Goal: Task Accomplishment & Management: Manage account settings

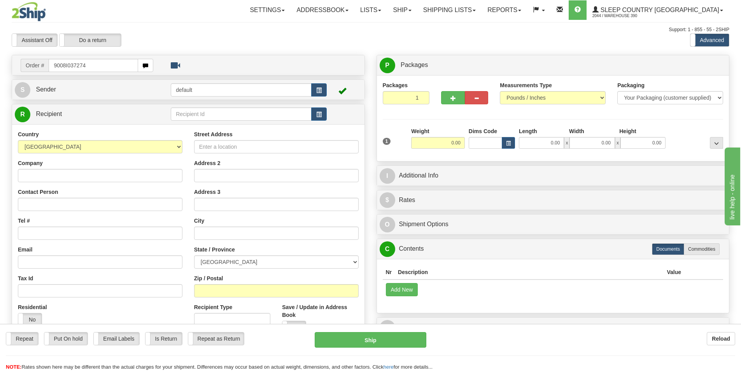
type input "9008I037274"
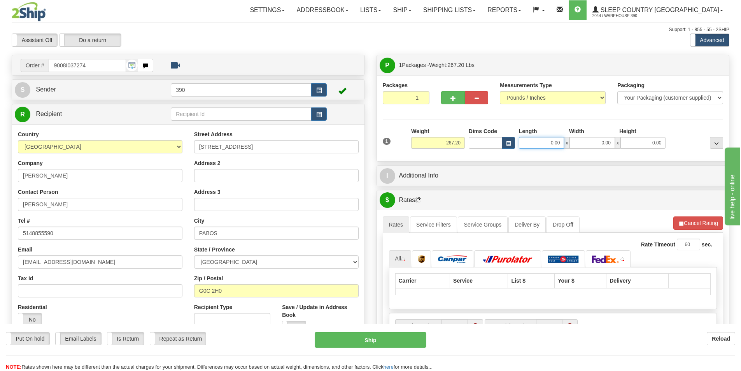
click at [539, 143] on input "0.00" at bounding box center [541, 143] width 45 height 12
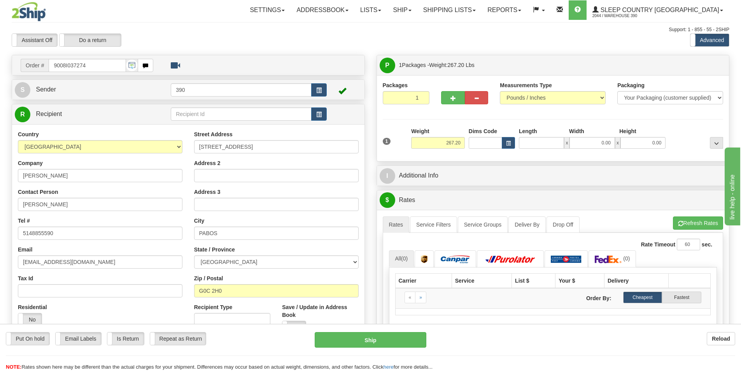
type input "0.00"
click at [437, 94] on div at bounding box center [464, 96] width 59 height 30
click at [449, 95] on button "button" at bounding box center [452, 97] width 23 height 13
radio input "true"
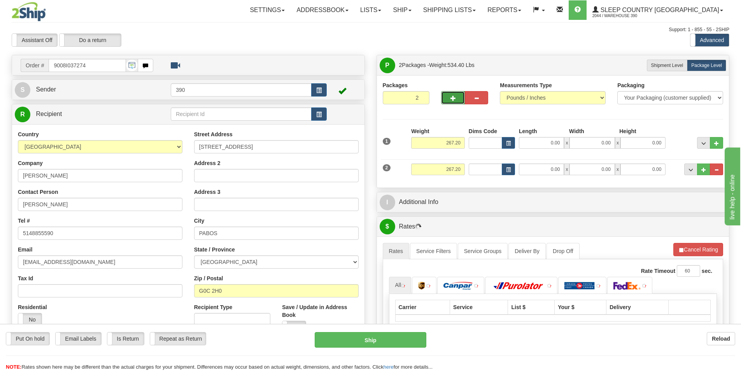
click at [448, 99] on button "button" at bounding box center [452, 97] width 23 height 13
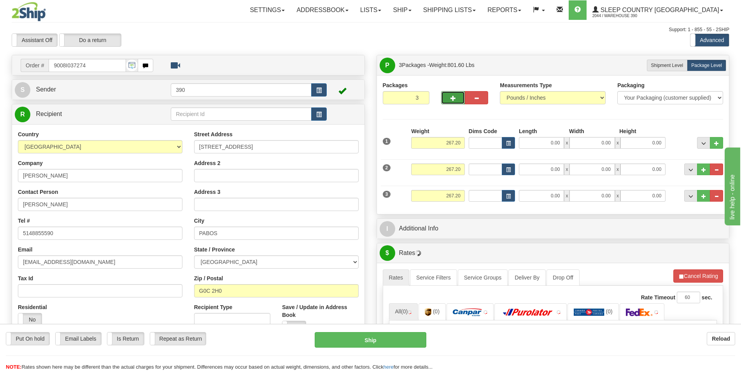
click at [445, 95] on button "button" at bounding box center [452, 97] width 23 height 13
type input "4"
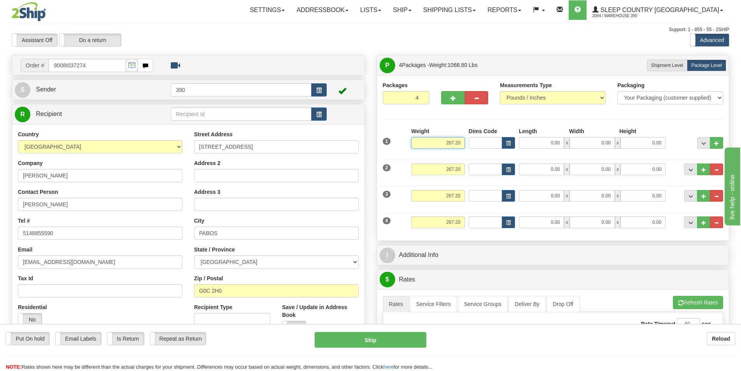
drag, startPoint x: 460, startPoint y: 138, endPoint x: 403, endPoint y: 137, distance: 56.8
click at [403, 137] on div "1 Weight 267.20 Dims Code x" at bounding box center [553, 141] width 345 height 28
type input "80.00"
drag, startPoint x: 463, startPoint y: 168, endPoint x: 433, endPoint y: 168, distance: 30.3
click at [433, 168] on input "267.20" at bounding box center [438, 169] width 54 height 12
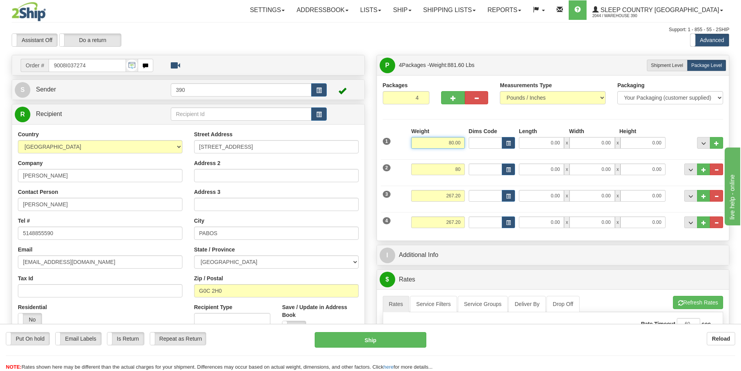
type input "80.00"
drag, startPoint x: 460, startPoint y: 147, endPoint x: 438, endPoint y: 146, distance: 21.8
click at [438, 146] on input "80.00" at bounding box center [438, 143] width 54 height 12
type input "267.20"
drag, startPoint x: 461, startPoint y: 165, endPoint x: 380, endPoint y: 166, distance: 81.3
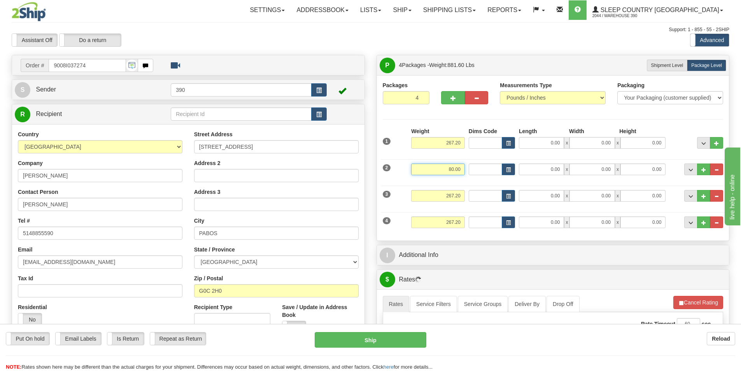
click at [380, 166] on div "Packages 4 4 Measurements Type" at bounding box center [553, 157] width 352 height 165
type input "267.20"
drag, startPoint x: 461, startPoint y: 142, endPoint x: 438, endPoint y: 138, distance: 22.9
click at [438, 138] on input "267.20" at bounding box center [438, 143] width 54 height 12
type input "50.00"
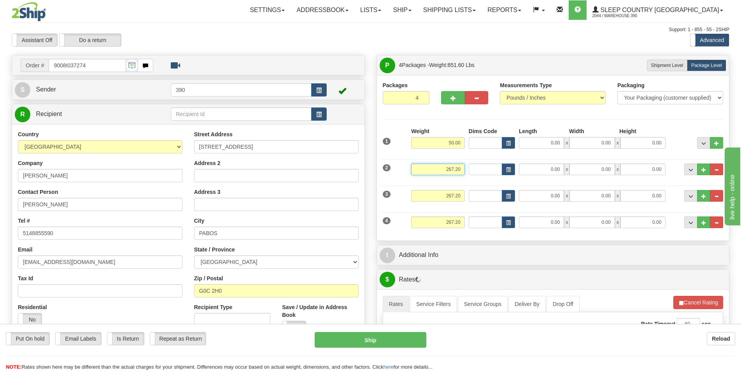
drag, startPoint x: 460, startPoint y: 168, endPoint x: 440, endPoint y: 170, distance: 20.7
click at [440, 170] on input "267.20" at bounding box center [438, 169] width 54 height 12
type input "50.00"
drag, startPoint x: 462, startPoint y: 194, endPoint x: 443, endPoint y: 194, distance: 19.1
click at [443, 194] on input "267.20" at bounding box center [438, 196] width 54 height 12
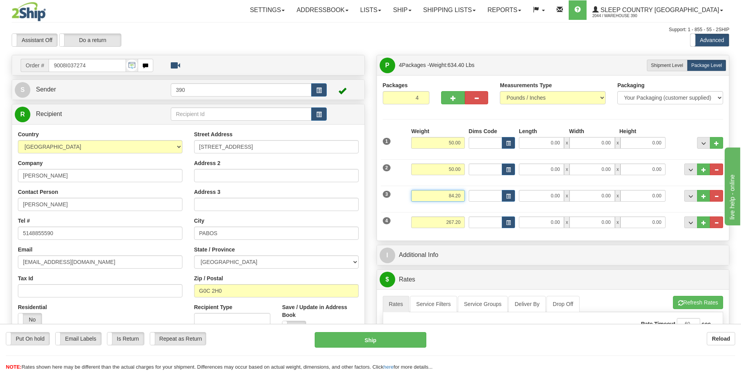
type input "84.20"
drag, startPoint x: 461, startPoint y: 221, endPoint x: 406, endPoint y: 220, distance: 55.3
click at [406, 220] on div "4 Weight 267.20 Dims Code Length Width 0.00" at bounding box center [553, 221] width 345 height 26
type input "83.00"
click at [481, 172] on input "Dims Code" at bounding box center [485, 169] width 33 height 12
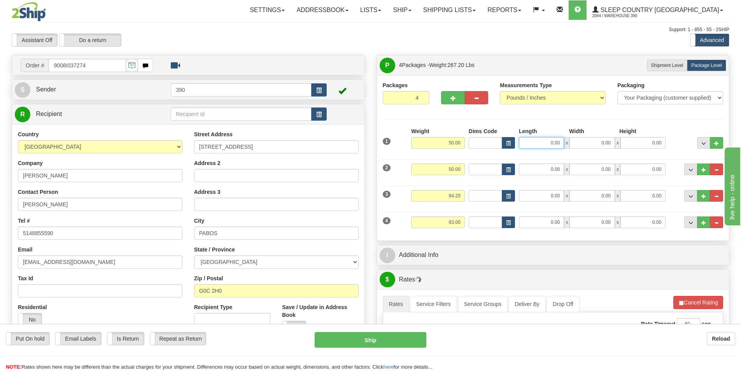
click at [555, 145] on input "0.00" at bounding box center [541, 143] width 45 height 12
type input "20.00"
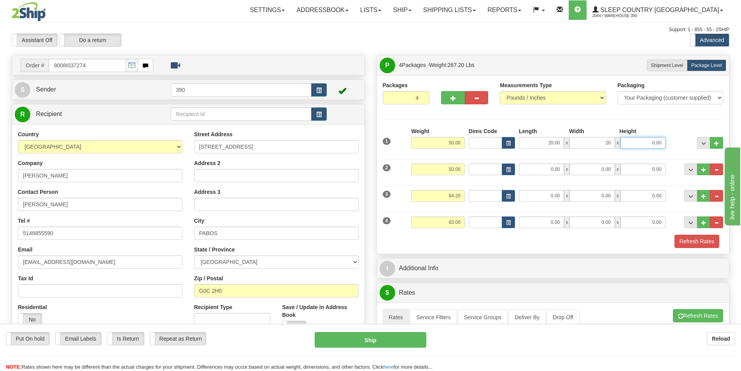
type input "20.00"
type input "0.00"
click at [641, 144] on input "0.00" at bounding box center [642, 143] width 45 height 12
type input "40.00"
click at [536, 172] on input "0.00" at bounding box center [541, 169] width 45 height 12
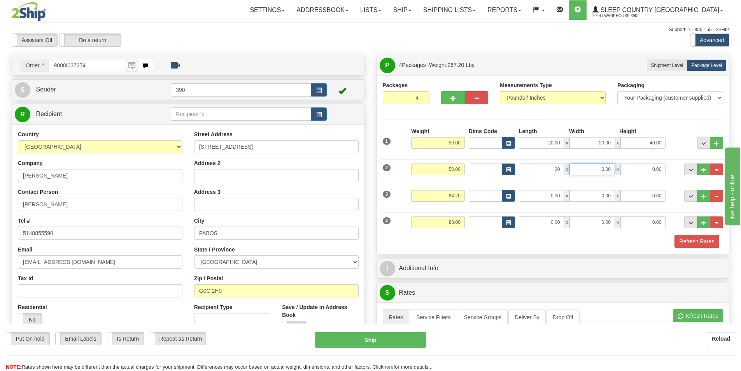
type input "20.00"
type input "40.00"
click at [545, 190] on input "0.00" at bounding box center [541, 196] width 45 height 12
type input "40.00"
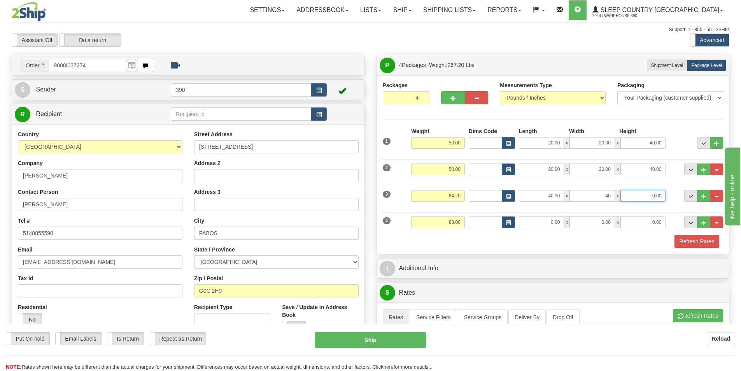
type input "40.00"
type input "2.00"
click at [554, 220] on input "0.00" at bounding box center [541, 222] width 45 height 12
type input "40.00"
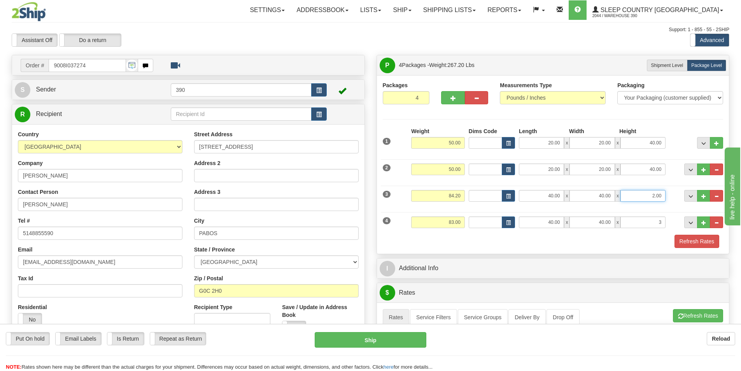
type input "3.00"
drag, startPoint x: 661, startPoint y: 193, endPoint x: 636, endPoint y: 196, distance: 24.4
click at [636, 196] on input "2.00" at bounding box center [642, 196] width 45 height 12
type input "3.00"
click at [685, 237] on button "Refresh Rates" at bounding box center [697, 241] width 45 height 13
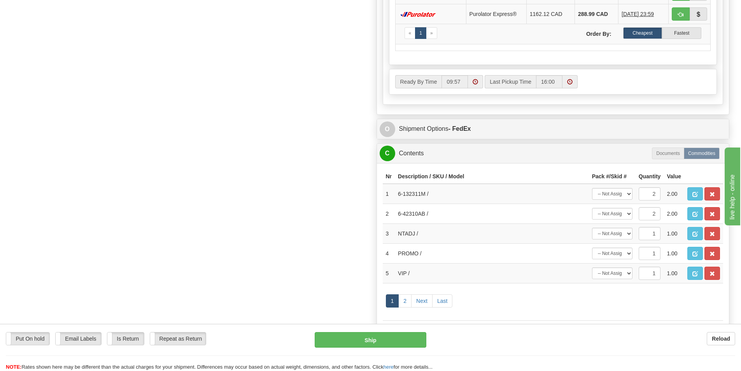
scroll to position [428, 0]
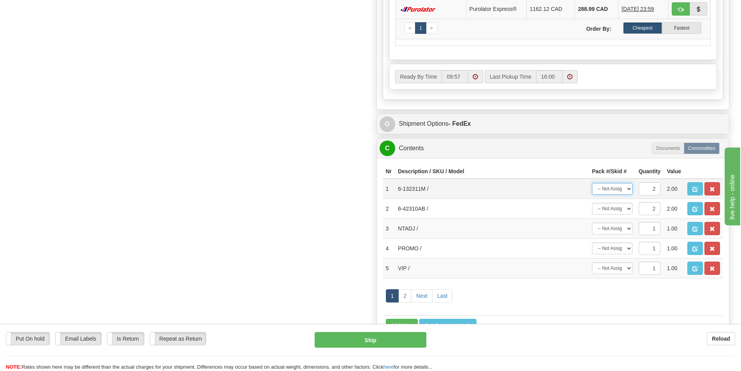
click at [626, 192] on select "-- Not Assigned -- Package 1 Package 2 Package 3 Package 4 Split" at bounding box center [612, 189] width 40 height 12
select select "2"
click at [592, 183] on select "-- Not Assigned -- Package 1 Package 2 Package 3 Package 4 Split" at bounding box center [612, 189] width 40 height 12
click at [620, 216] on td "-- Not Assigned -- Package 1 Package 2 Package 3 Package 4 Split" at bounding box center [612, 209] width 47 height 20
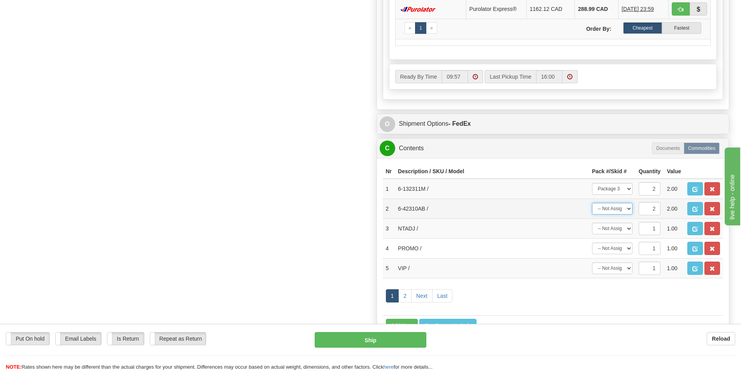
click at [617, 210] on select "-- Not Assigned -- Package 1 Package 2 Package 3 Package 4 Split" at bounding box center [612, 209] width 40 height 12
select select "2"
click at [592, 203] on select "-- Not Assigned -- Package 1 Package 2 Package 3 Package 4 Split" at bounding box center [612, 209] width 40 height 12
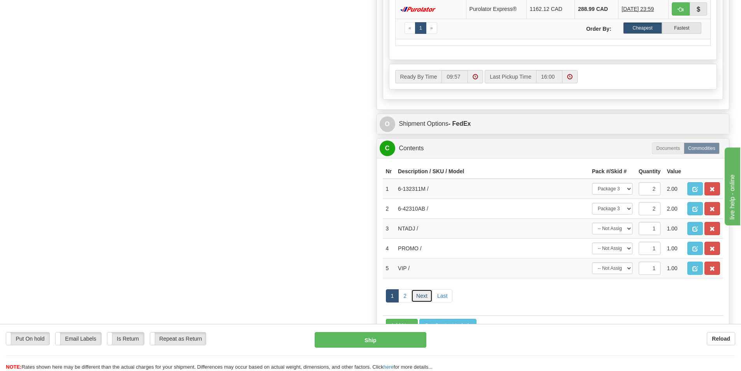
click at [411, 296] on link "Next" at bounding box center [421, 295] width 21 height 13
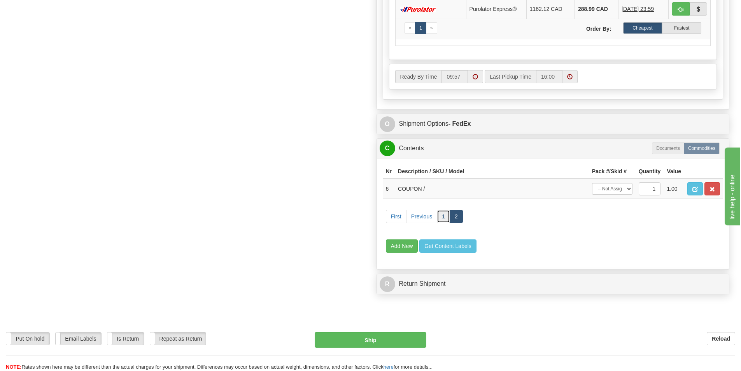
click at [441, 216] on link "1" at bounding box center [443, 216] width 13 height 13
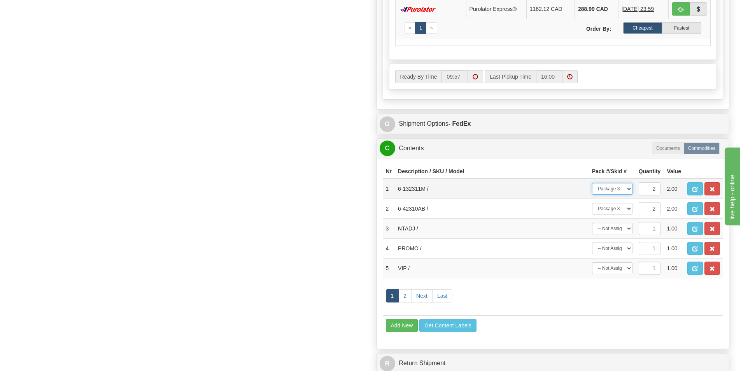
drag, startPoint x: 599, startPoint y: 190, endPoint x: 600, endPoint y: 194, distance: 4.0
click at [599, 190] on select "-- Not Assigned -- Package 1 Package 2 Package 3 Package 4 Split" at bounding box center [612, 189] width 40 height 12
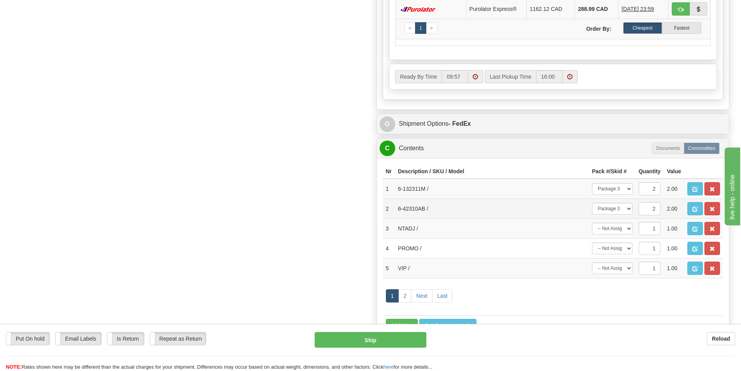
click at [563, 210] on td "6-42310AB /" at bounding box center [492, 209] width 194 height 20
click at [613, 208] on select "-- Not Assigned -- Package 1 Package 2 Package 3 Package 4 Split" at bounding box center [612, 209] width 40 height 12
click at [399, 294] on link "1" at bounding box center [392, 295] width 13 height 13
click at [626, 205] on select "-- Not Assigned -- Package 1 Package 2 Package 3 Package 4 Split" at bounding box center [612, 209] width 40 height 12
click at [628, 190] on select "-- Not Assigned -- Package 1 Package 2 Package 3 Package 4 Split" at bounding box center [612, 189] width 40 height 12
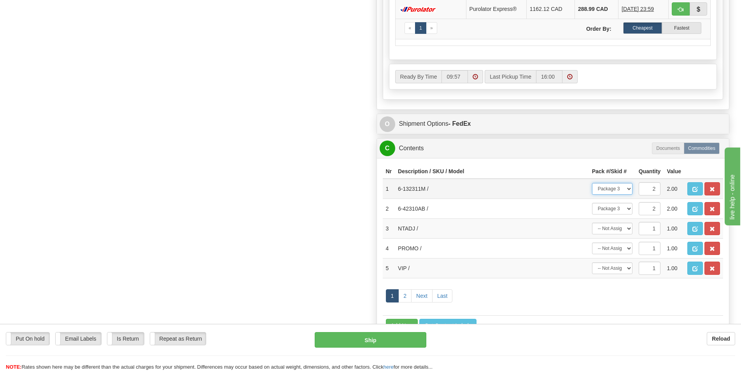
click at [592, 183] on select "-- Not Assigned -- Package 1 Package 2 Package 3 Package 4 Split" at bounding box center [612, 189] width 40 height 12
click at [627, 194] on select "-- Not Assigned -- Package 1 Package 2 Package 3 Package 4 Split" at bounding box center [612, 189] width 40 height 12
select select "SPLIT"
click at [592, 183] on select "-- Not Assigned -- Package 1 Package 2 Package 3 Package 4 Split" at bounding box center [612, 189] width 40 height 12
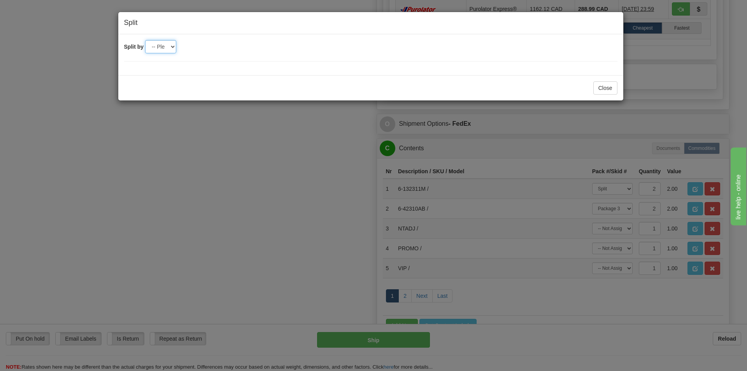
click at [163, 43] on select "-- Please select -- 2 3 4" at bounding box center [160, 46] width 31 height 13
select select "2"
click at [145, 40] on select "-- Please select -- 2 3 4" at bounding box center [160, 46] width 31 height 13
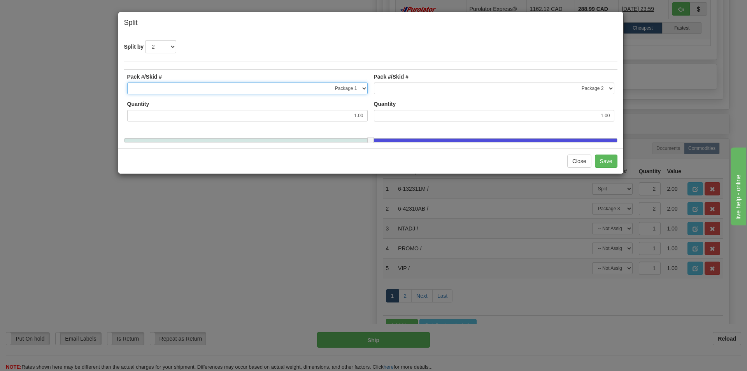
click at [349, 88] on select "-- Not Assigned -- Package 1 Package 2 Package 3 Package 4" at bounding box center [247, 88] width 240 height 12
click at [127, 82] on select "-- Not Assigned -- Package 1 Package 2 Package 3 Package 4" at bounding box center [247, 88] width 240 height 12
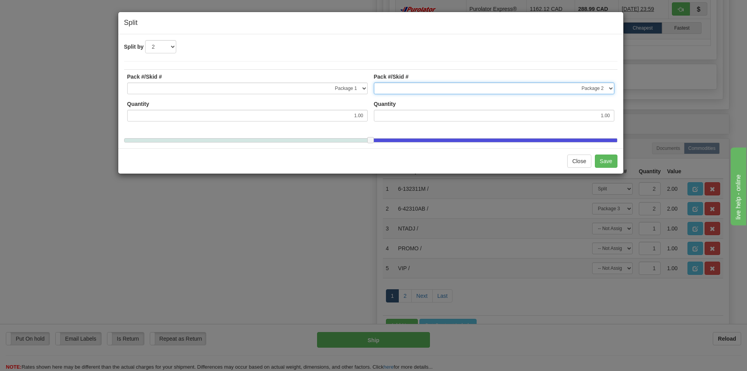
click at [571, 94] on select "-- Not Assigned -- Package 1 Package 2 Package 3 Package 4" at bounding box center [494, 88] width 240 height 12
click at [374, 82] on select "-- Not Assigned -- Package 1 Package 2 Package 3 Package 4" at bounding box center [494, 88] width 240 height 12
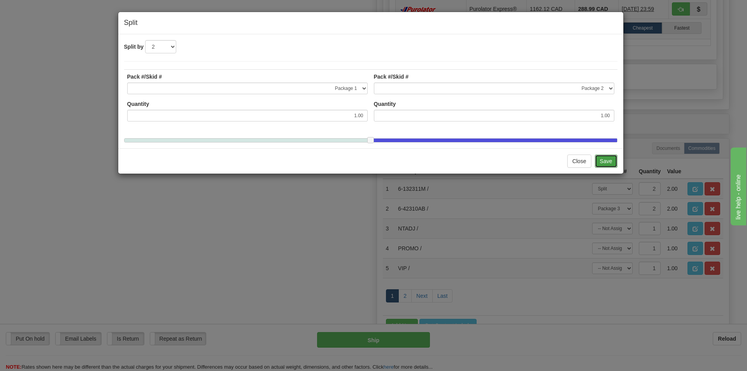
click at [601, 166] on button "Save" at bounding box center [606, 160] width 23 height 13
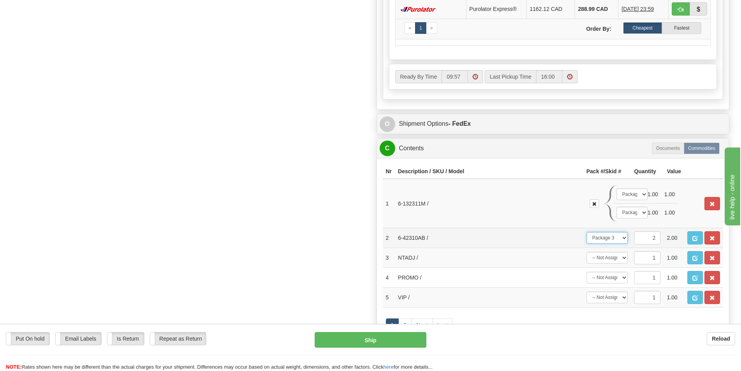
click at [622, 238] on select "-- Not Assigned -- Package 1 Package 2 Package 3 Package 4 Split" at bounding box center [608, 238] width 42 height 12
select select "SPLIT"
click at [587, 232] on select "-- Not Assigned -- Package 1 Package 2 Package 3 Package 4 Split" at bounding box center [608, 238] width 42 height 12
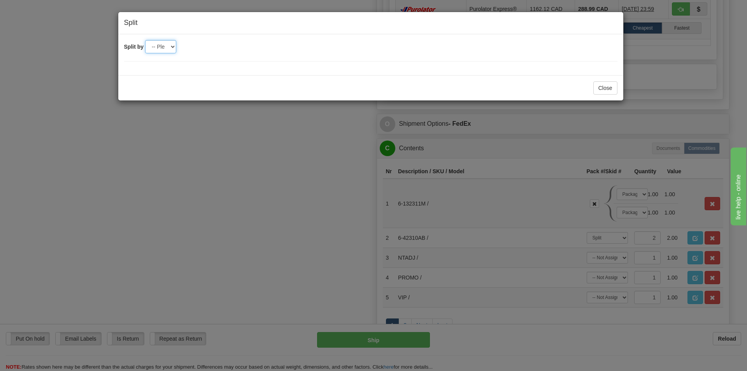
click at [170, 47] on select "-- Please select -- 2 3 4" at bounding box center [160, 46] width 31 height 13
select select "2"
click at [145, 40] on select "-- Please select -- 2 3 4" at bounding box center [160, 46] width 31 height 13
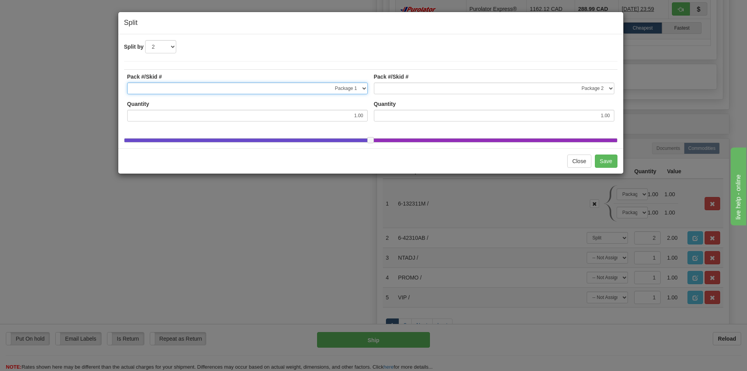
click at [364, 89] on select "-- Not Assigned -- Package 1 Package 2 Package 3 Package 4" at bounding box center [247, 88] width 240 height 12
select select "2"
click at [127, 82] on select "-- Not Assigned -- Package 1 Package 2 Package 3 Package 4" at bounding box center [247, 88] width 240 height 12
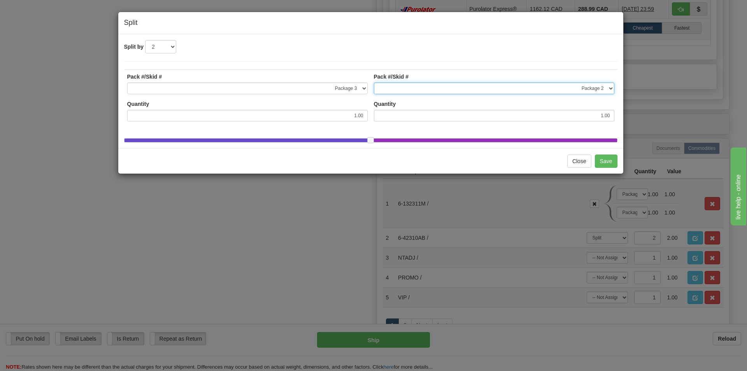
click at [559, 88] on select "-- Not Assigned -- Package 1 Package 2 Package 3 Package 4" at bounding box center [494, 88] width 240 height 12
select select "3"
click at [374, 82] on select "-- Not Assigned -- Package 1 Package 2 Package 3 Package 4" at bounding box center [494, 88] width 240 height 12
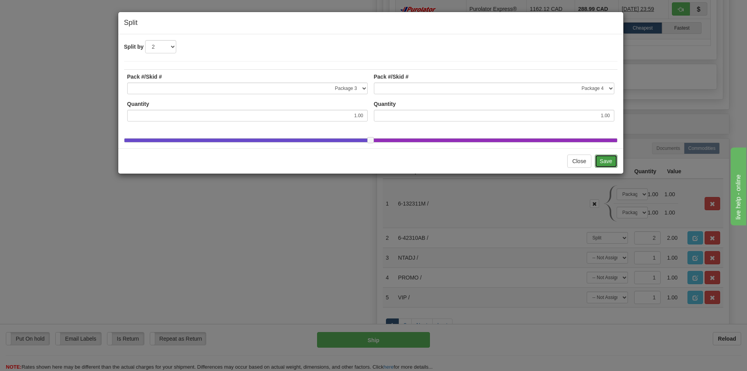
click at [603, 166] on button "Save" at bounding box center [606, 160] width 23 height 13
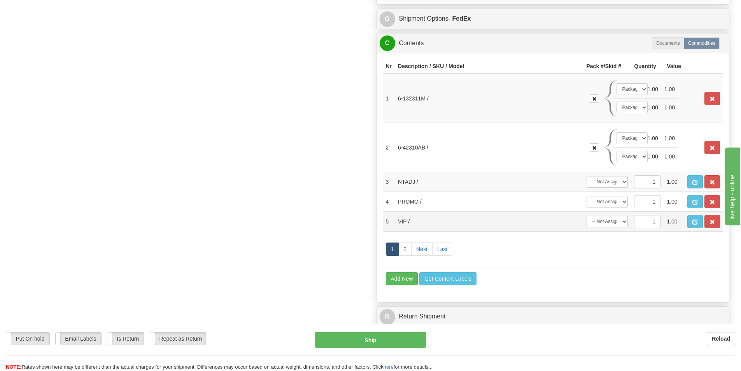
scroll to position [545, 0]
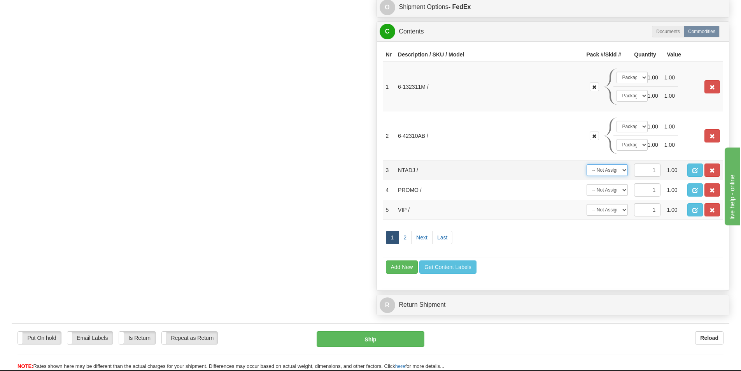
click at [619, 176] on select "-- Not Assigned -- Package 1 Package 2 Package 3 Package 4" at bounding box center [608, 170] width 42 height 12
select select "0"
click at [587, 164] on select "-- Not Assigned -- Package 1 Package 2 Package 3 Package 4" at bounding box center [608, 170] width 42 height 12
drag, startPoint x: 619, startPoint y: 189, endPoint x: 618, endPoint y: 195, distance: 5.8
click at [619, 189] on select "-- Not Assigned -- Package 1 Package 2 Package 3 Package 4" at bounding box center [608, 190] width 42 height 12
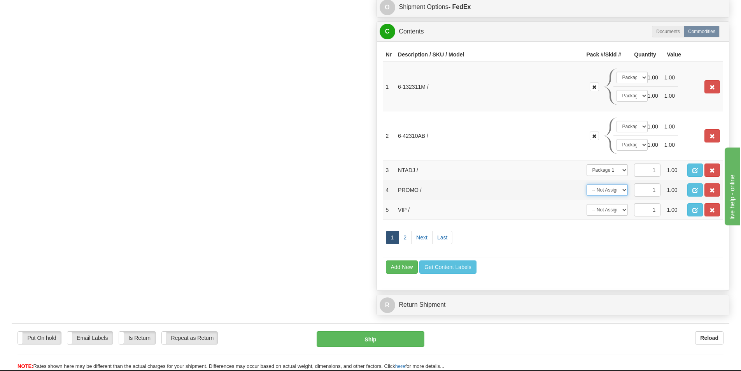
select select "0"
click at [587, 184] on select "-- Not Assigned -- Package 1 Package 2 Package 3 Package 4" at bounding box center [608, 190] width 42 height 12
click at [618, 207] on select "-- Not Assigned -- Package 1 Package 2 Package 3 Package 4" at bounding box center [608, 210] width 42 height 12
click at [587, 204] on select "-- Not Assigned -- Package 1 Package 2 Package 3 Package 4" at bounding box center [608, 210] width 42 height 12
click at [613, 209] on select "-- Not Assigned -- Package 1 Package 2 Package 3 Package 4" at bounding box center [608, 210] width 42 height 12
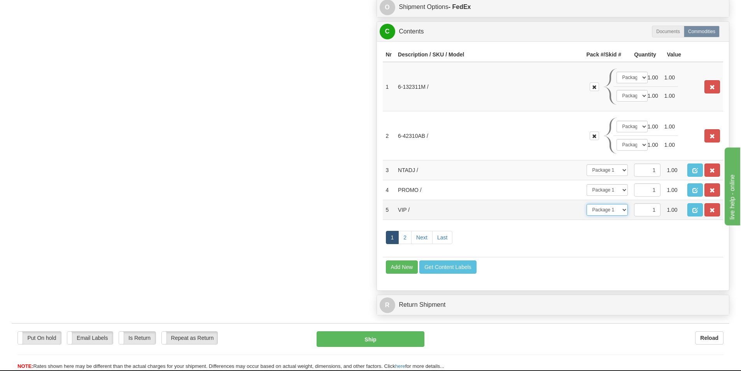
select select "1"
click at [587, 204] on select "-- Not Assigned -- Package 1 Package 2 Package 3 Package 4" at bounding box center [608, 210] width 42 height 12
click at [400, 238] on link "2" at bounding box center [404, 237] width 13 height 13
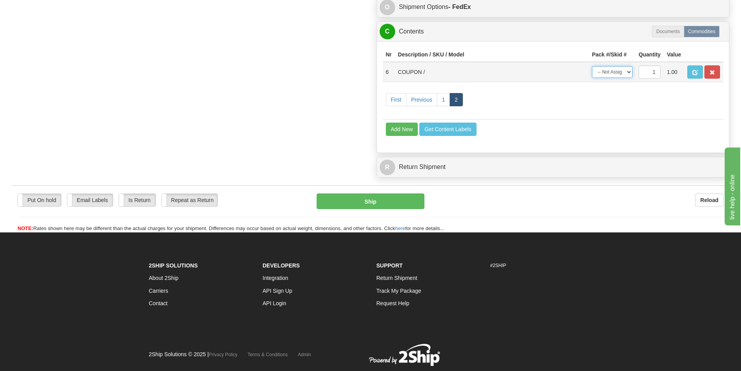
drag, startPoint x: 612, startPoint y: 71, endPoint x: 612, endPoint y: 75, distance: 4.3
click at [612, 71] on select "-- Not Assigned -- Package 1 Package 2 Package 3 Package 4" at bounding box center [612, 72] width 40 height 12
select select "3"
click at [592, 66] on select "-- Not Assigned -- Package 1 Package 2 Package 3 Package 4" at bounding box center [612, 72] width 40 height 12
click at [440, 99] on link "1" at bounding box center [443, 99] width 13 height 13
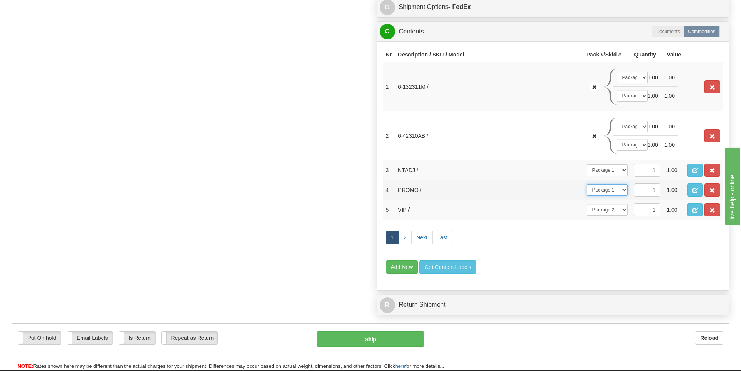
click at [627, 193] on select "-- Not Assigned -- Package 1 Package 2 Package 3 Package 4" at bounding box center [608, 190] width 42 height 12
click at [615, 173] on select "-- Not Assigned -- Package 1 Package 2 Package 3 Package 4" at bounding box center [608, 170] width 42 height 12
click at [571, 191] on td "PROMO /" at bounding box center [489, 190] width 188 height 20
click at [610, 184] on td "-- Not Assigned -- Package 1 Package 2 Package 3 Package 4" at bounding box center [607, 190] width 48 height 20
click at [611, 188] on select "-- Not Assigned -- Package 1 Package 2 Package 3 Package 4" at bounding box center [608, 190] width 42 height 12
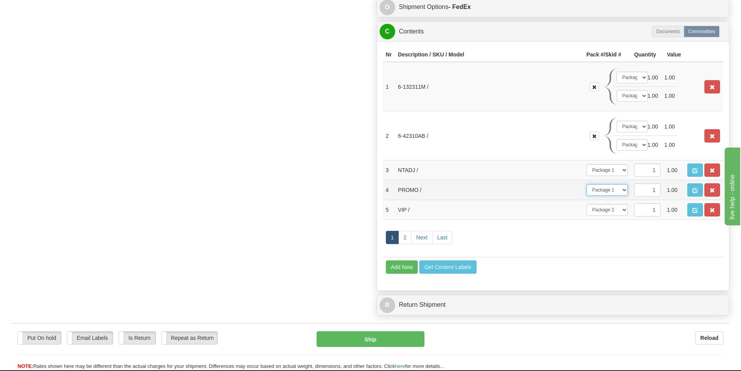
select select "1"
click at [587, 184] on select "-- Not Assigned -- Package 1 Package 2 Package 3 Package 4" at bounding box center [608, 190] width 42 height 12
click at [618, 209] on select "-- Not Assigned -- Package 1 Package 2 Package 3 Package 4" at bounding box center [608, 210] width 42 height 12
select select "2"
click at [587, 204] on select "-- Not Assigned -- Package 1 Package 2 Package 3 Package 4" at bounding box center [608, 210] width 42 height 12
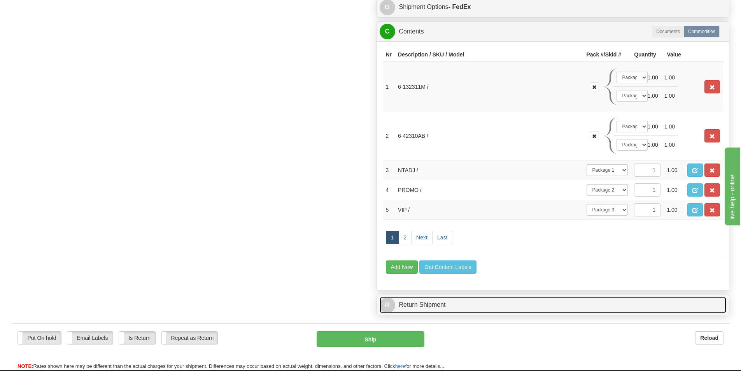
click at [389, 305] on span "R" at bounding box center [388, 305] width 16 height 16
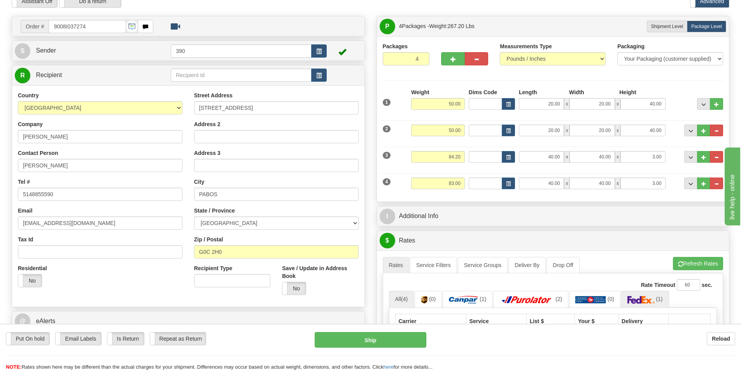
scroll to position [0, 0]
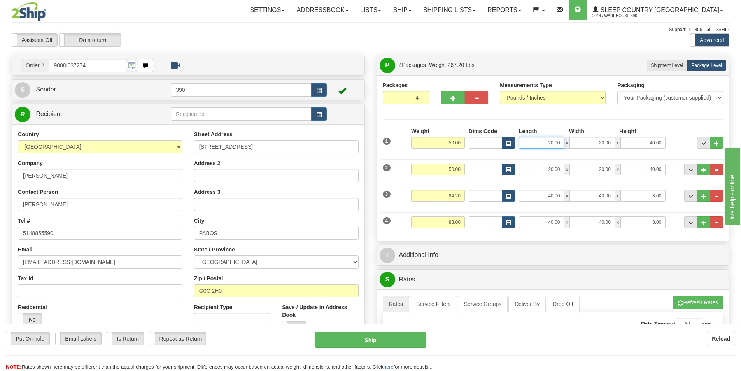
drag, startPoint x: 562, startPoint y: 142, endPoint x: 503, endPoint y: 141, distance: 59.9
click at [503, 141] on div "Dims Code Length Width Height x" at bounding box center [567, 137] width 201 height 21
type input "1.00"
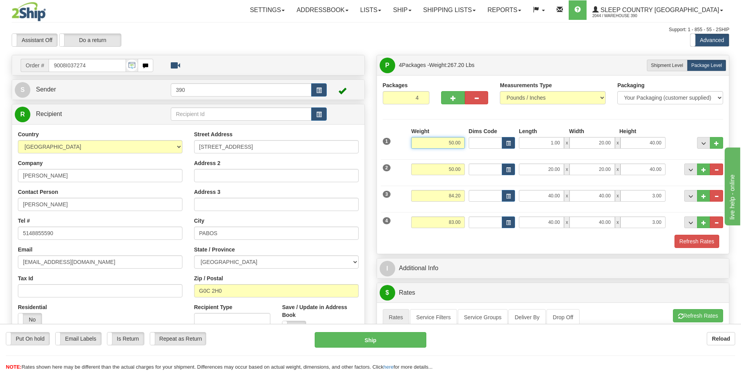
drag, startPoint x: 460, startPoint y: 142, endPoint x: 422, endPoint y: 146, distance: 38.4
click at [422, 146] on input "50.00" at bounding box center [438, 143] width 54 height 12
type input "40.00"
drag, startPoint x: 462, startPoint y: 165, endPoint x: 422, endPoint y: 169, distance: 40.6
click at [422, 169] on input "50.00" at bounding box center [438, 169] width 54 height 12
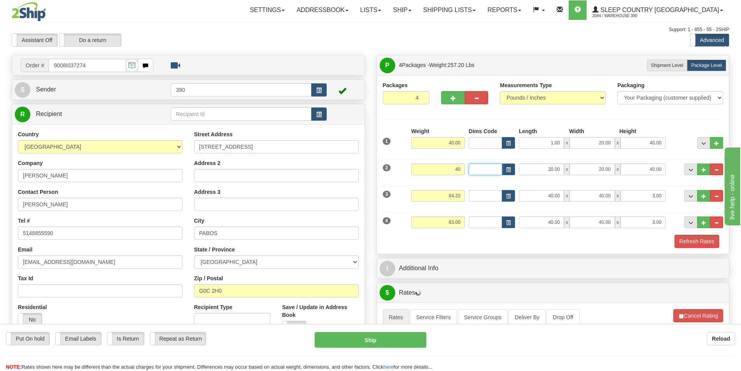
type input "40.00"
drag, startPoint x: 462, startPoint y: 196, endPoint x: 415, endPoint y: 193, distance: 47.2
click at [415, 193] on input "84.20" at bounding box center [438, 196] width 54 height 12
type input "94.20"
drag, startPoint x: 464, startPoint y: 219, endPoint x: 403, endPoint y: 225, distance: 61.8
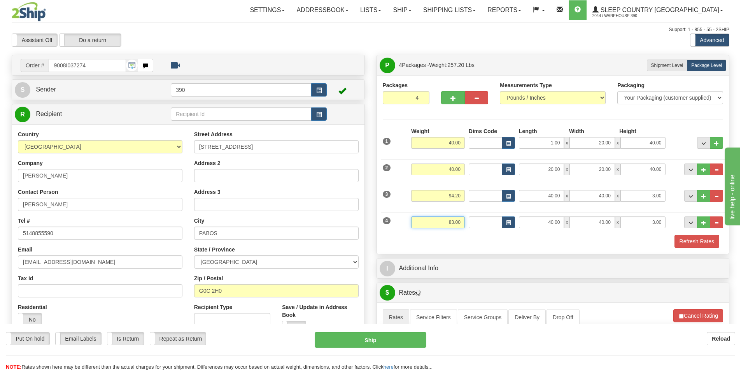
click at [403, 225] on div "4 Weight 83.00 Dims Code Length Width Height" at bounding box center [553, 221] width 345 height 26
click button "Delete" at bounding box center [0, 0] width 0 height 0
type input "93.00"
drag, startPoint x: 561, startPoint y: 144, endPoint x: 508, endPoint y: 149, distance: 52.4
click at [508, 149] on div "1 Weight 40.00 Dims Code x x" at bounding box center [553, 141] width 345 height 28
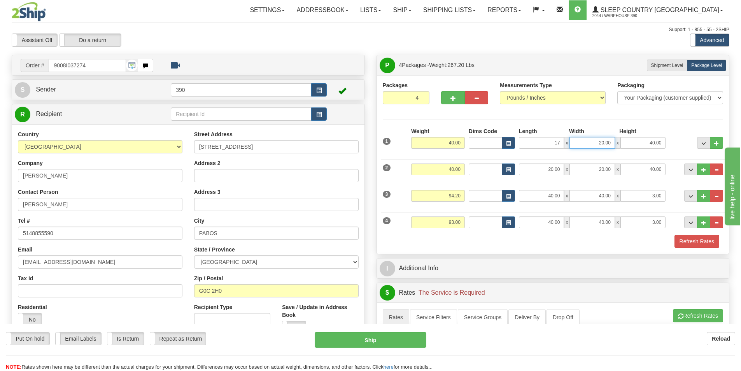
type input "17.00"
drag, startPoint x: 559, startPoint y: 167, endPoint x: 527, endPoint y: 169, distance: 31.2
click at [527, 169] on input "20.00" at bounding box center [541, 169] width 45 height 12
drag, startPoint x: 559, startPoint y: 169, endPoint x: 519, endPoint y: 169, distance: 40.5
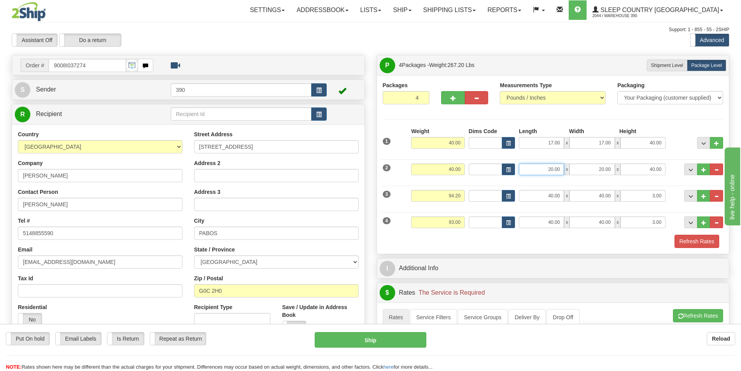
click at [519, 169] on input "20.00" at bounding box center [541, 169] width 45 height 12
type input "17.00"
type input "1.00"
type input "7.00"
drag, startPoint x: 610, startPoint y: 166, endPoint x: 502, endPoint y: 170, distance: 108.2
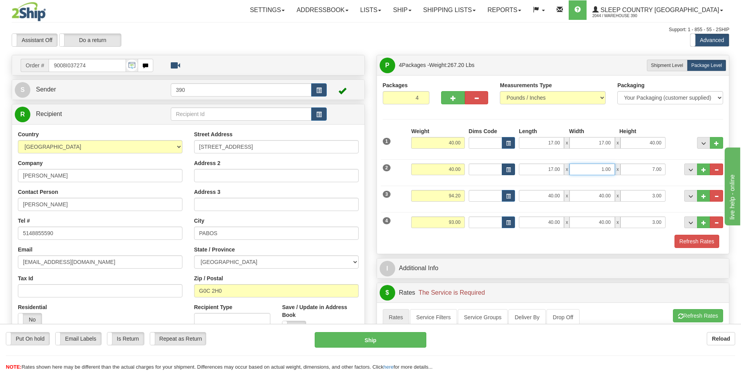
click at [502, 170] on div "Dims Code Length Width Height x" at bounding box center [567, 169] width 201 height 12
type input "17.00"
type input "40.00"
click at [687, 238] on button "Refresh Rates" at bounding box center [697, 241] width 45 height 13
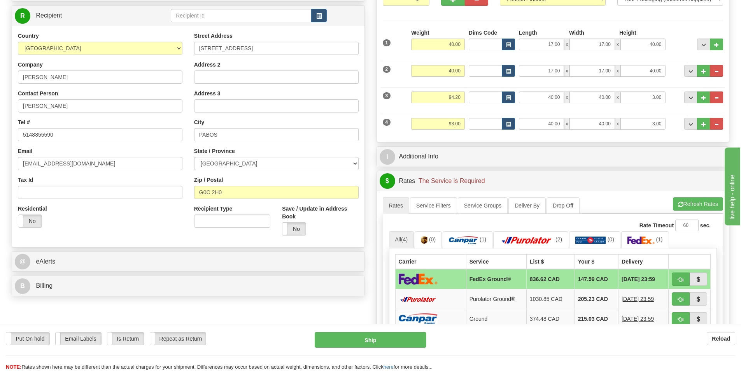
scroll to position [117, 0]
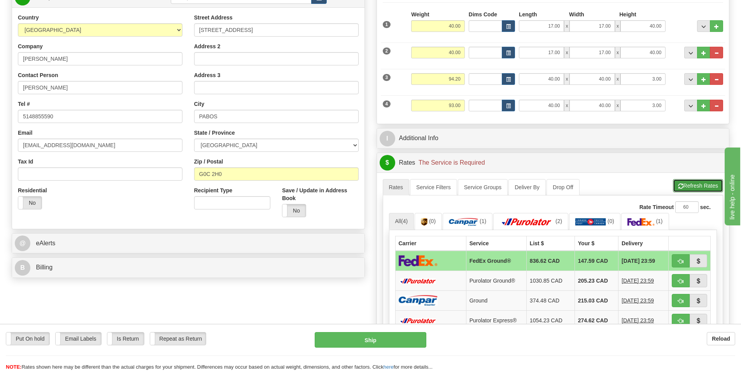
click at [690, 186] on button "Refresh Rates" at bounding box center [698, 185] width 50 height 13
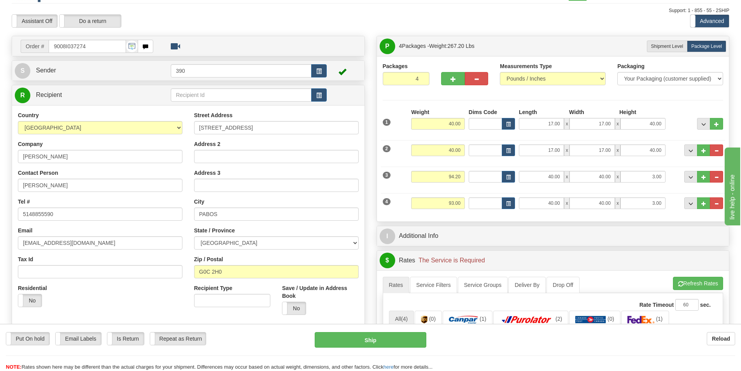
scroll to position [0, 0]
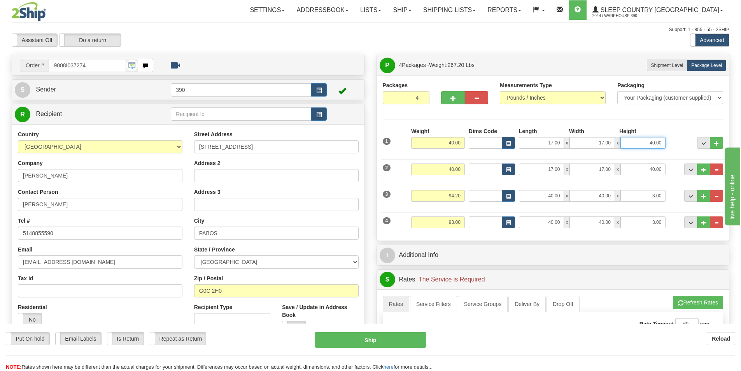
drag, startPoint x: 662, startPoint y: 143, endPoint x: 611, endPoint y: 143, distance: 50.6
click at [611, 143] on div "17.00 x 17.00 x 40.00" at bounding box center [592, 143] width 147 height 12
type input "38.00"
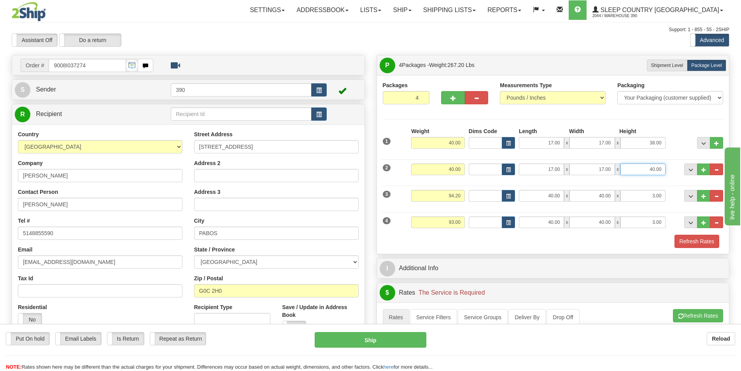
drag, startPoint x: 666, startPoint y: 163, endPoint x: 652, endPoint y: 169, distance: 15.0
click at [652, 169] on div "17.00 x 17.00 x 40.00" at bounding box center [592, 169] width 147 height 12
drag, startPoint x: 666, startPoint y: 167, endPoint x: 641, endPoint y: 170, distance: 25.4
click at [641, 170] on div "17.00 x 17.00 x 40.00" at bounding box center [592, 169] width 151 height 12
click at [630, 170] on input "40.00" at bounding box center [642, 169] width 45 height 12
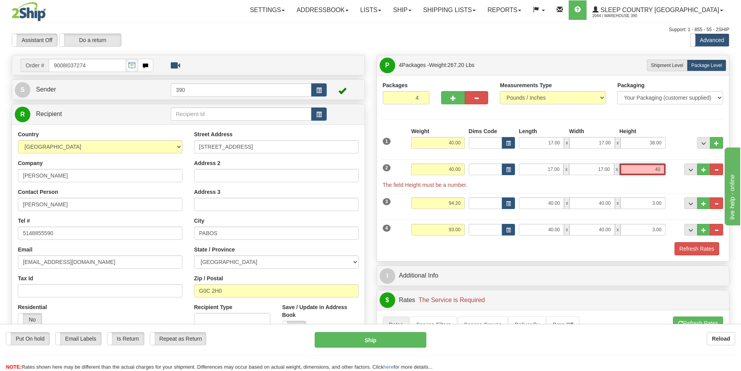
type input "4"
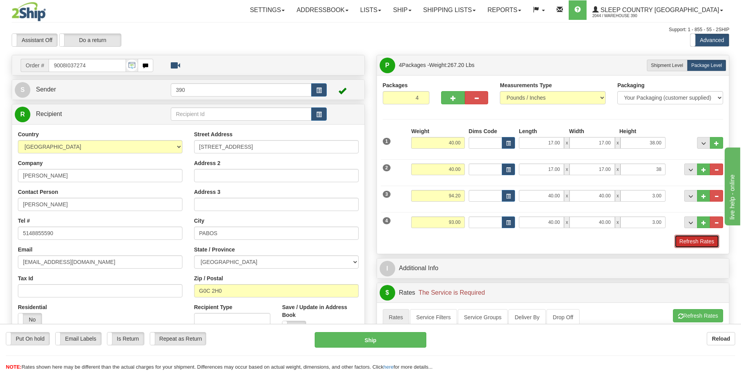
type input "38.00"
click at [692, 242] on button "Refresh Rates" at bounding box center [697, 241] width 45 height 13
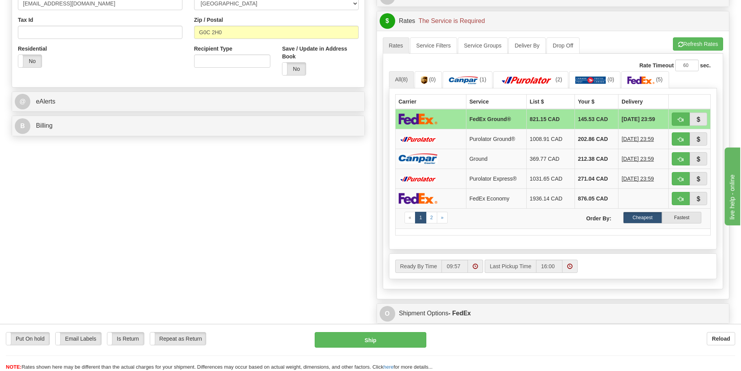
scroll to position [272, 0]
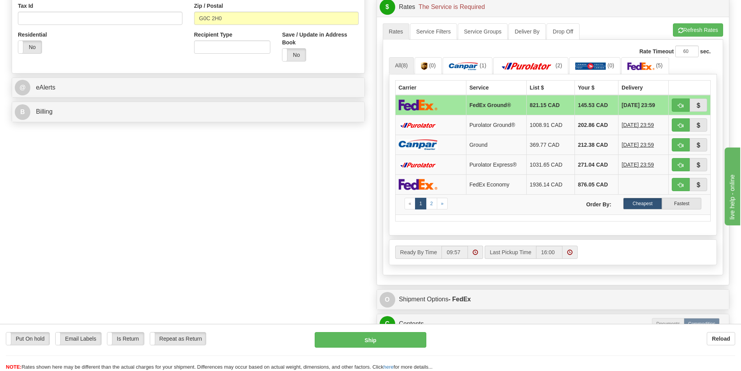
click at [428, 112] on td at bounding box center [430, 105] width 71 height 20
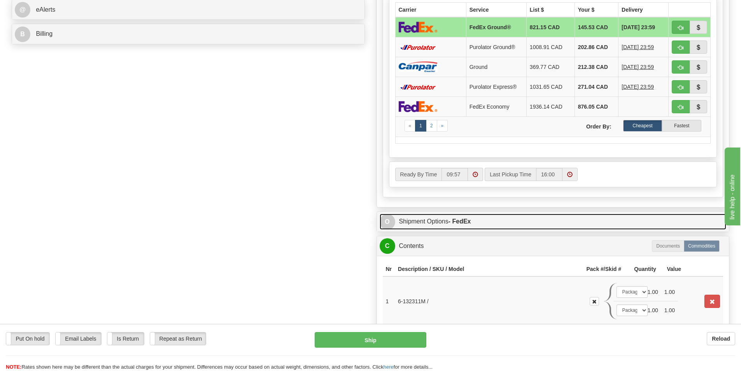
click at [388, 218] on span "O" at bounding box center [388, 222] width 16 height 16
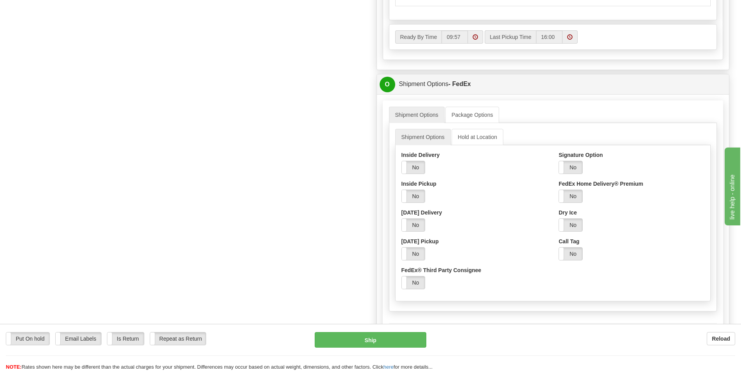
scroll to position [506, 0]
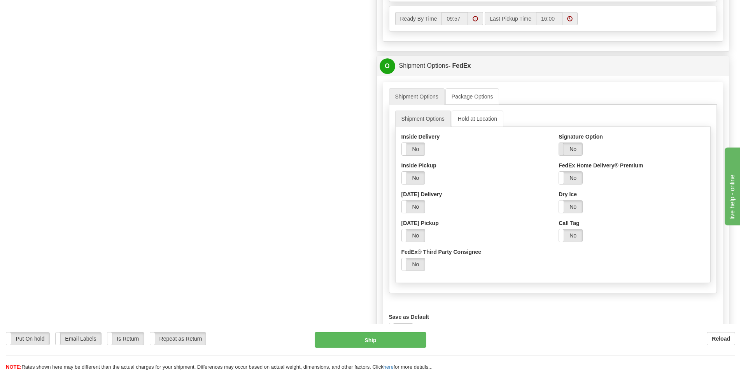
click at [564, 151] on span at bounding box center [559, 149] width 10 height 12
click at [615, 178] on select "Adult Direct Indirect No Signature Required Service Default" at bounding box center [592, 177] width 67 height 13
select select "2"
click at [559, 171] on select "Adult Direct Indirect No Signature Required Service Default" at bounding box center [592, 177] width 67 height 13
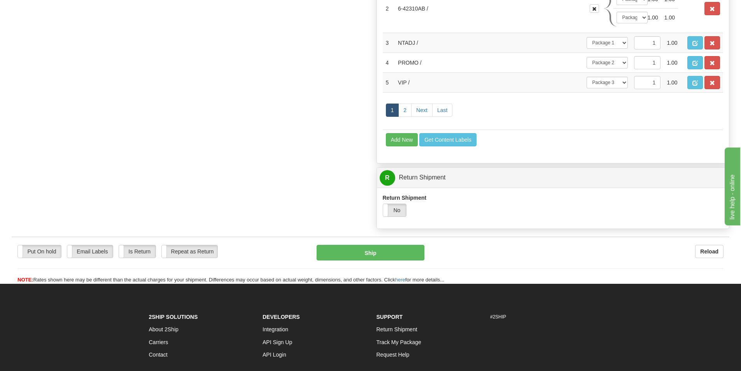
scroll to position [1011, 0]
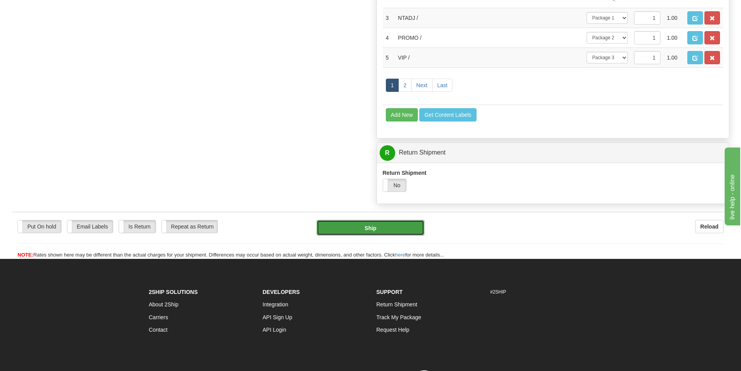
click at [365, 228] on button "Ship" at bounding box center [371, 228] width 108 height 16
type input "92"
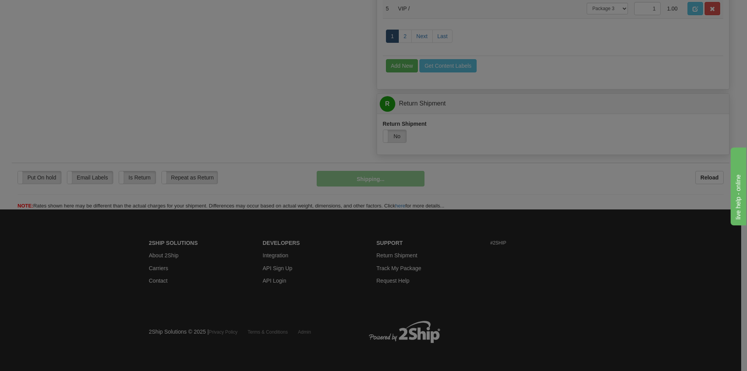
scroll to position [744, 0]
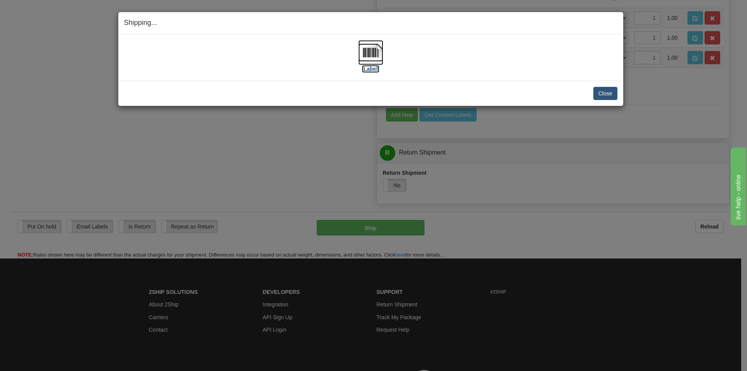
click at [371, 50] on img at bounding box center [370, 52] width 25 height 25
click at [610, 92] on button "Close" at bounding box center [605, 93] width 24 height 13
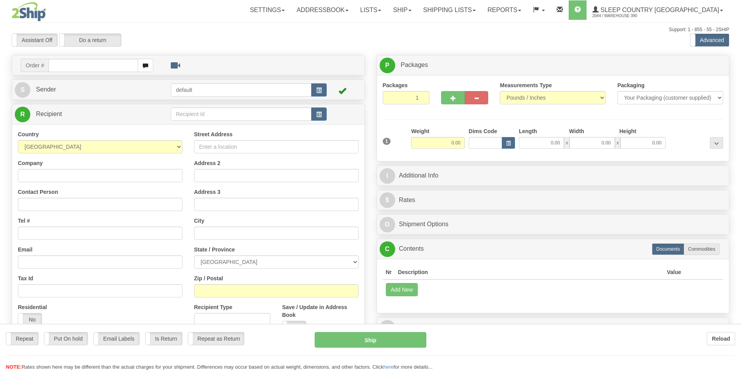
click at [87, 62] on div "Toggle navigation Settings Shipping Preferences Fields Preferences New" at bounding box center [370, 219] width 741 height 438
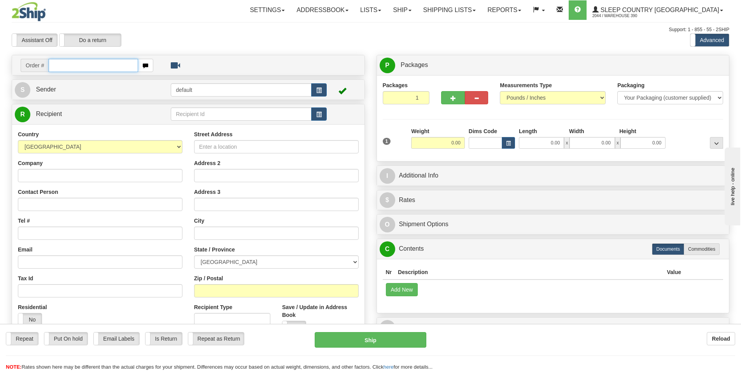
click at [87, 62] on input "text" at bounding box center [93, 65] width 89 height 13
type input "9002H971362"
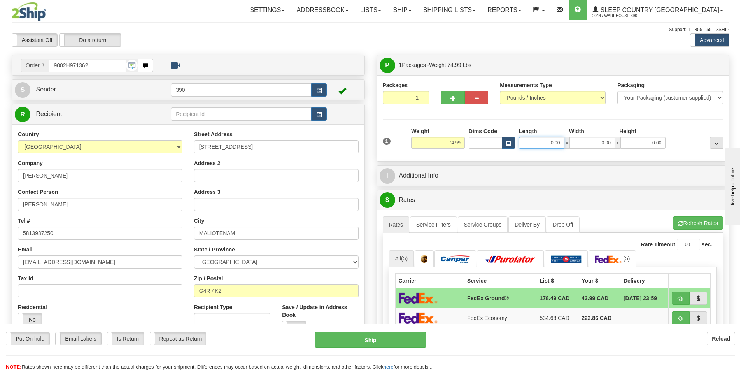
click at [555, 141] on input "0.00" at bounding box center [541, 143] width 45 height 12
type input "0.00"
click at [454, 96] on span "button" at bounding box center [452, 98] width 5 height 5
radio input "true"
type input "2"
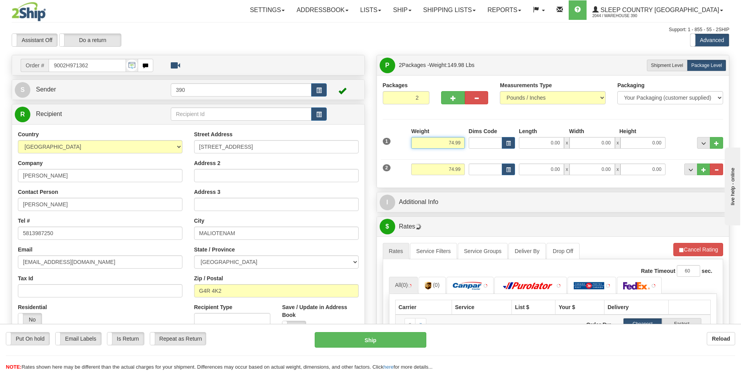
drag, startPoint x: 462, startPoint y: 143, endPoint x: 405, endPoint y: 145, distance: 57.2
click at [405, 145] on div "1 Weight 74.99 Dims Code x x" at bounding box center [553, 141] width 345 height 28
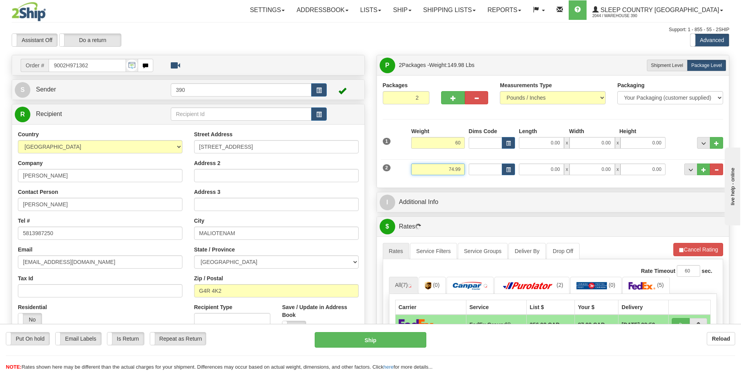
type input "60.00"
drag, startPoint x: 463, startPoint y: 167, endPoint x: 411, endPoint y: 168, distance: 52.1
click at [411, 168] on input "74.99" at bounding box center [438, 169] width 54 height 12
type input "14.99"
drag, startPoint x: 560, startPoint y: 131, endPoint x: 557, endPoint y: 135, distance: 5.0
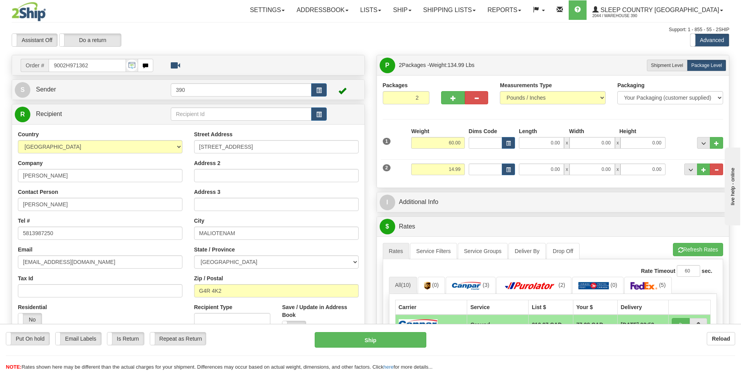
click at [559, 133] on div "Length" at bounding box center [542, 132] width 50 height 10
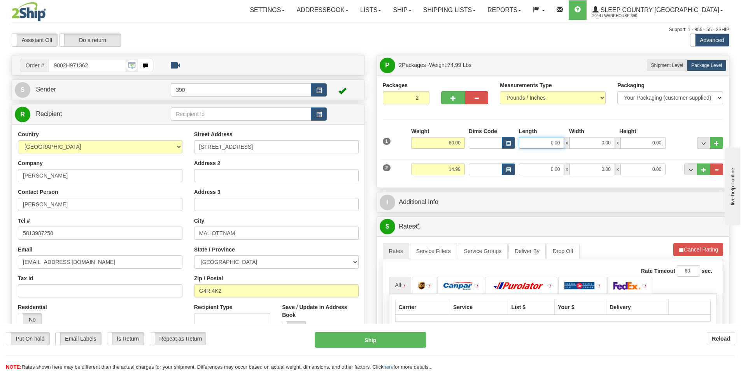
click at [556, 137] on input "0.00" at bounding box center [541, 143] width 45 height 12
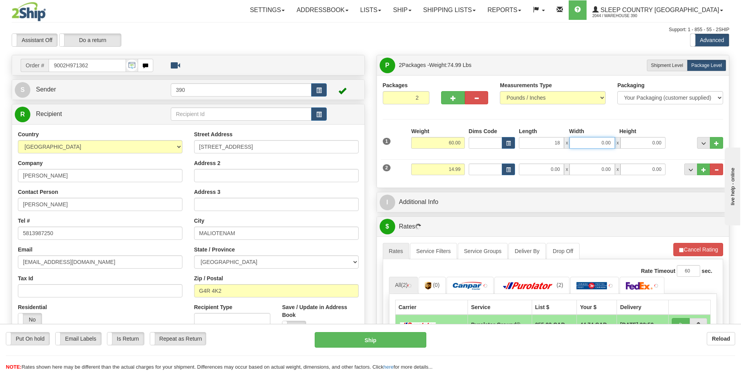
type input "18.00"
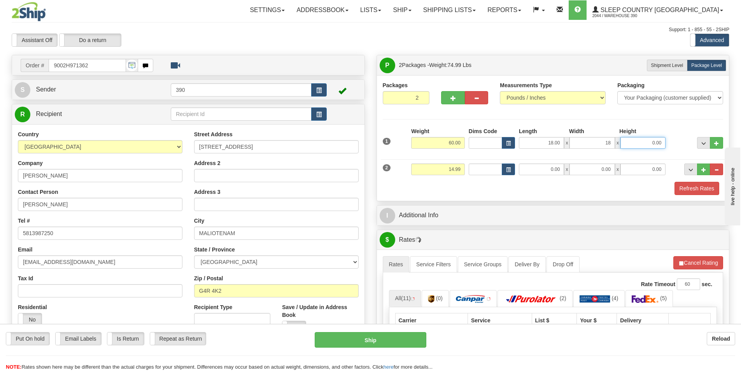
type input "18.00"
type input "40.00"
click at [529, 166] on input "0.00" at bounding box center [541, 169] width 45 height 12
type input "16.00"
type input "0.00"
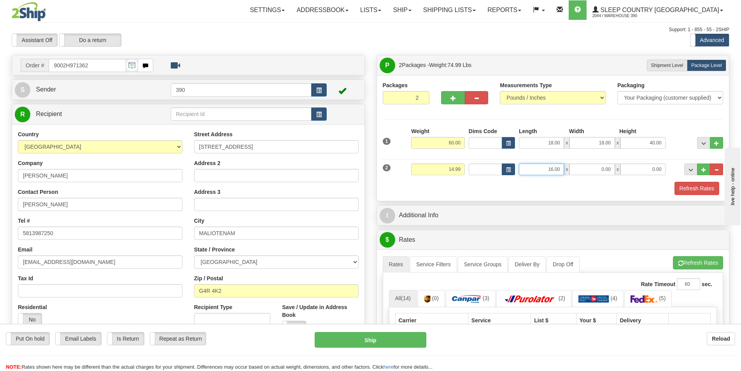
drag, startPoint x: 560, startPoint y: 168, endPoint x: 506, endPoint y: 168, distance: 53.7
click at [506, 168] on div "Dims Code Length Width Height x" at bounding box center [567, 169] width 201 height 12
type input "20.00"
type input "1.00"
type input "6.00"
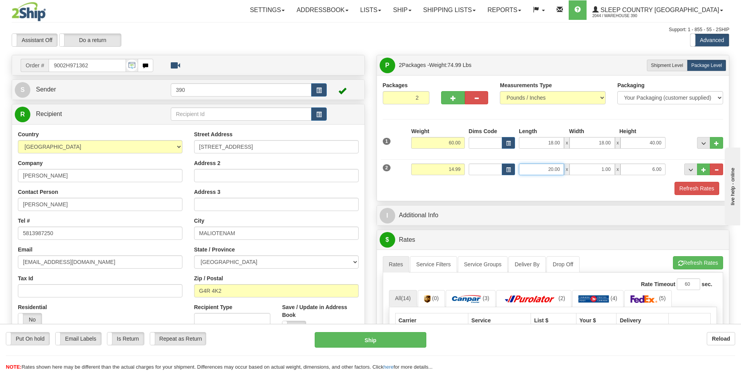
drag, startPoint x: 561, startPoint y: 168, endPoint x: 443, endPoint y: 170, distance: 117.5
click at [443, 170] on div "2 Weight 14.99 Dims Code Length Width Height" at bounding box center [553, 168] width 345 height 26
type input "20.00"
type input "16.00"
type input "6.00"
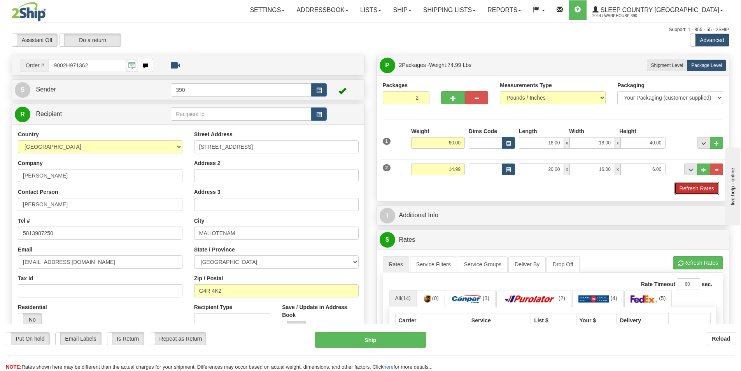
click at [687, 185] on button "Refresh Rates" at bounding box center [697, 188] width 45 height 13
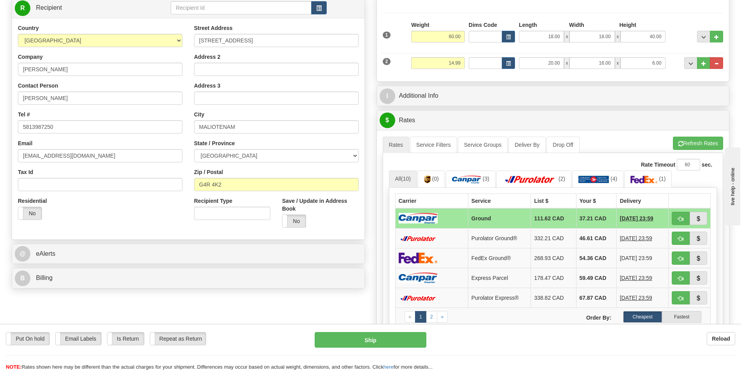
scroll to position [156, 0]
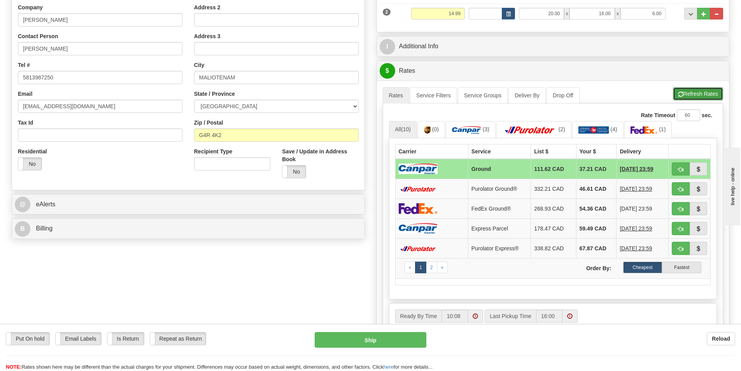
click at [690, 96] on button "Refresh Rates" at bounding box center [698, 93] width 50 height 13
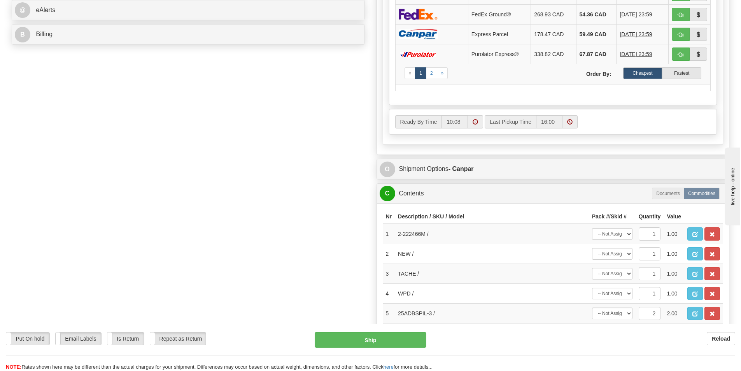
scroll to position [350, 0]
click at [622, 235] on select "-- Not Assigned -- Package 1 Package 2" at bounding box center [612, 234] width 40 height 12
select select "0"
click at [592, 228] on select "-- Not Assigned -- Package 1 Package 2" at bounding box center [612, 234] width 40 height 12
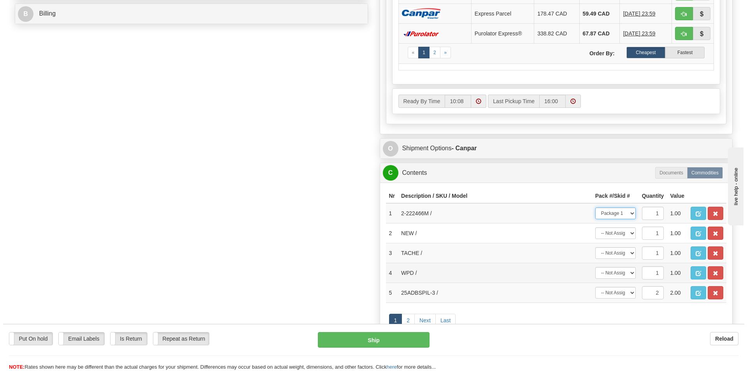
scroll to position [389, 0]
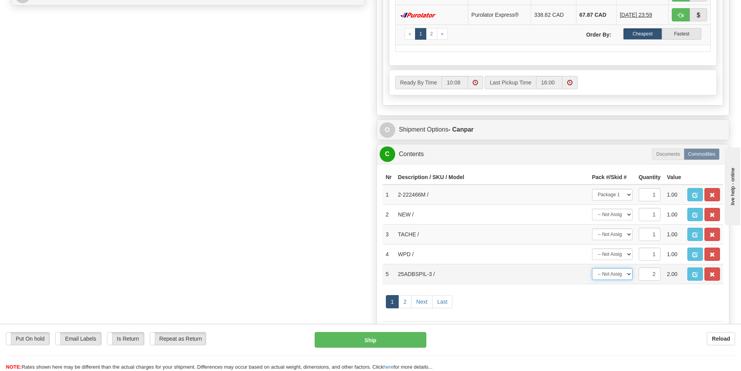
click at [619, 272] on select "-- Not Assigned -- Package 1 Package 2 Split" at bounding box center [612, 274] width 40 height 12
select select "1"
click at [592, 268] on select "-- Not Assigned -- Package 1 Package 2 Split" at bounding box center [612, 274] width 40 height 12
click at [357, 336] on button "Ship" at bounding box center [371, 340] width 112 height 16
type input "1"
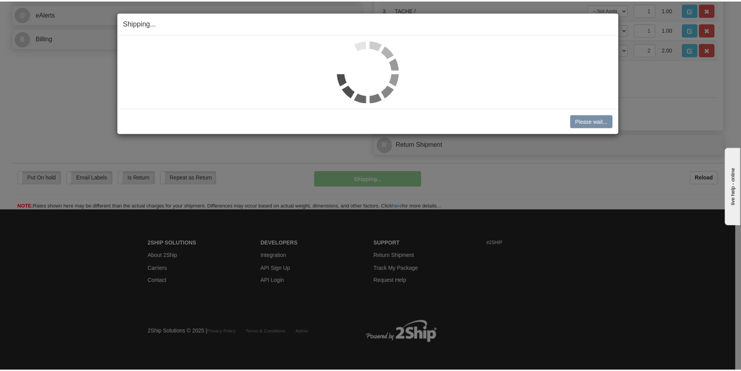
scroll to position [346, 0]
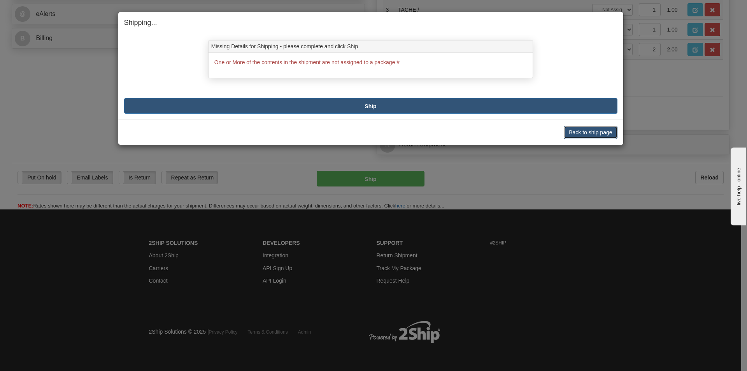
click at [591, 131] on button "Back to ship page" at bounding box center [590, 132] width 53 height 13
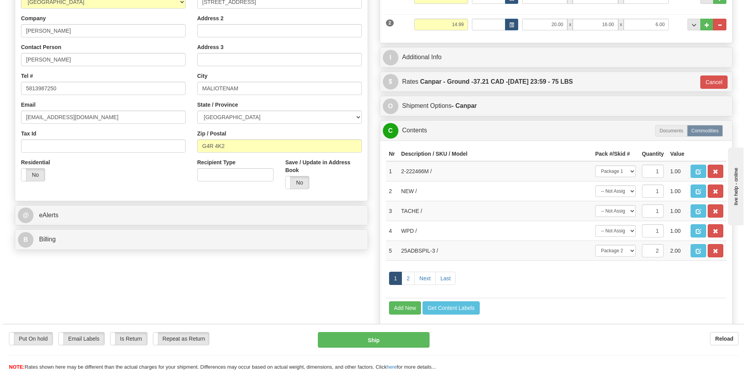
scroll to position [112, 0]
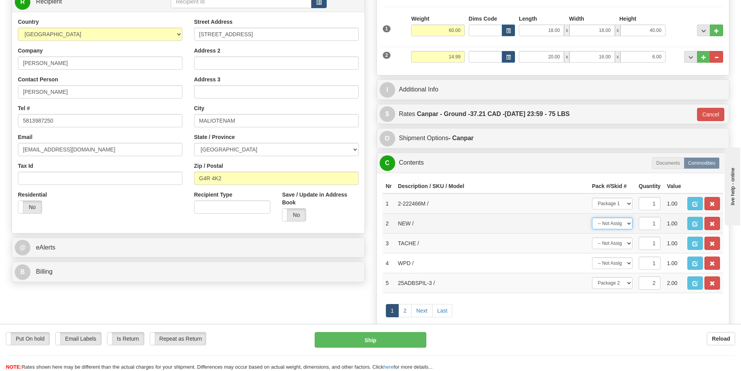
click at [625, 224] on select "-- Not Assigned -- Package 1 Package 2" at bounding box center [612, 223] width 40 height 12
select select "0"
click at [592, 217] on select "-- Not Assigned -- Package 1 Package 2" at bounding box center [612, 223] width 40 height 12
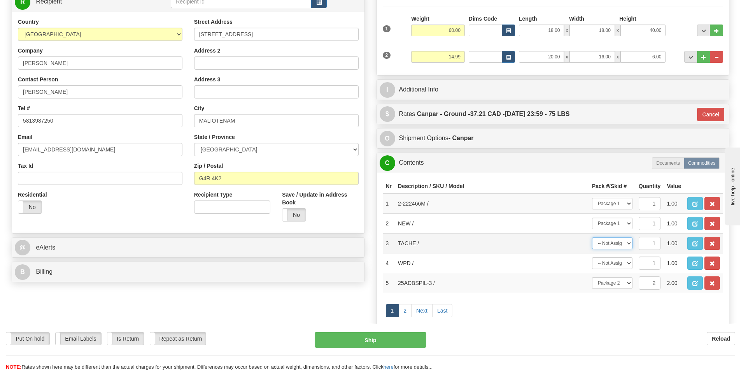
click at [620, 247] on select "-- Not Assigned -- Package 1 Package 2" at bounding box center [612, 243] width 40 height 12
select select "0"
click at [592, 237] on select "-- Not Assigned -- Package 1 Package 2" at bounding box center [612, 243] width 40 height 12
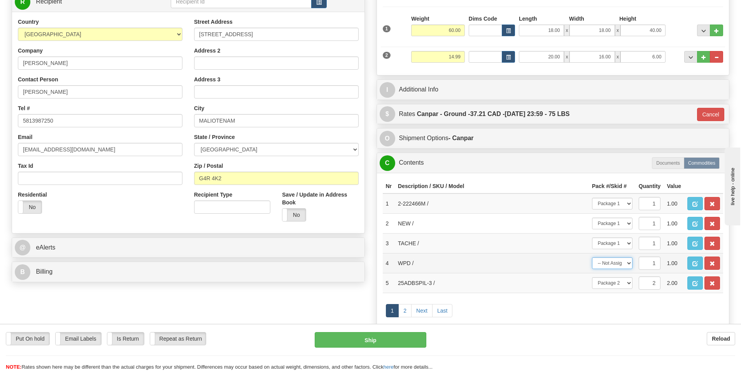
click at [626, 262] on select "-- Not Assigned -- Package 1 Package 2" at bounding box center [612, 263] width 40 height 12
select select "1"
click at [592, 257] on select "-- Not Assigned -- Package 1 Package 2" at bounding box center [612, 263] width 40 height 12
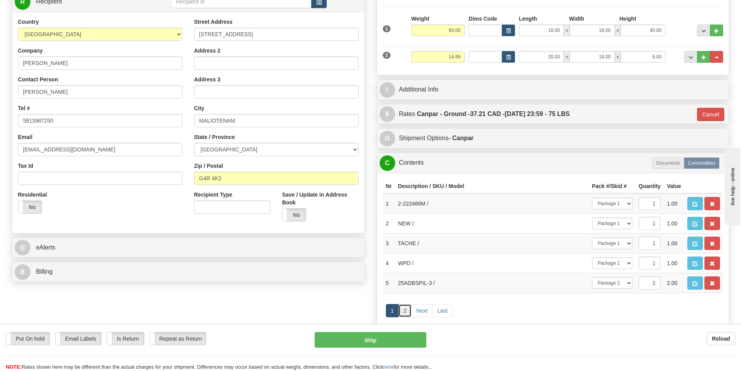
click at [403, 307] on link "2" at bounding box center [404, 310] width 13 height 13
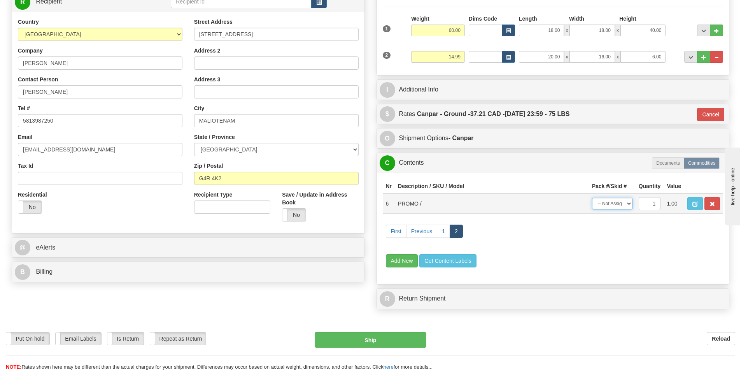
click at [614, 202] on select "-- Not Assigned -- Package 1 Package 2" at bounding box center [612, 204] width 40 height 12
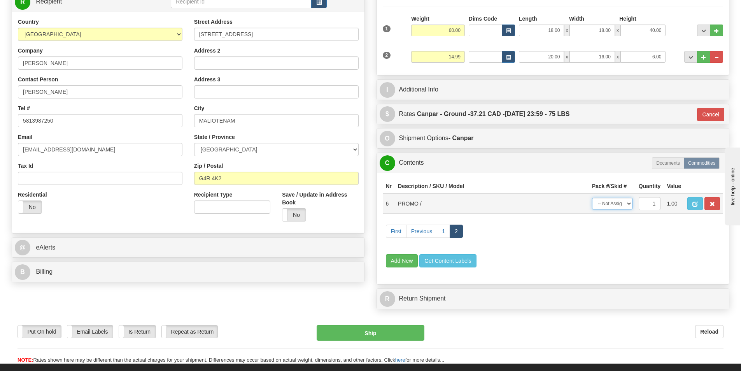
select select "1"
click at [592, 198] on select "-- Not Assigned -- Package 1 Package 2" at bounding box center [612, 204] width 40 height 12
click at [387, 338] on button "Ship" at bounding box center [371, 333] width 108 height 16
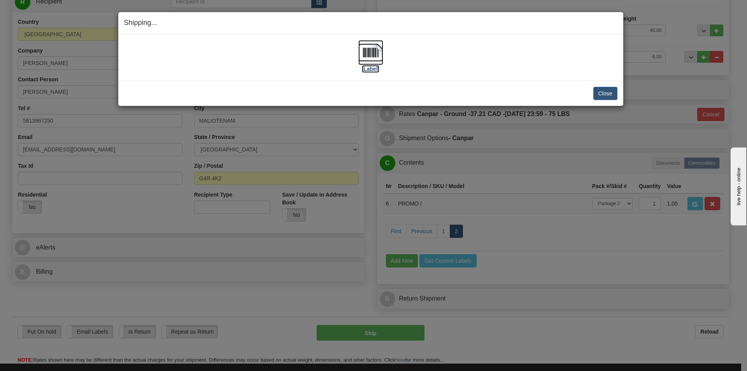
click at [376, 54] on img at bounding box center [370, 52] width 25 height 25
click at [609, 92] on button "Close" at bounding box center [605, 93] width 24 height 13
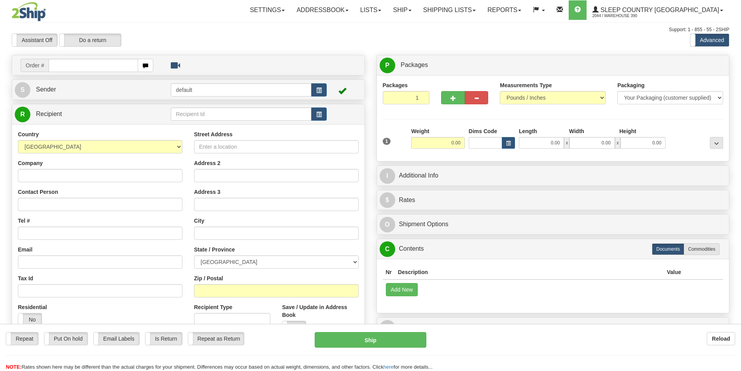
click at [95, 67] on input "text" at bounding box center [93, 65] width 89 height 13
type input "9000I035403"
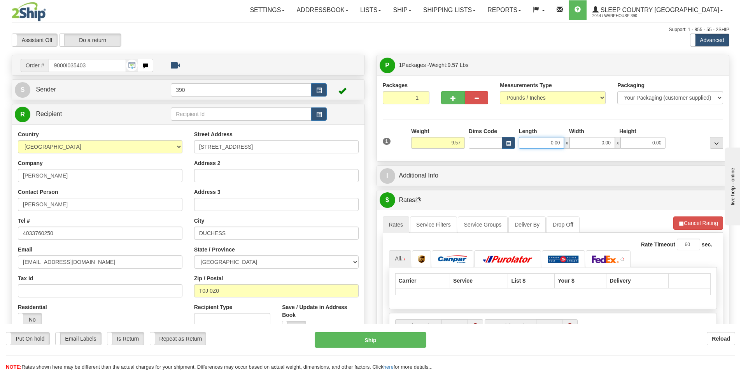
click at [534, 143] on input "0.00" at bounding box center [541, 143] width 45 height 12
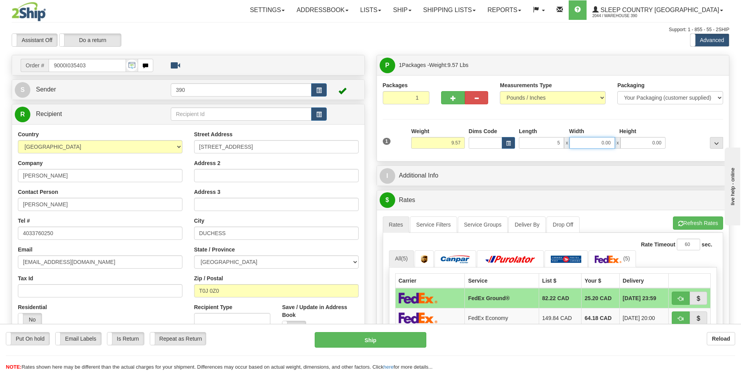
type input "5.00"
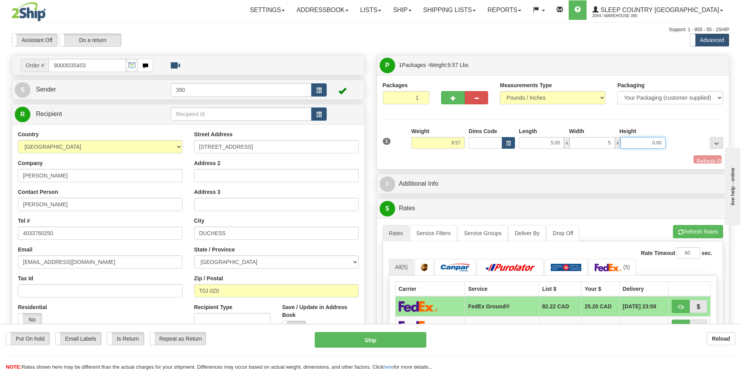
type input "5.00"
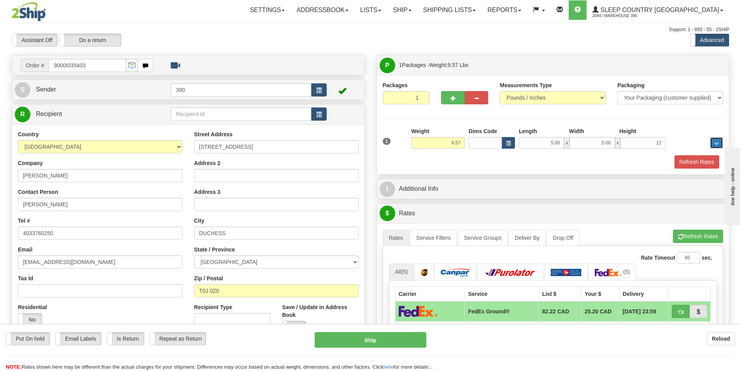
type input "12.00"
click at [705, 158] on button "Refresh Rates" at bounding box center [697, 161] width 45 height 13
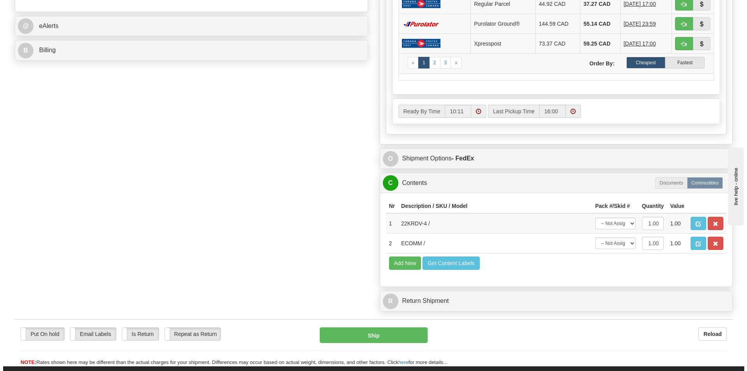
scroll to position [350, 0]
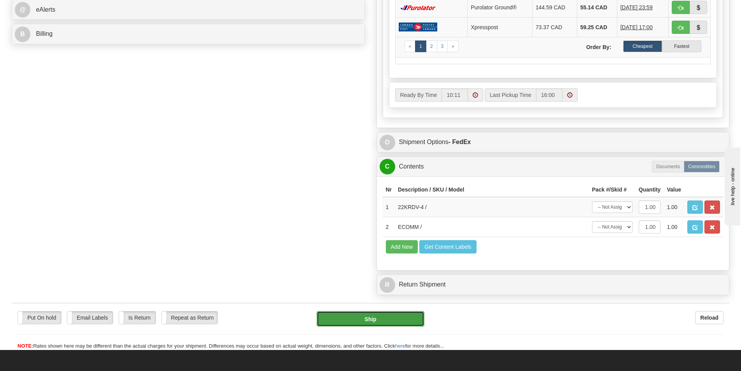
click at [378, 315] on button "Ship" at bounding box center [371, 319] width 108 height 16
type input "92"
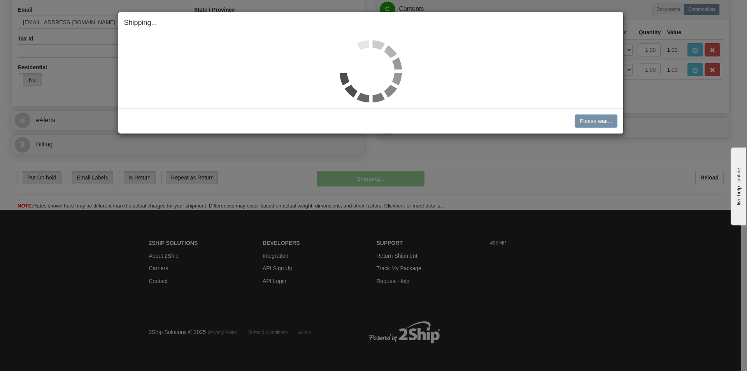
scroll to position [240, 0]
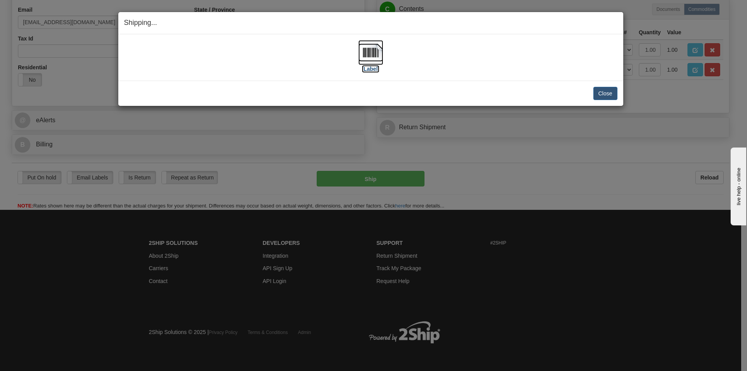
click at [375, 47] on img at bounding box center [370, 52] width 25 height 25
click at [598, 96] on button "Close" at bounding box center [605, 93] width 24 height 13
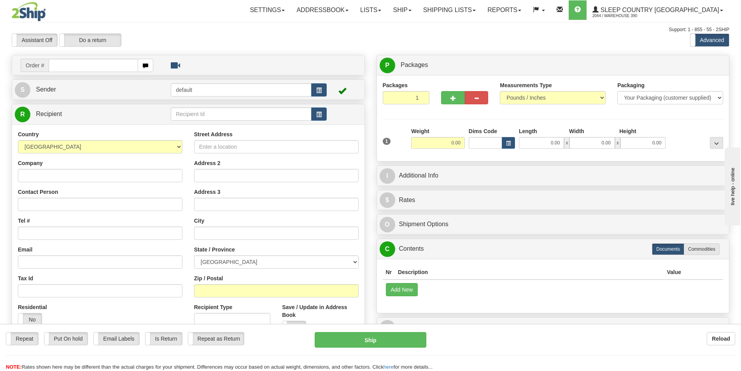
click at [96, 68] on input "text" at bounding box center [93, 65] width 89 height 13
type input "9002I034636"
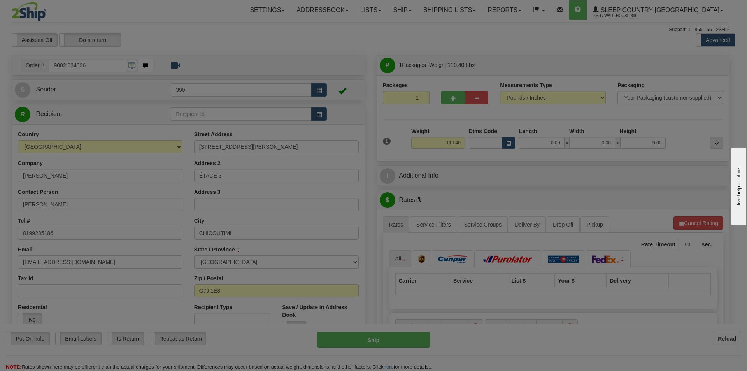
click at [546, 141] on div "Please wait..." at bounding box center [373, 185] width 747 height 371
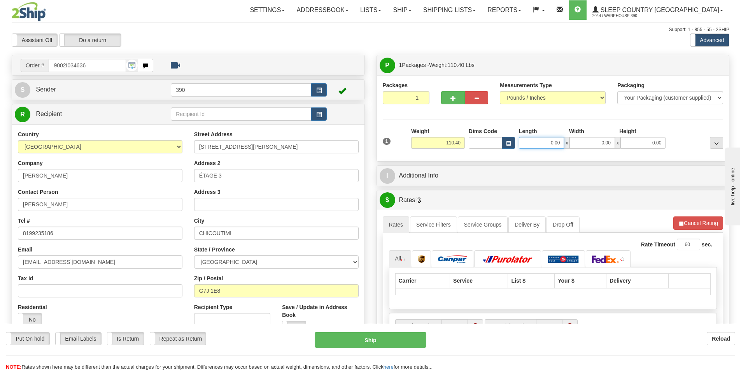
click at [546, 141] on input "0.00" at bounding box center [541, 143] width 45 height 12
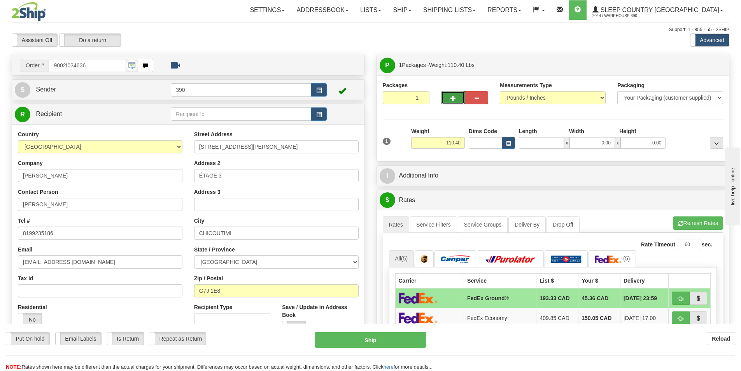
type input "0.00"
click at [452, 100] on span "button" at bounding box center [452, 98] width 5 height 5
radio input "true"
type input "2"
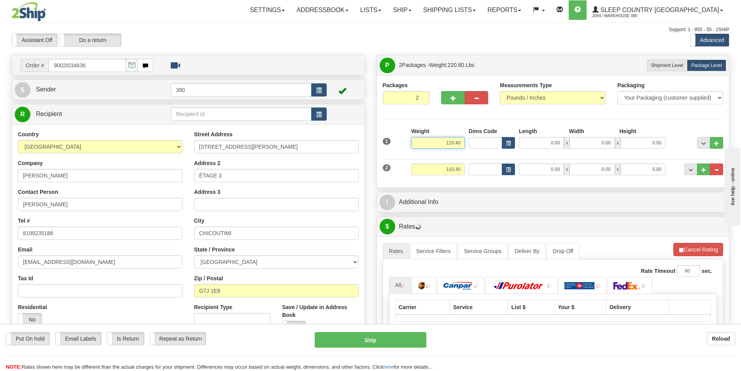
drag, startPoint x: 461, startPoint y: 143, endPoint x: 426, endPoint y: 145, distance: 35.5
click at [426, 145] on input "110.40" at bounding box center [438, 143] width 54 height 12
type input "70.00"
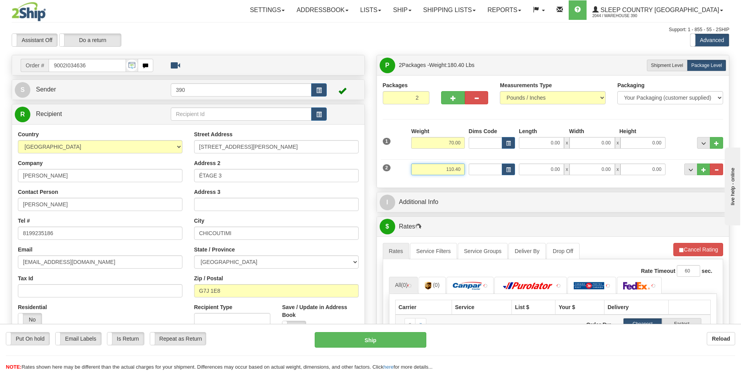
drag, startPoint x: 464, startPoint y: 169, endPoint x: 434, endPoint y: 169, distance: 30.3
click at [434, 169] on input "110.40" at bounding box center [438, 169] width 54 height 12
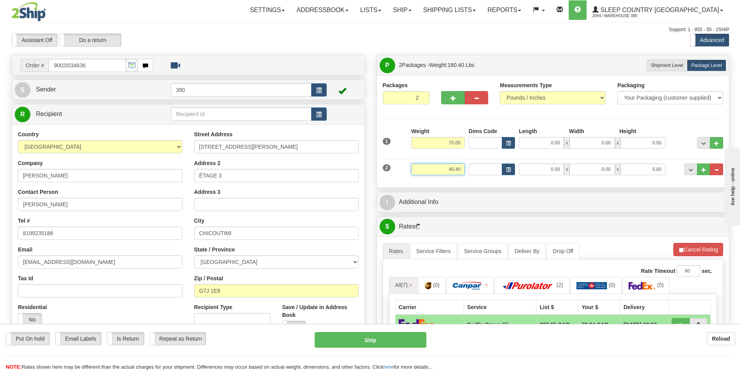
type input "40.40"
click at [545, 140] on input "0.00" at bounding box center [541, 143] width 45 height 12
type input "72.00"
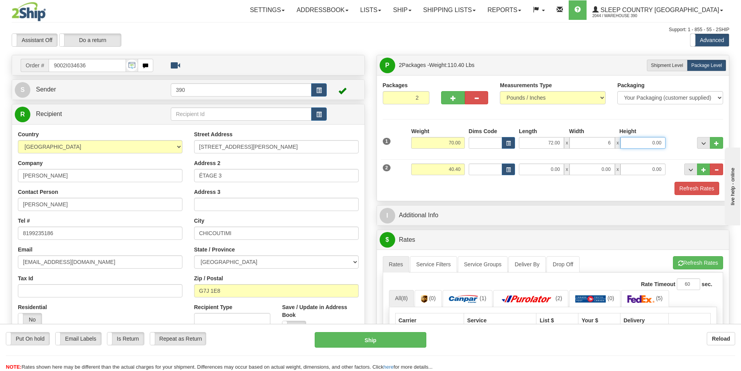
type input "6.00"
type input "4.00"
click at [555, 168] on input "0.00" at bounding box center [541, 169] width 45 height 12
type input "20.00"
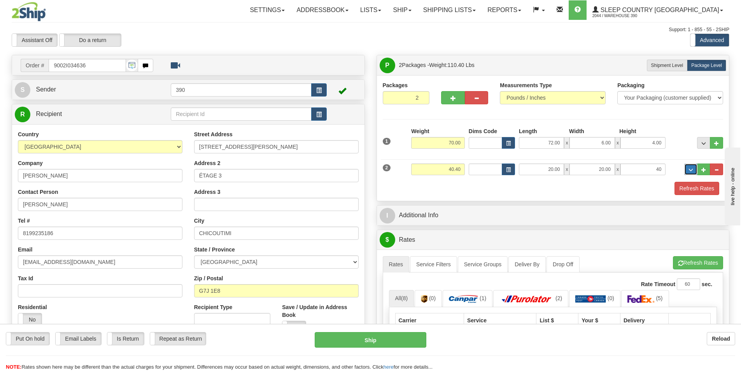
type input "40.00"
click at [696, 182] on button "Refresh Rates" at bounding box center [697, 188] width 45 height 13
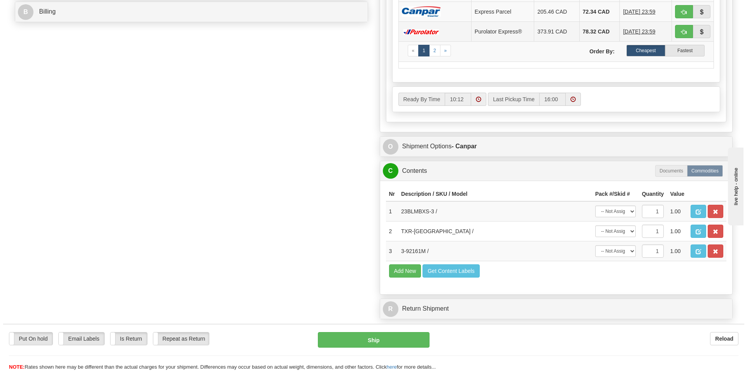
scroll to position [389, 0]
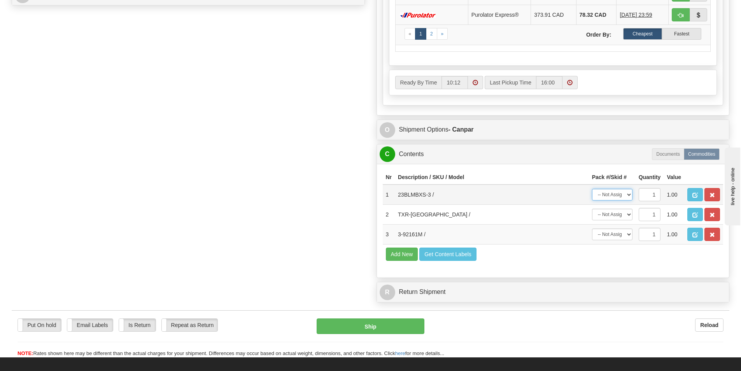
click at [621, 190] on select "-- Not Assigned -- Package 1 Package 2" at bounding box center [612, 195] width 40 height 12
select select "0"
click at [592, 189] on select "-- Not Assigned -- Package 1 Package 2" at bounding box center [612, 195] width 40 height 12
click at [615, 219] on select "-- Not Assigned -- Package 1 Package 2" at bounding box center [612, 215] width 40 height 12
select select "0"
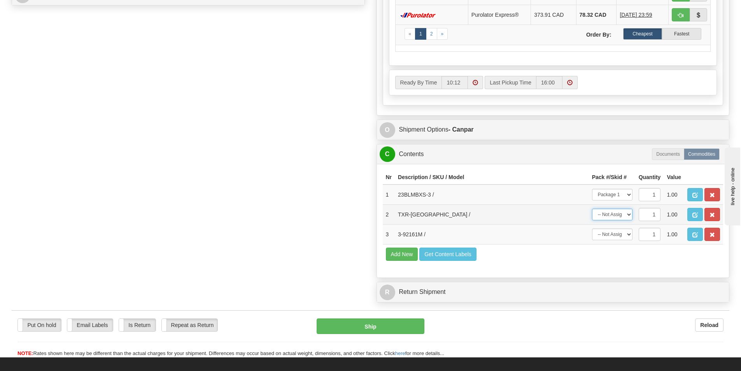
click at [592, 209] on select "-- Not Assigned -- Package 1 Package 2" at bounding box center [612, 215] width 40 height 12
click at [617, 236] on select "-- Not Assigned -- Package 1 Package 2" at bounding box center [612, 234] width 40 height 12
select select "1"
click at [592, 228] on select "-- Not Assigned -- Package 1 Package 2" at bounding box center [612, 234] width 40 height 12
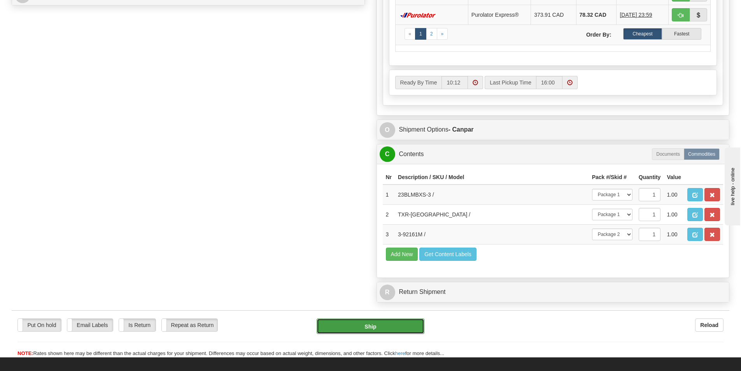
click at [393, 320] on button "Ship" at bounding box center [371, 326] width 108 height 16
type input "1"
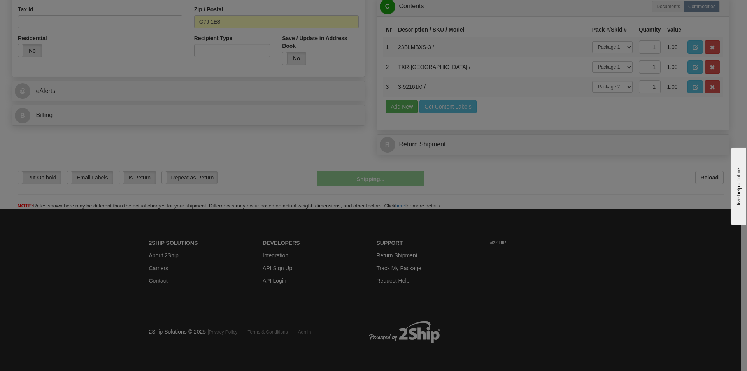
scroll to position [269, 0]
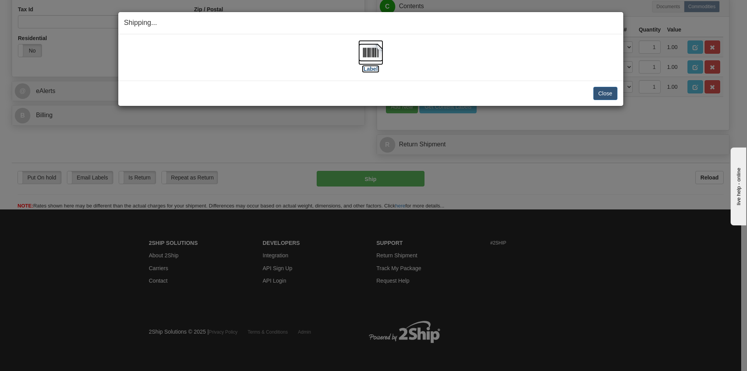
click at [373, 50] on img at bounding box center [370, 52] width 25 height 25
click at [603, 95] on button "Close" at bounding box center [605, 93] width 24 height 13
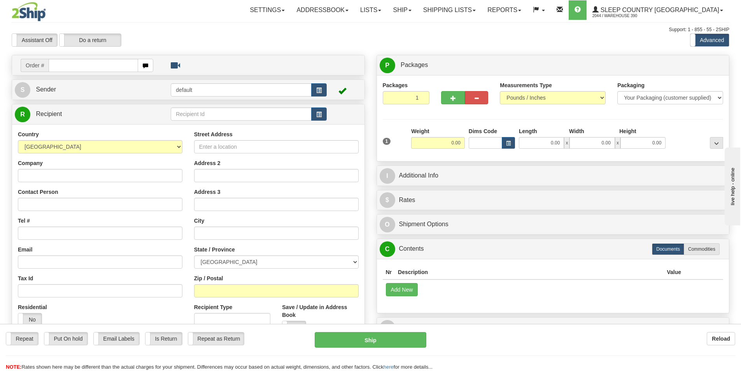
click at [92, 65] on input "text" at bounding box center [93, 65] width 89 height 13
type input "9002I035847"
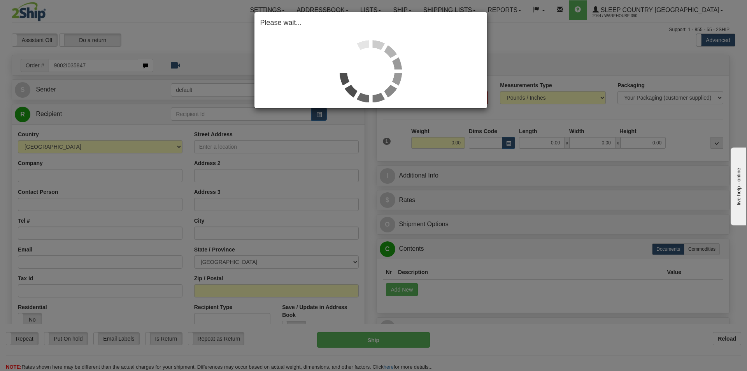
click at [552, 143] on div "Please wait..." at bounding box center [373, 185] width 747 height 371
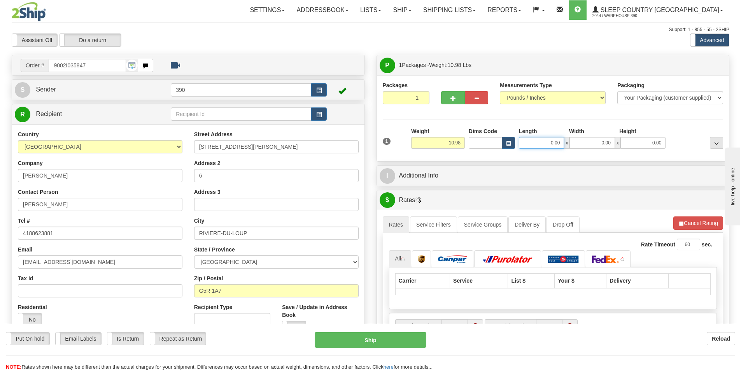
click at [552, 143] on input "0.00" at bounding box center [541, 143] width 45 height 12
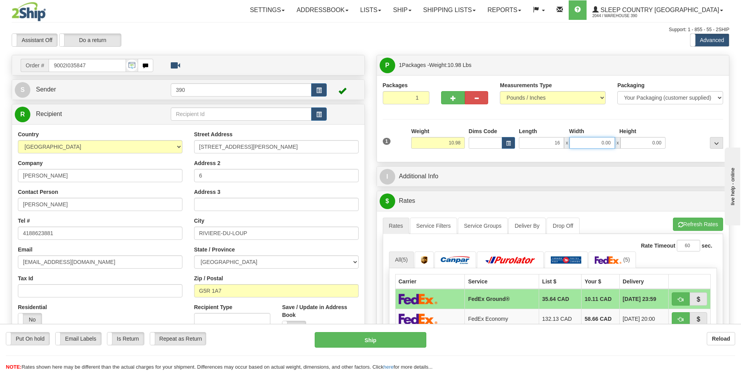
type input "16.00"
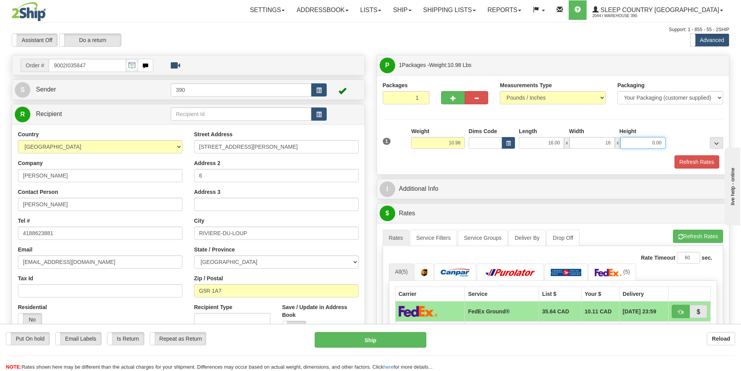
type input "16.00"
type input "5.00"
click at [713, 161] on button "Refresh Rates" at bounding box center [697, 161] width 45 height 13
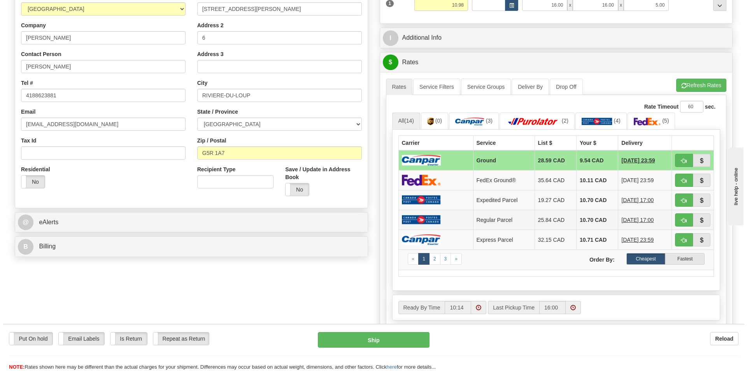
scroll to position [156, 0]
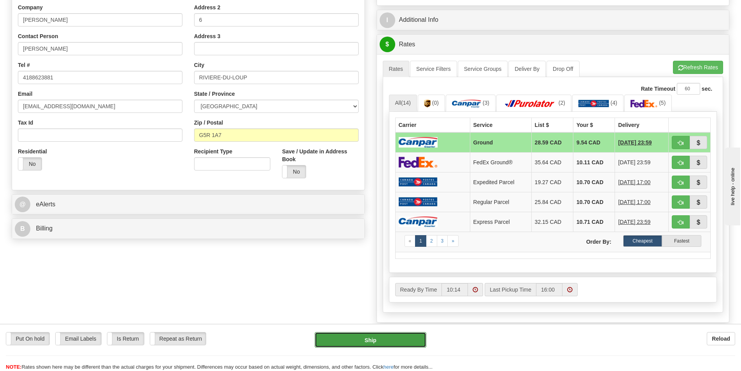
click at [405, 335] on button "Ship" at bounding box center [371, 340] width 112 height 16
type input "1"
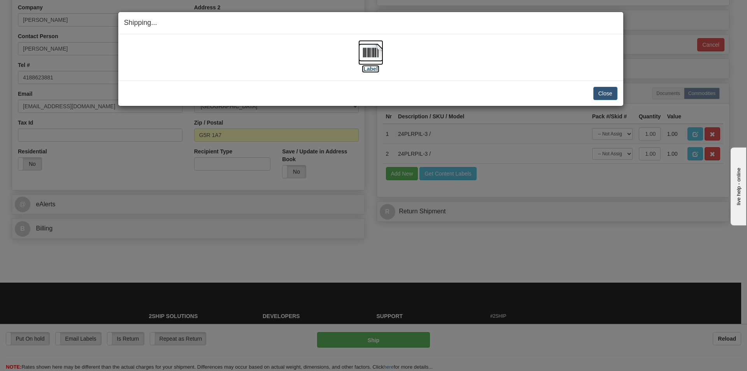
click at [363, 52] on img at bounding box center [370, 52] width 25 height 25
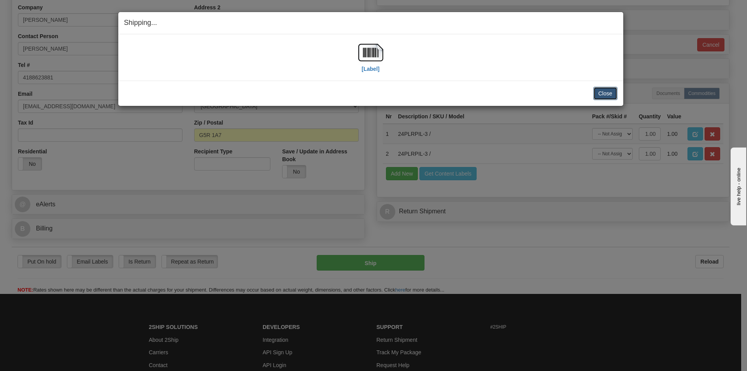
click at [599, 89] on button "Close" at bounding box center [605, 93] width 24 height 13
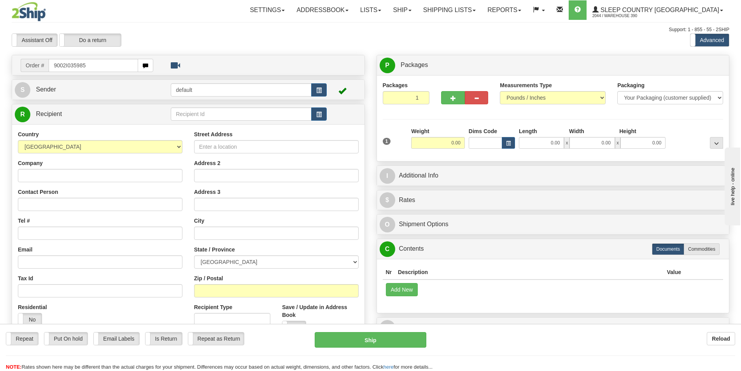
type input "9002I035985"
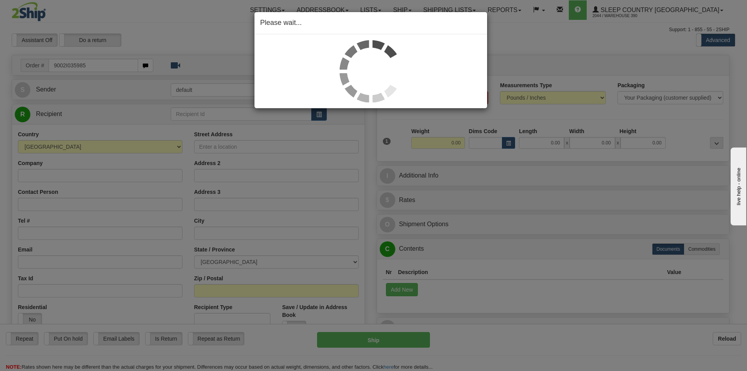
click at [543, 141] on div "Please wait..." at bounding box center [373, 185] width 747 height 371
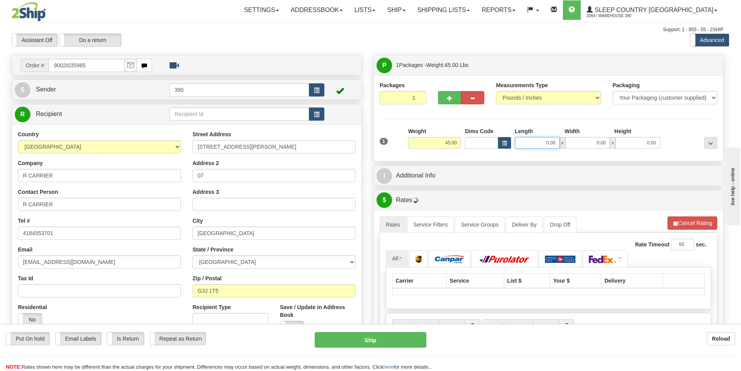
click at [545, 140] on input "0.00" at bounding box center [537, 143] width 45 height 12
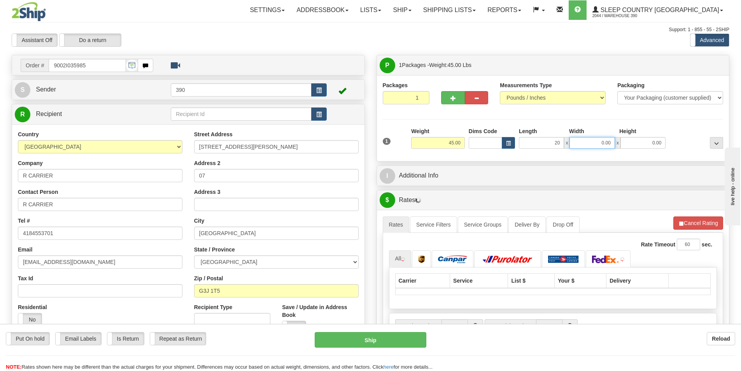
type input "20.00"
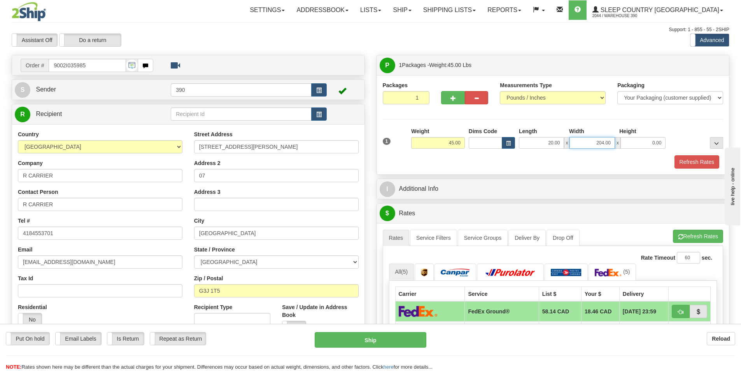
drag, startPoint x: 612, startPoint y: 145, endPoint x: 533, endPoint y: 139, distance: 78.8
click at [533, 139] on div "20.00 x 204.00 x 0.00" at bounding box center [592, 143] width 147 height 12
type input "20.00"
type input "40"
type input "40.00"
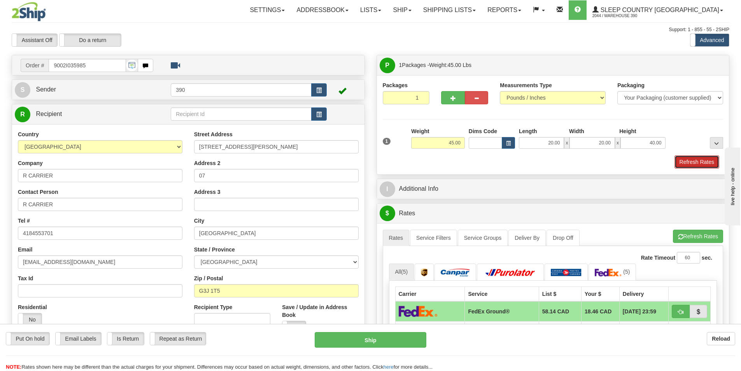
click at [684, 156] on button "Refresh Rates" at bounding box center [697, 161] width 45 height 13
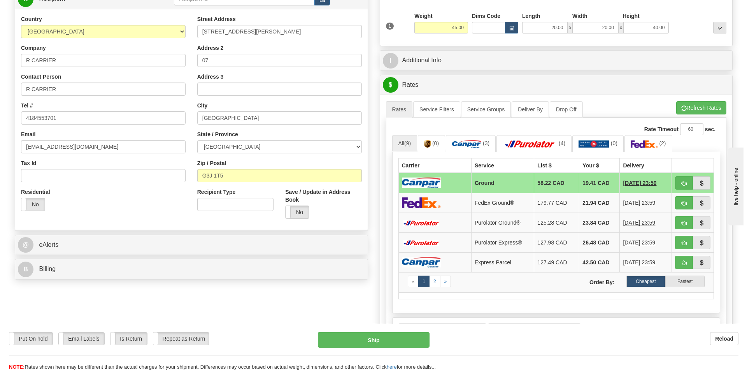
scroll to position [156, 0]
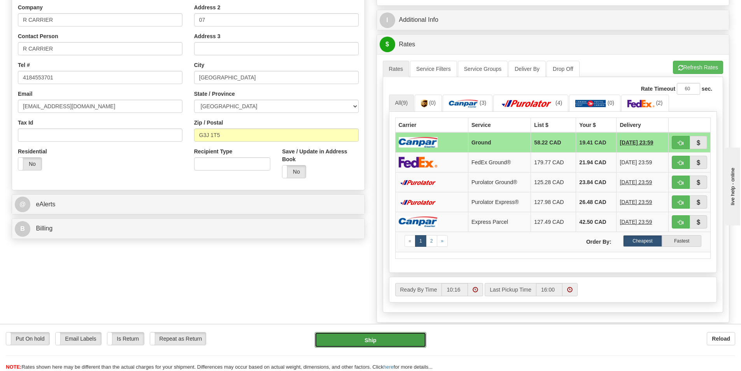
click at [395, 345] on button "Ship" at bounding box center [371, 340] width 112 height 16
type input "1"
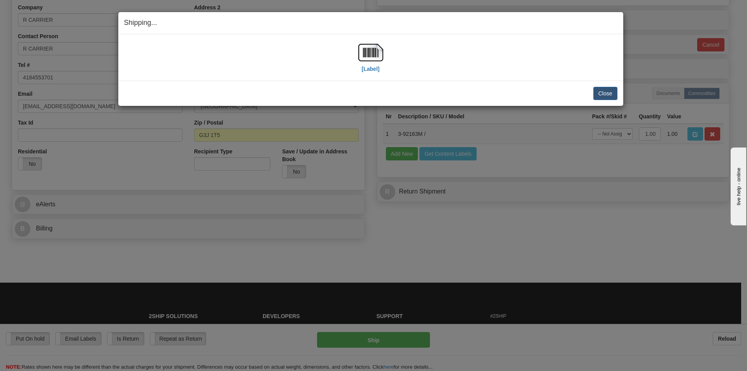
click at [356, 55] on div "[Label]" at bounding box center [370, 57] width 493 height 35
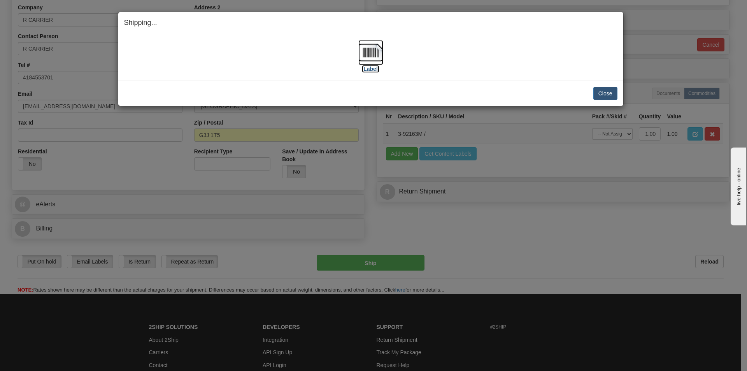
click at [372, 55] on img at bounding box center [370, 52] width 25 height 25
click at [609, 90] on button "Close" at bounding box center [605, 93] width 24 height 13
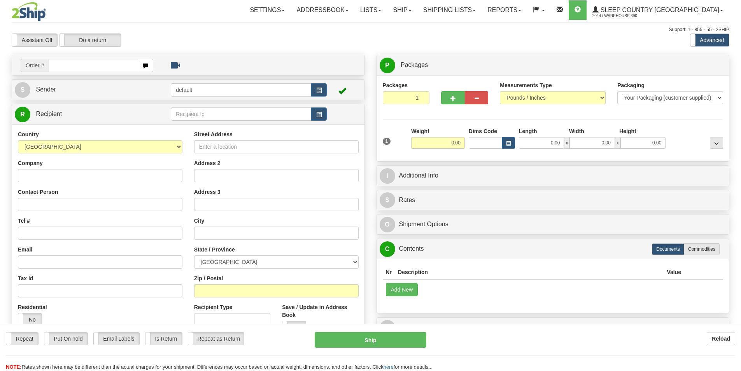
click at [82, 67] on input "text" at bounding box center [93, 65] width 89 height 13
type input "9002I036935"
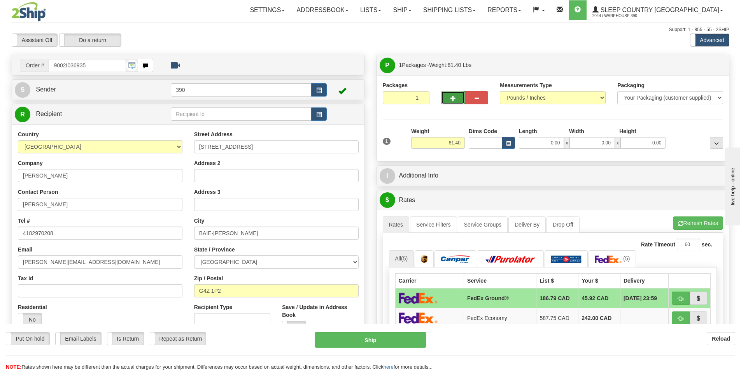
click at [456, 98] on button "button" at bounding box center [452, 97] width 23 height 13
radio input "true"
type input "2"
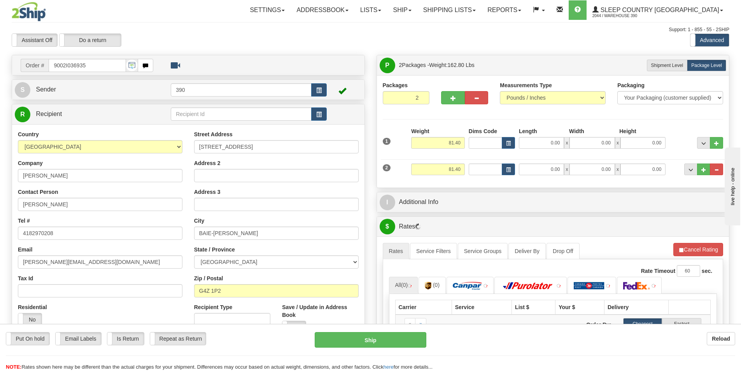
drag, startPoint x: 465, startPoint y: 143, endPoint x: 433, endPoint y: 144, distance: 32.3
click at [433, 144] on div "Weight 81.40" at bounding box center [438, 140] width 58 height 27
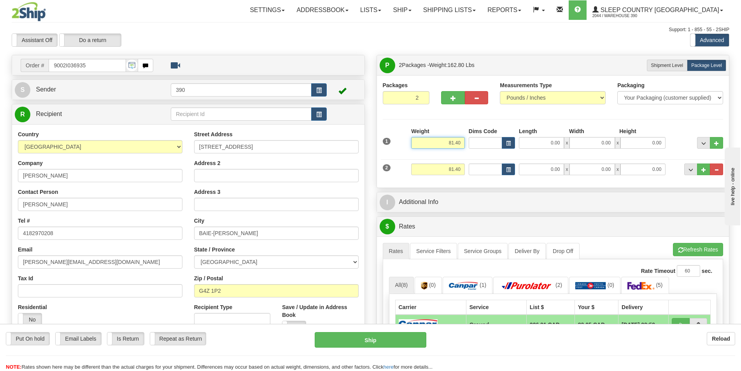
click at [413, 145] on input "81.40" at bounding box center [438, 143] width 54 height 12
drag, startPoint x: 460, startPoint y: 143, endPoint x: 428, endPoint y: 142, distance: 31.5
click at [429, 142] on input "81.40" at bounding box center [438, 143] width 54 height 12
type input "70.00"
drag, startPoint x: 464, startPoint y: 169, endPoint x: 390, endPoint y: 168, distance: 74.3
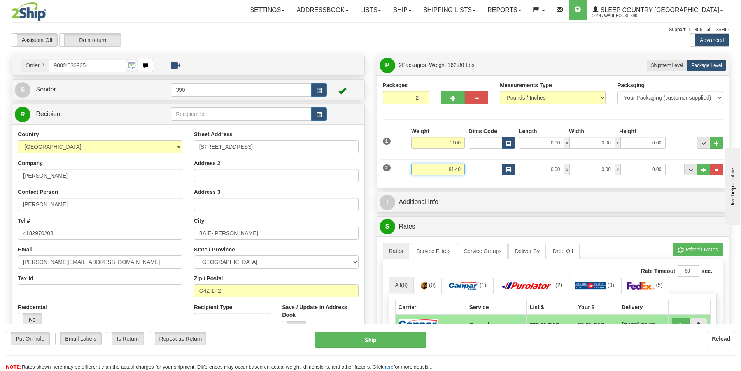
click at [390, 168] on div "2 Weight 81.40 Dims Code Length Width Height" at bounding box center [553, 168] width 345 height 26
type input "11.40"
click at [560, 142] on input "0.00" at bounding box center [541, 143] width 45 height 12
type input "20.00"
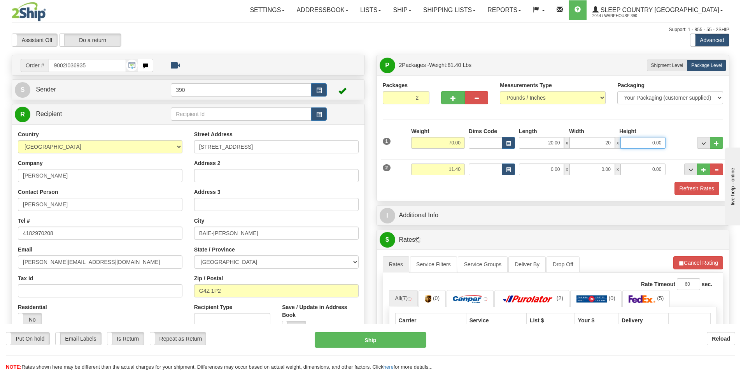
type input "20.00"
type input "40.00"
click at [551, 168] on input "0.00" at bounding box center [541, 169] width 45 height 12
type input "16.00"
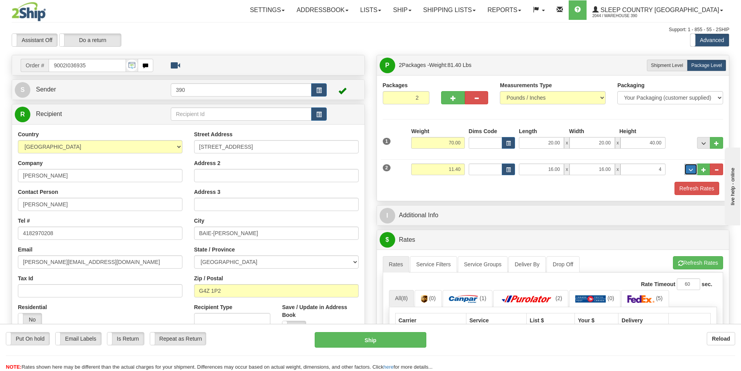
type input "4.00"
click at [713, 187] on button "Refresh Rates" at bounding box center [697, 188] width 45 height 13
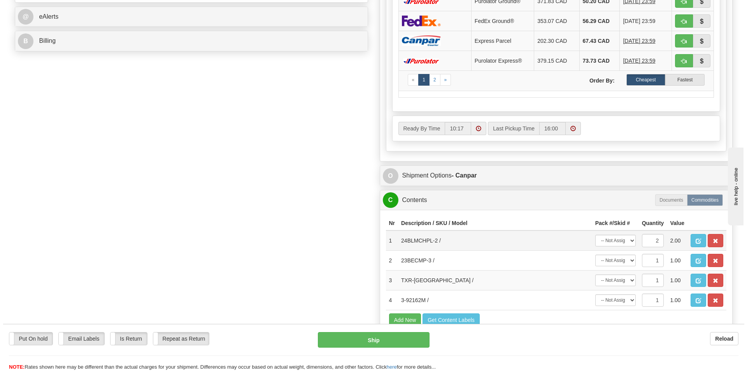
scroll to position [350, 0]
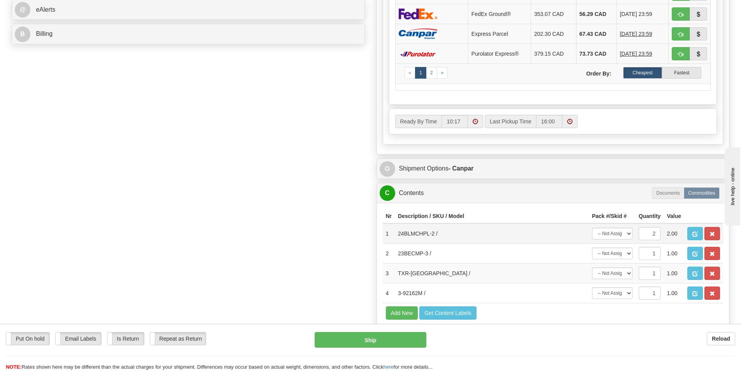
click at [633, 235] on td "-- Not Assigned -- Package 1 Package 2 Split" at bounding box center [612, 233] width 47 height 20
click at [620, 232] on select "-- Not Assigned -- Package 1 Package 2 Split" at bounding box center [612, 234] width 40 height 12
select select "1"
click at [592, 228] on select "-- Not Assigned -- Package 1 Package 2 Split" at bounding box center [612, 234] width 40 height 12
click at [626, 259] on td "-- Not Assigned -- Package 1 Package 2" at bounding box center [612, 254] width 47 height 20
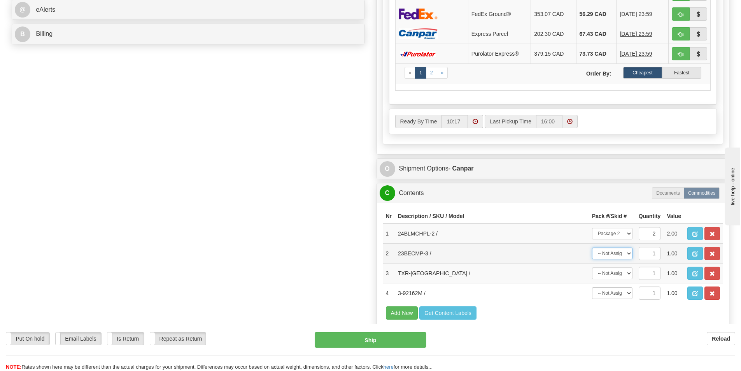
click at [626, 258] on select "-- Not Assigned -- Package 1 Package 2" at bounding box center [612, 253] width 40 height 12
select select "1"
click at [592, 247] on select "-- Not Assigned -- Package 1 Package 2" at bounding box center [612, 253] width 40 height 12
click at [616, 275] on select "-- Not Assigned -- Package 1 Package 2" at bounding box center [612, 273] width 40 height 12
select select "0"
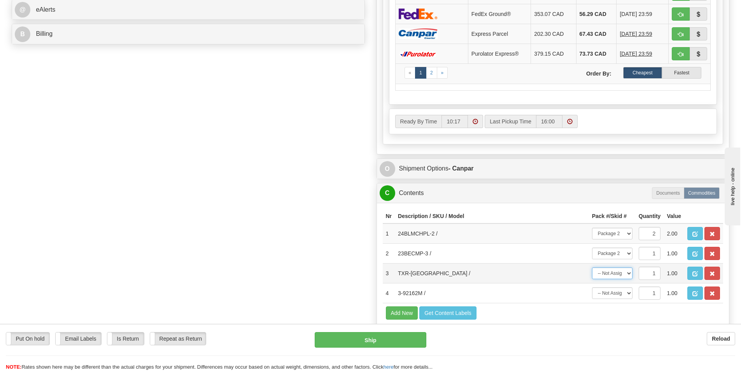
click at [592, 267] on select "-- Not Assigned -- Package 1 Package 2" at bounding box center [612, 273] width 40 height 12
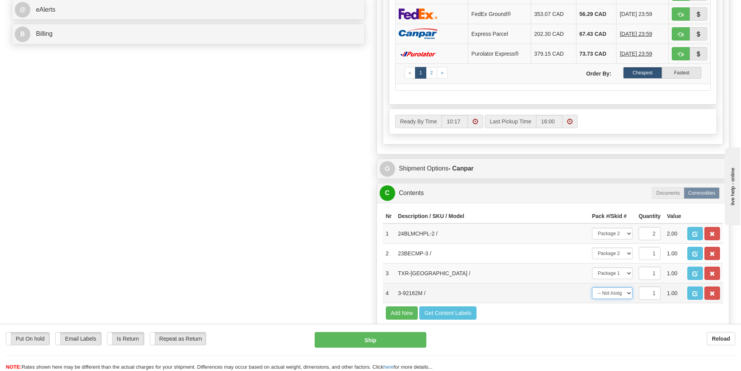
click at [617, 291] on select "-- Not Assigned -- Package 1 Package 2" at bounding box center [612, 293] width 40 height 12
select select "0"
click at [592, 287] on select "-- Not Assigned -- Package 1 Package 2" at bounding box center [612, 293] width 40 height 12
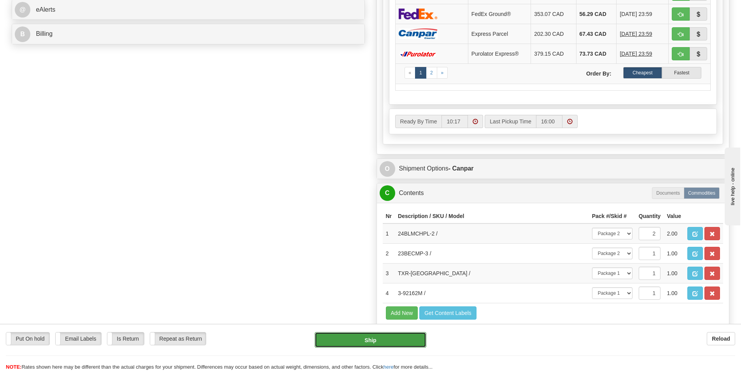
click at [382, 344] on button "Ship" at bounding box center [371, 340] width 112 height 16
type input "1"
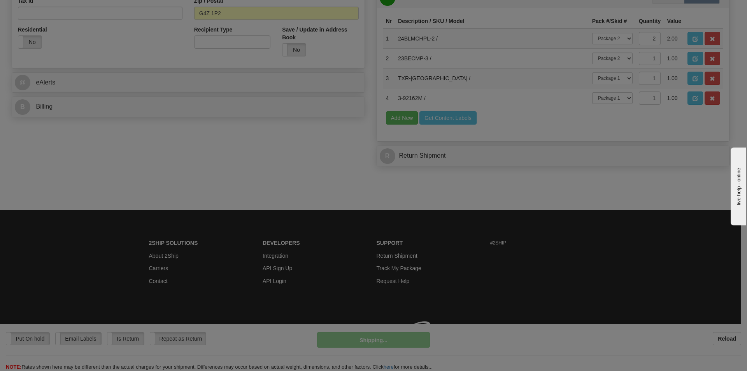
scroll to position [289, 0]
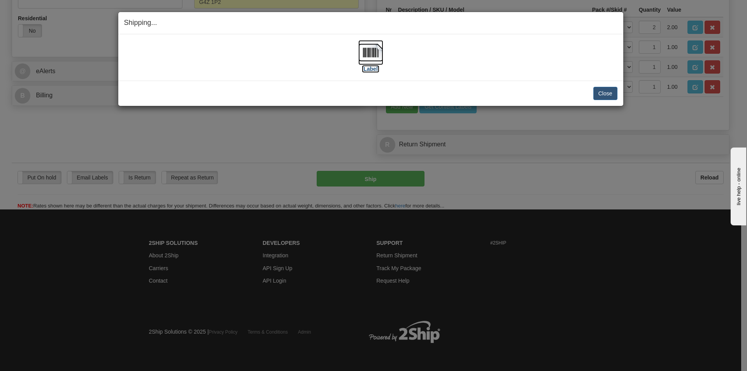
click at [379, 53] on img at bounding box center [370, 52] width 25 height 25
click at [604, 90] on button "Close" at bounding box center [605, 93] width 24 height 13
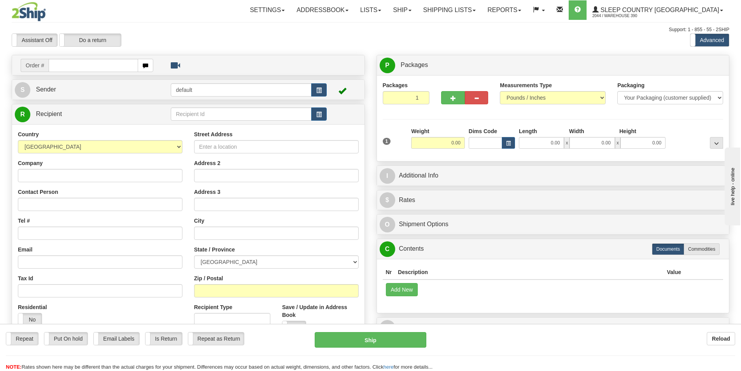
click at [66, 68] on input "text" at bounding box center [93, 65] width 89 height 13
type input "9002I0"
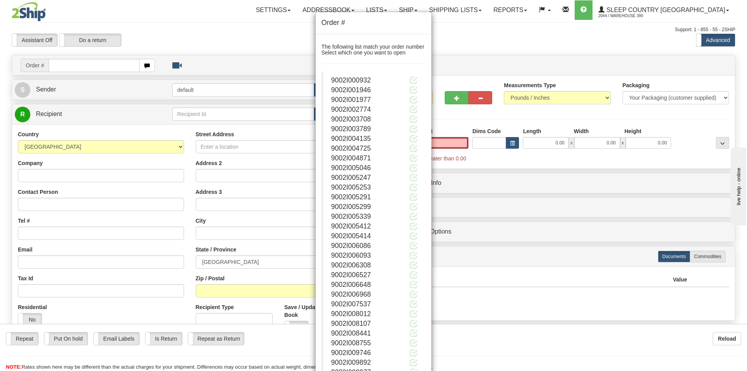
type input "0.00"
click at [460, 30] on div "Order # The following list match your order number Select which one you want to…" at bounding box center [373, 185] width 747 height 371
click at [88, 74] on div "Order # The following list match your order number Select which one you want to…" at bounding box center [373, 185] width 747 height 371
click at [80, 67] on div "Order # The following list match your order number Select which one you want to…" at bounding box center [373, 185] width 747 height 371
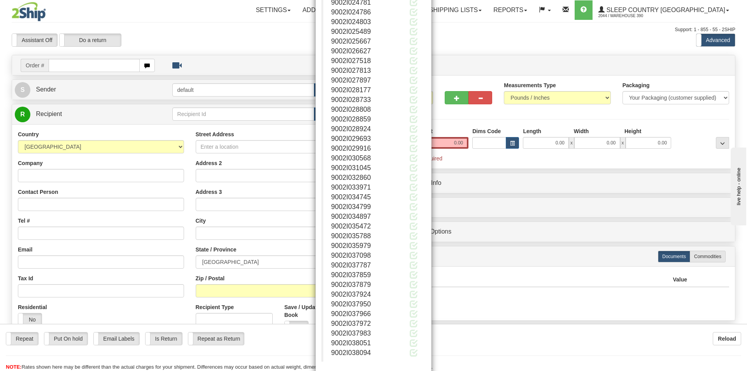
scroll to position [625, 0]
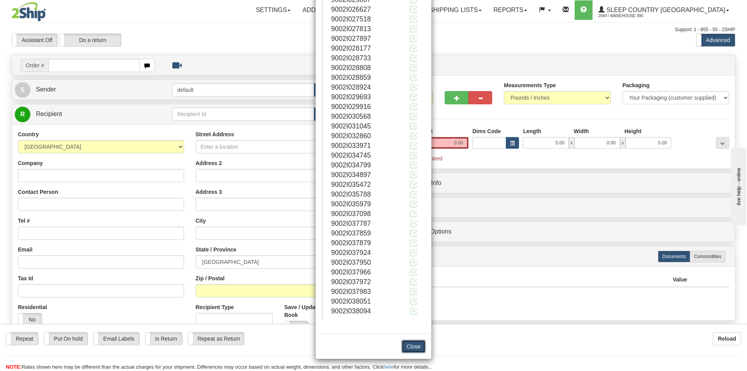
click at [403, 349] on button "Close" at bounding box center [413, 346] width 24 height 13
click at [412, 343] on button "Close" at bounding box center [413, 346] width 24 height 13
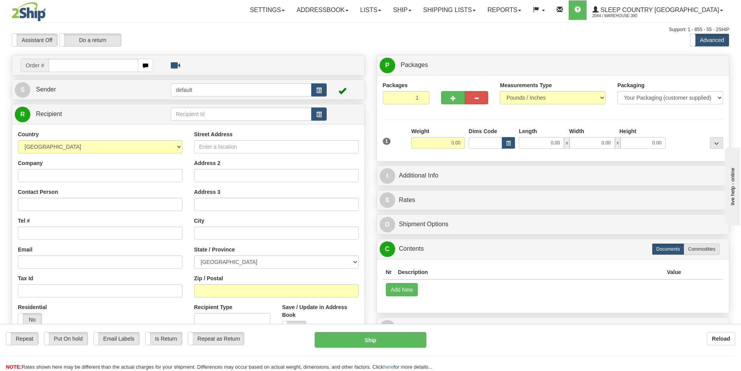
click at [85, 68] on input "text" at bounding box center [93, 65] width 89 height 13
type input "9002I037098"
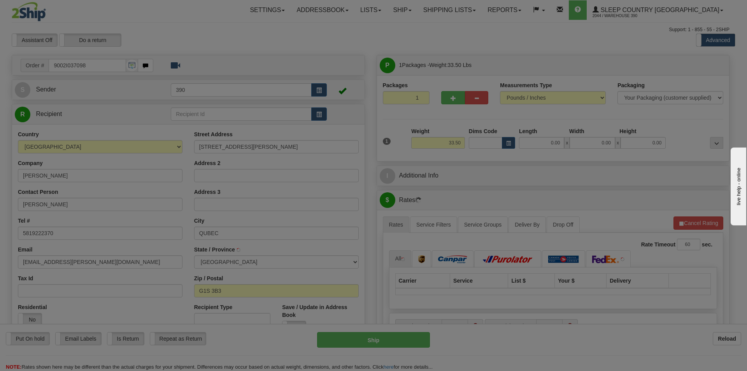
type input "[GEOGRAPHIC_DATA]"
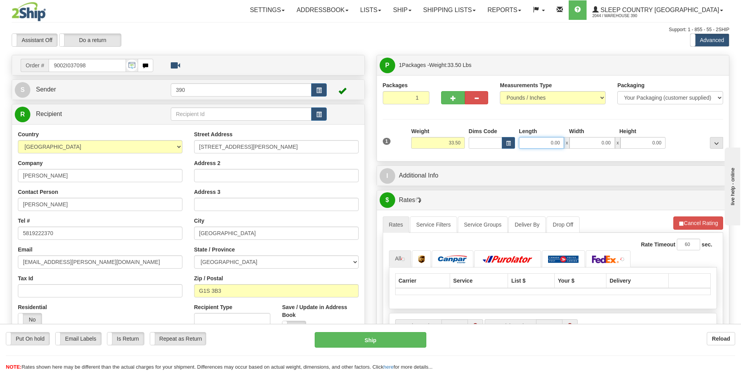
click at [529, 142] on input "0.00" at bounding box center [541, 143] width 45 height 12
type input "20.00"
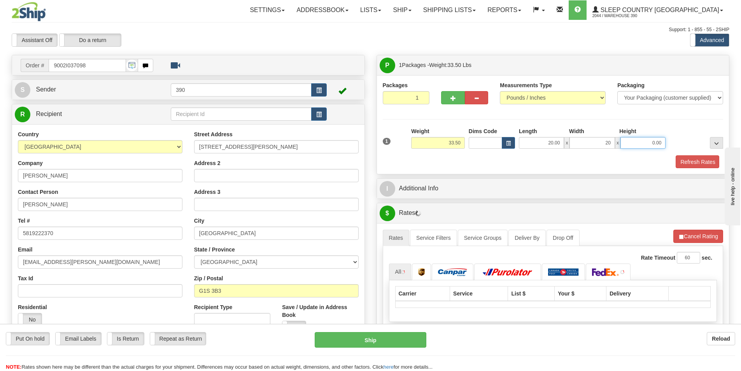
type input "20.00"
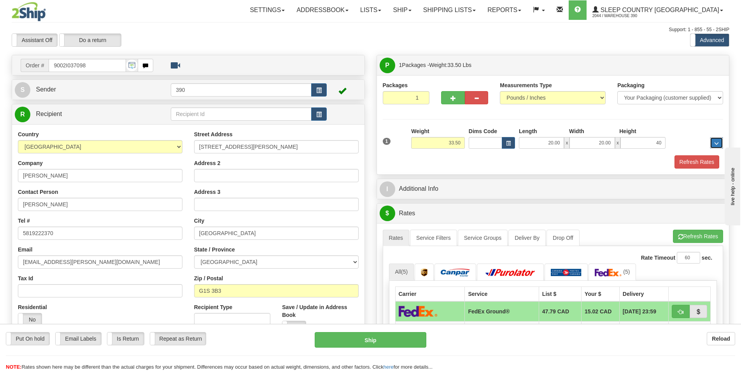
type input "40.00"
click at [691, 165] on button "Refresh Rates" at bounding box center [697, 161] width 45 height 13
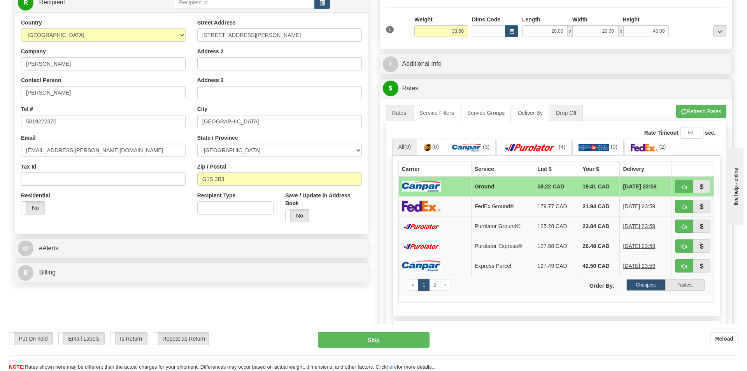
scroll to position [117, 0]
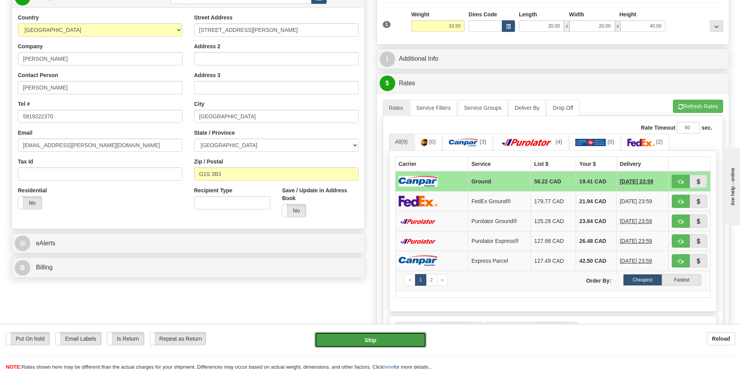
click at [383, 334] on button "Ship" at bounding box center [371, 340] width 112 height 16
type input "1"
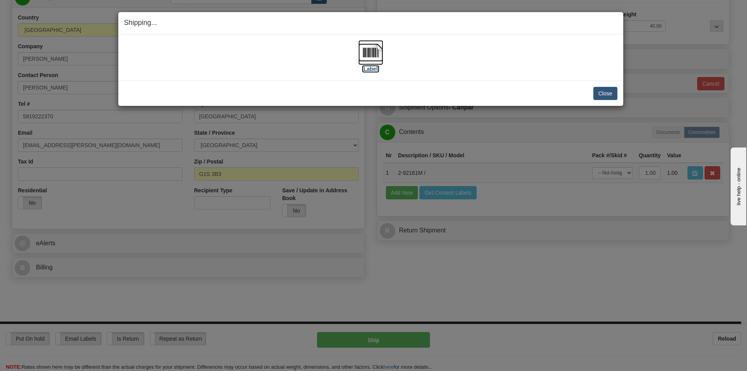
click at [361, 63] on img at bounding box center [370, 52] width 25 height 25
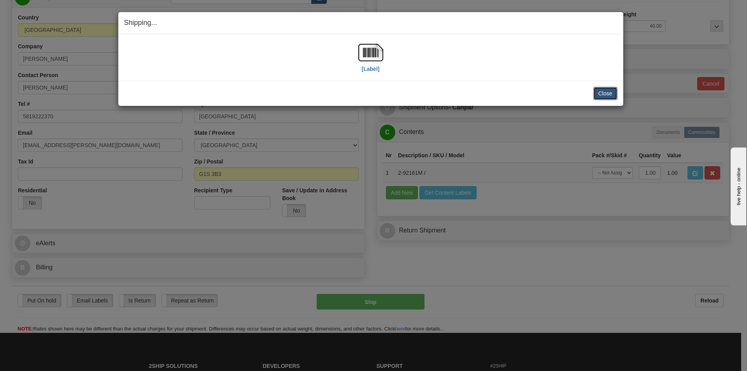
click at [610, 89] on button "Close" at bounding box center [605, 93] width 24 height 13
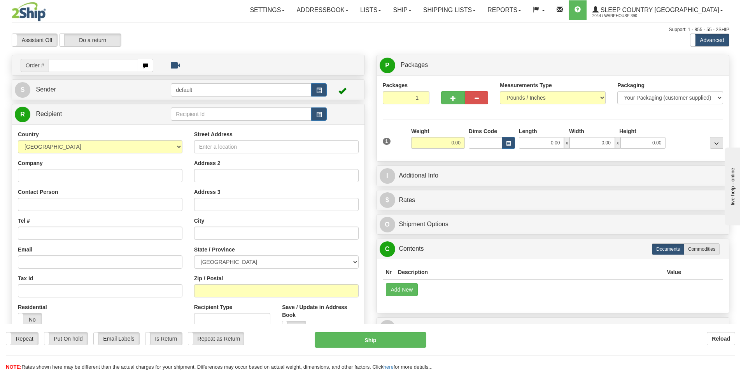
click at [81, 65] on input "text" at bounding box center [93, 65] width 89 height 13
type input "9002I037972"
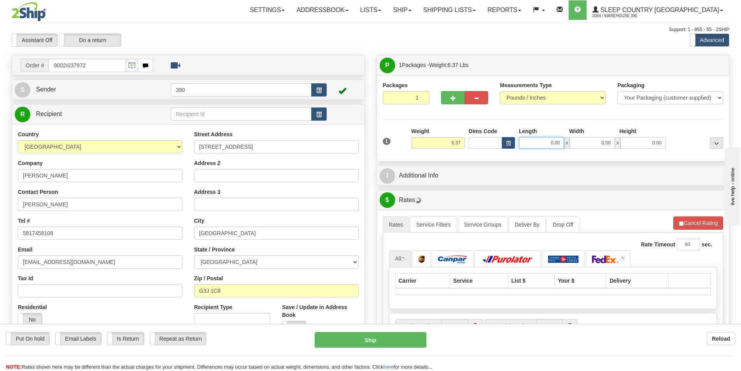
click at [548, 144] on input "0.00" at bounding box center [541, 143] width 45 height 12
click at [559, 138] on input "Length" at bounding box center [541, 143] width 45 height 12
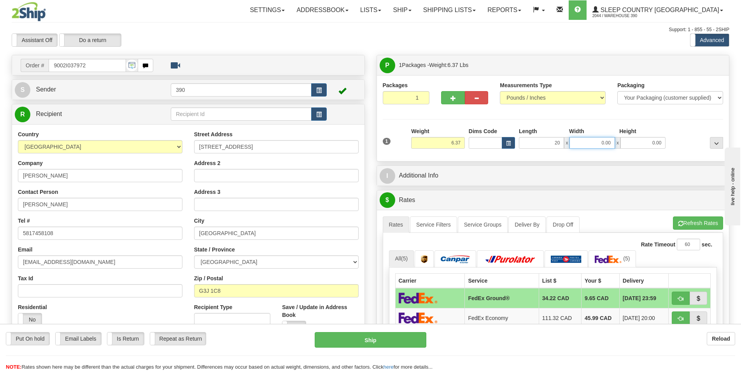
type input "20.00"
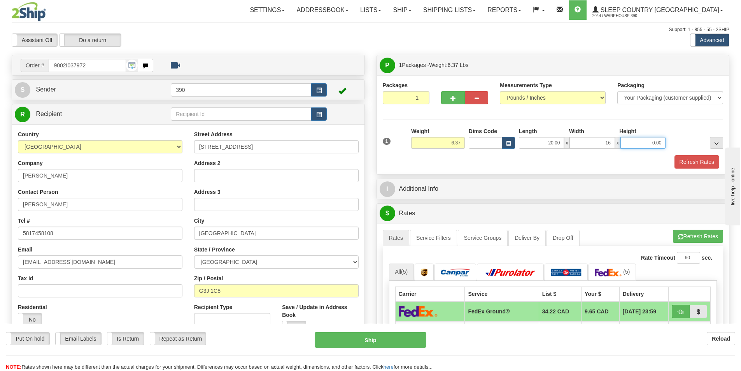
type input "16.00"
type input "6.00"
click at [675, 160] on button "Refresh Rates" at bounding box center [697, 161] width 45 height 13
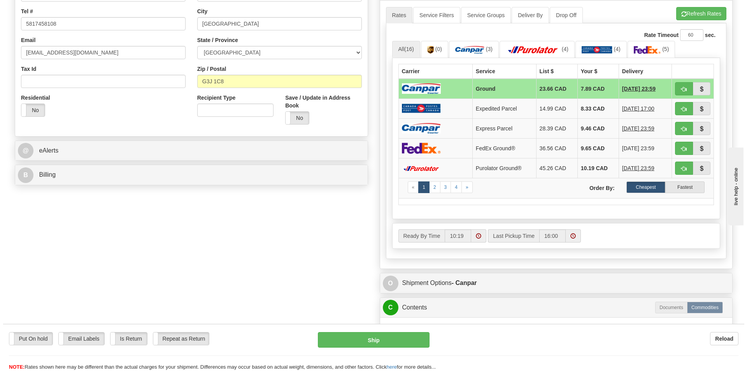
scroll to position [272, 0]
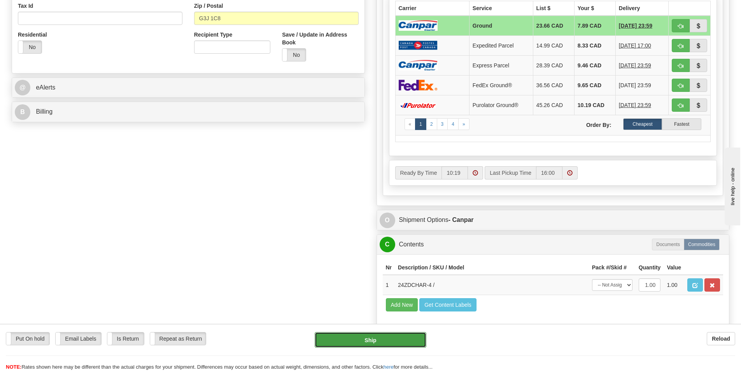
click at [387, 340] on button "Ship" at bounding box center [371, 340] width 112 height 16
type input "1"
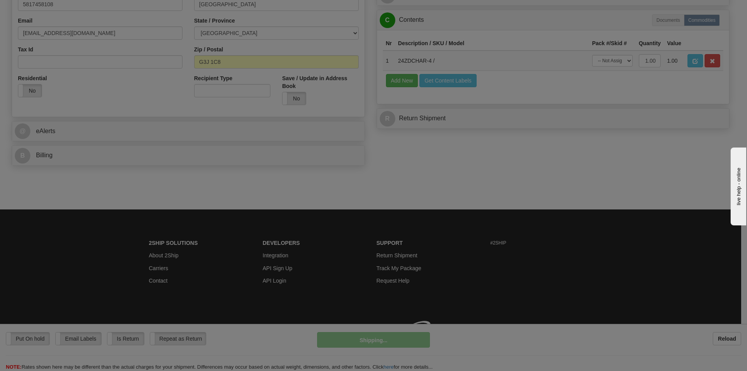
scroll to position [240, 0]
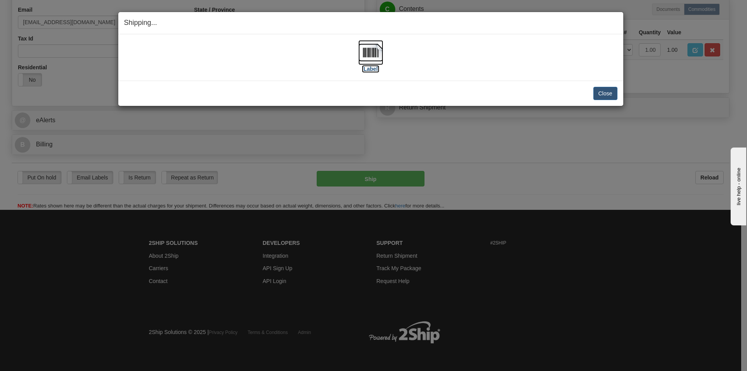
click at [373, 53] on img at bounding box center [370, 52] width 25 height 25
click at [614, 95] on button "Close" at bounding box center [605, 93] width 24 height 13
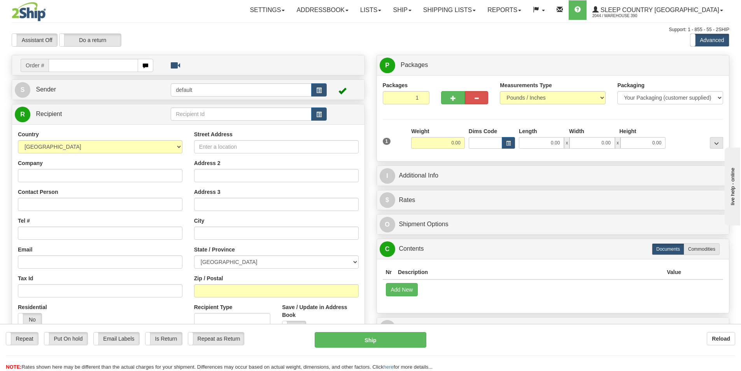
click at [95, 67] on input "text" at bounding box center [93, 65] width 89 height 13
type input "9002I038094"
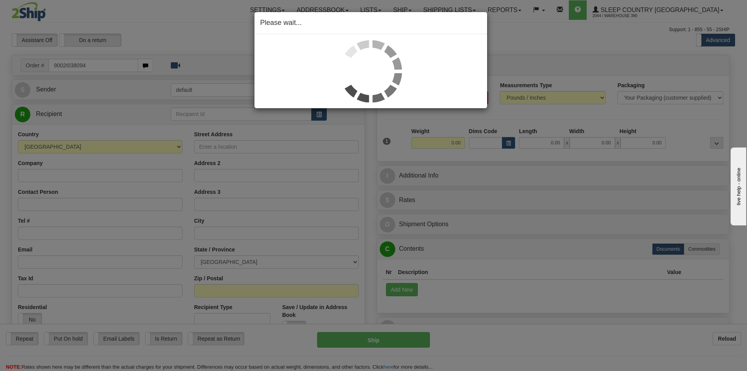
click at [547, 144] on div "Please wait..." at bounding box center [373, 185] width 747 height 371
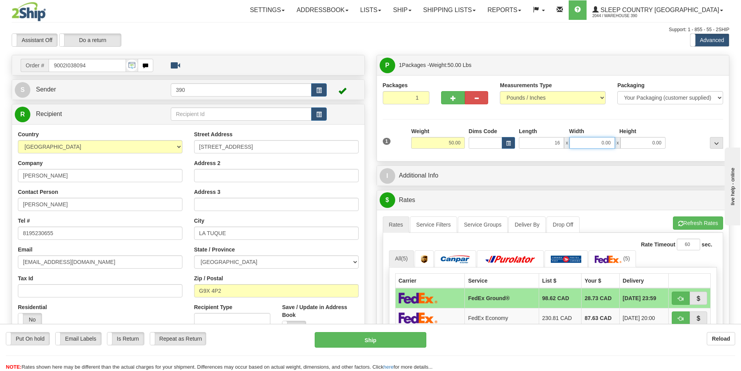
type input "16.00"
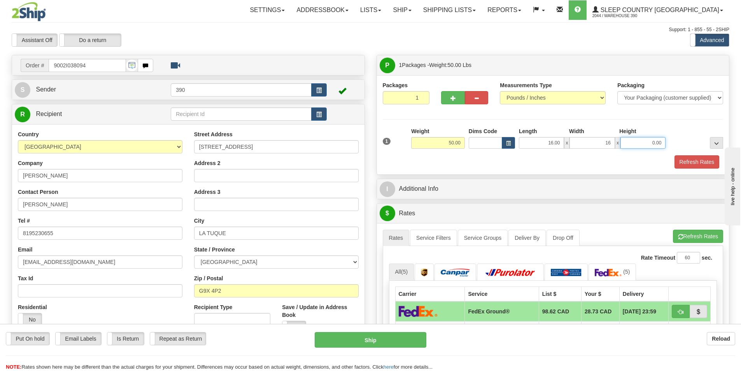
type input "16.00"
click at [88, 205] on input "ELLIOT LAVOIE" at bounding box center [100, 204] width 165 height 13
click at [659, 144] on input "0.00" at bounding box center [642, 143] width 45 height 12
type input "35.00"
click at [683, 160] on button "Refresh Rates" at bounding box center [697, 161] width 45 height 13
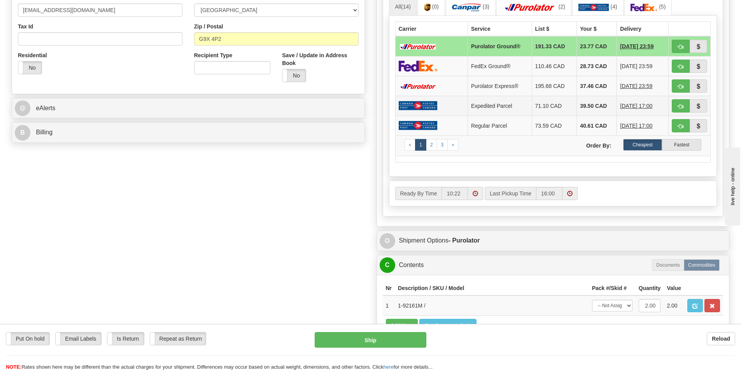
scroll to position [272, 0]
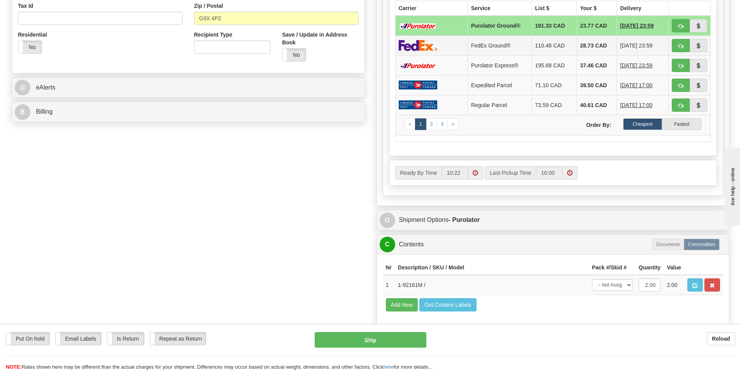
click at [452, 41] on td at bounding box center [431, 45] width 72 height 20
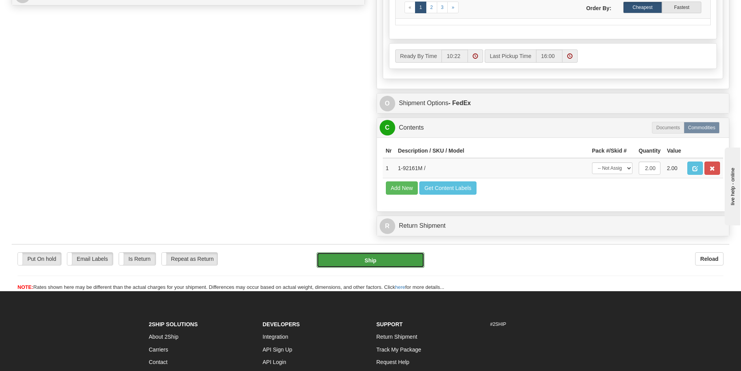
click at [391, 259] on button "Ship" at bounding box center [371, 260] width 108 height 16
type input "92"
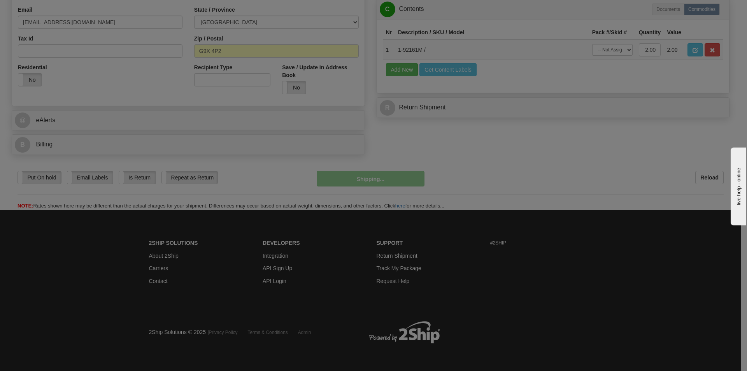
scroll to position [240, 0]
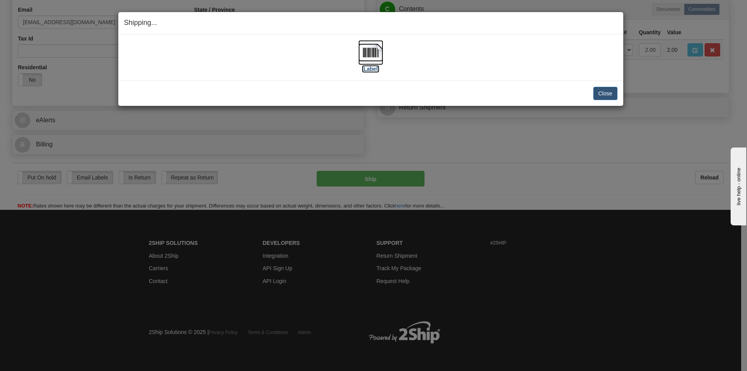
click at [369, 56] on img at bounding box center [370, 52] width 25 height 25
click at [588, 90] on div "Close Cancel" at bounding box center [370, 93] width 493 height 13
click at [603, 89] on button "Close" at bounding box center [605, 93] width 24 height 13
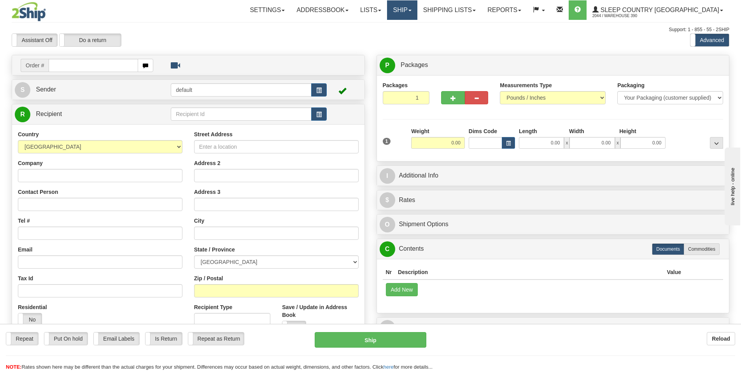
click at [417, 3] on link "Ship" at bounding box center [402, 9] width 30 height 19
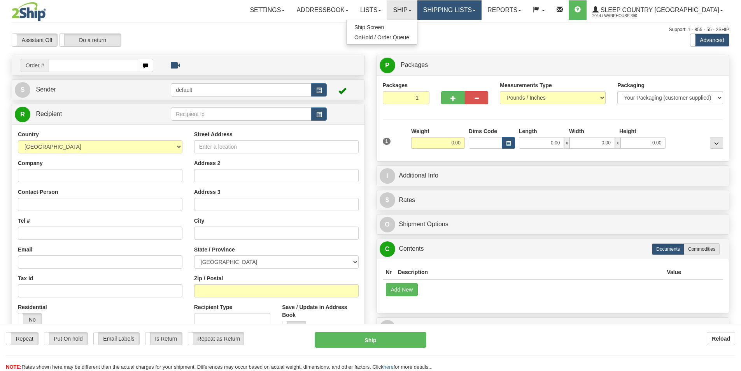
click at [482, 9] on link "Shipping lists" at bounding box center [449, 9] width 64 height 19
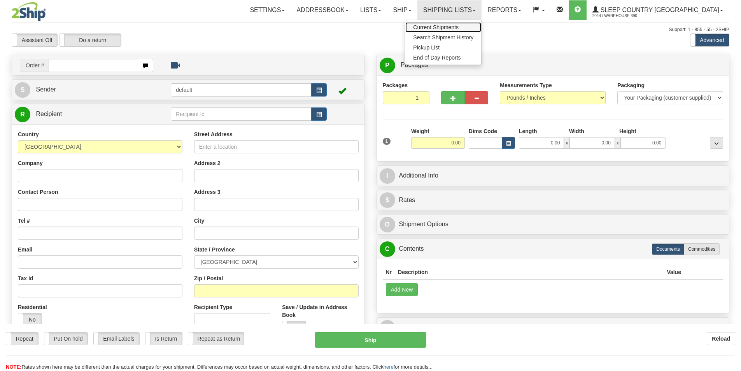
click at [459, 26] on span "Current Shipments" at bounding box center [436, 27] width 46 height 6
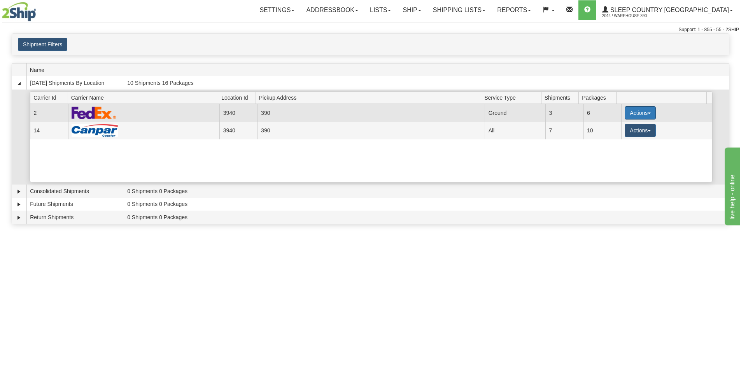
click at [636, 112] on button "Actions" at bounding box center [640, 112] width 31 height 13
click at [620, 133] on link "Close" at bounding box center [624, 138] width 62 height 10
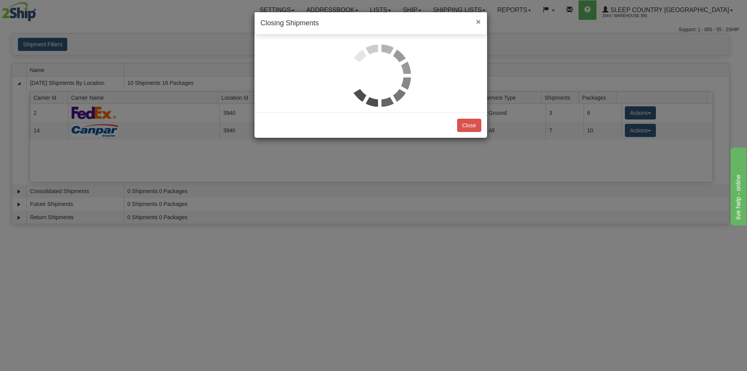
click at [479, 17] on span "×" at bounding box center [478, 21] width 5 height 9
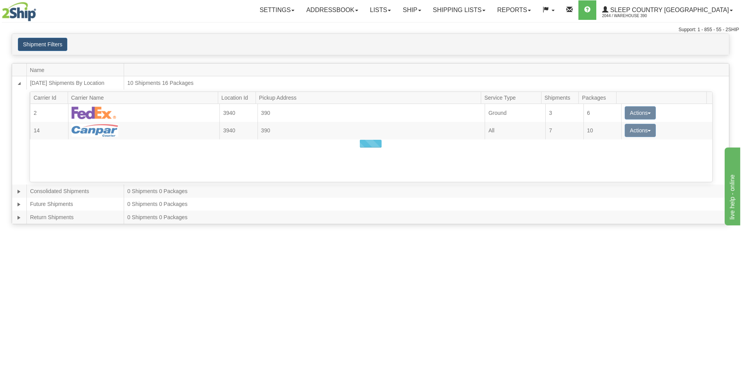
click at [628, 111] on div at bounding box center [370, 143] width 717 height 160
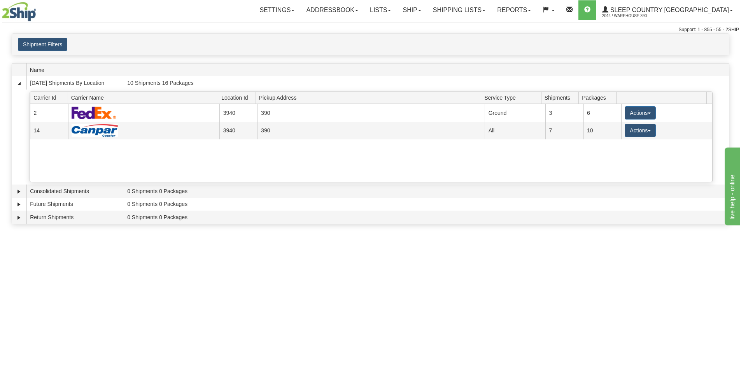
click at [628, 111] on button "Actions" at bounding box center [640, 112] width 31 height 13
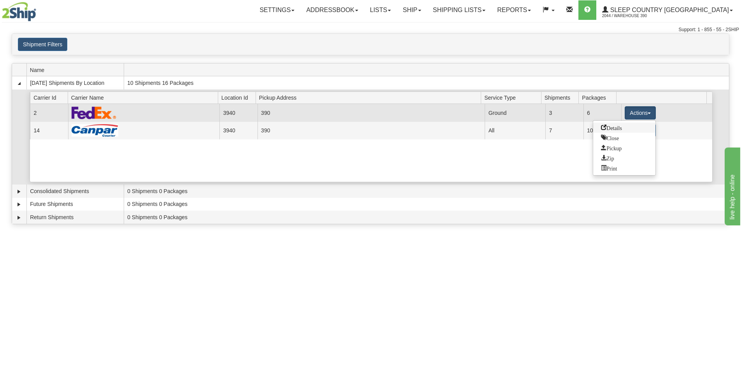
click at [619, 125] on span "Details" at bounding box center [611, 126] width 21 height 5
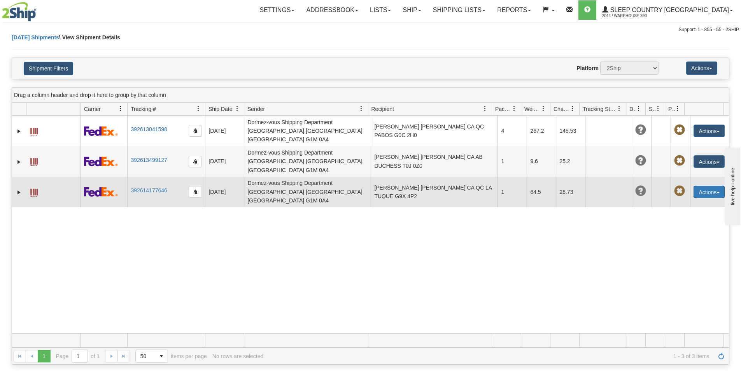
click at [706, 186] on button "Actions" at bounding box center [709, 192] width 31 height 12
click at [681, 201] on link "Edit" at bounding box center [693, 206] width 62 height 10
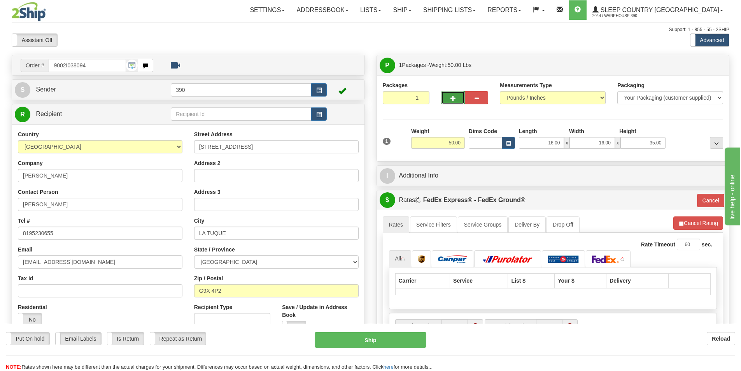
click at [452, 100] on span "button" at bounding box center [452, 98] width 5 height 5
radio input "true"
type input "2"
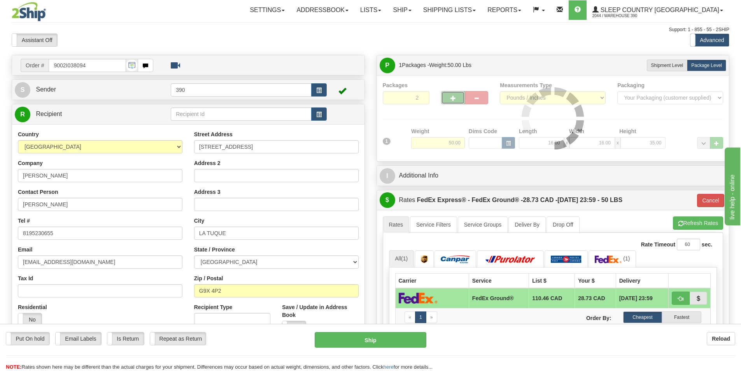
type input "92"
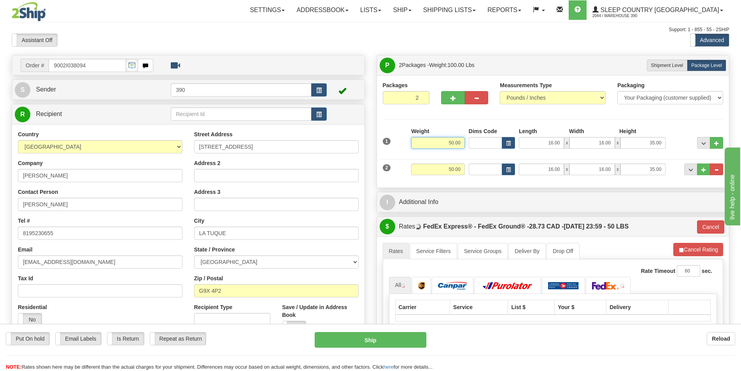
drag, startPoint x: 463, startPoint y: 144, endPoint x: 407, endPoint y: 141, distance: 56.1
click at [412, 143] on input "50.00" at bounding box center [438, 143] width 54 height 12
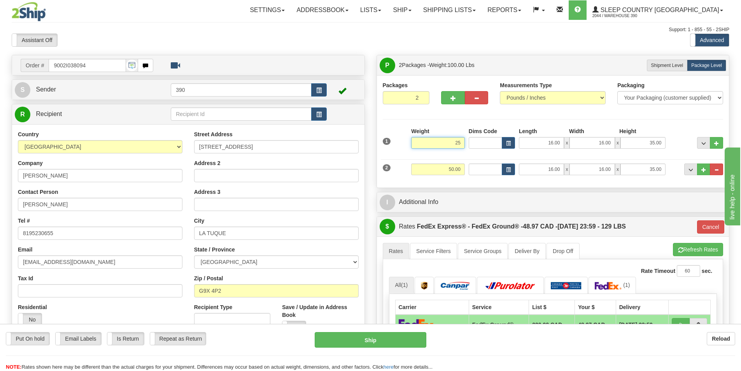
type input "25"
type input "92"
type input "25.00"
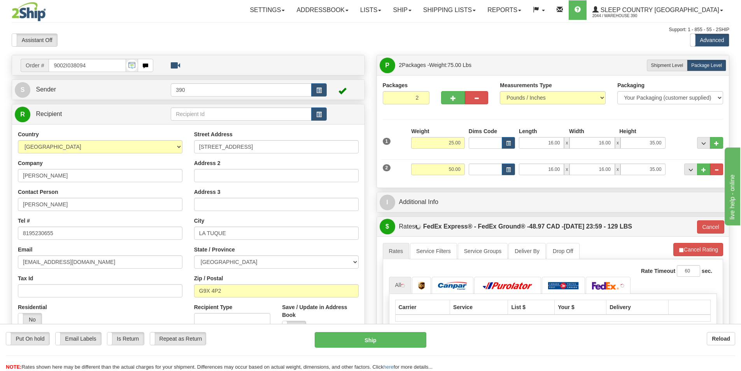
drag, startPoint x: 466, startPoint y: 168, endPoint x: 422, endPoint y: 169, distance: 43.6
click at [422, 169] on div "Weight 50.00" at bounding box center [438, 172] width 58 height 18
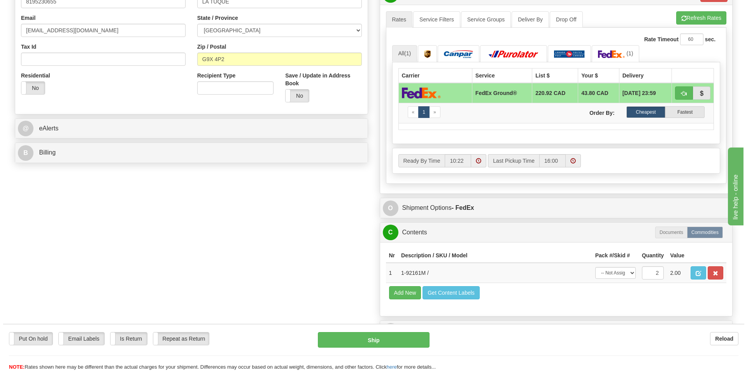
scroll to position [233, 0]
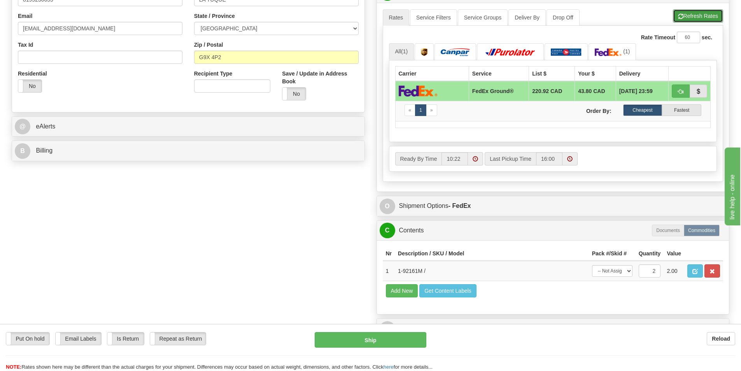
click at [690, 15] on button "Refresh Rates" at bounding box center [698, 15] width 50 height 13
type input "92"
click at [401, 338] on button "Ship" at bounding box center [371, 340] width 112 height 16
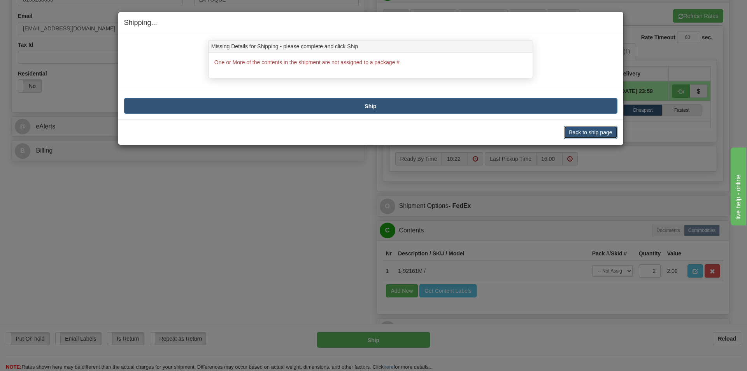
click at [597, 130] on button "Back to ship page" at bounding box center [590, 132] width 53 height 13
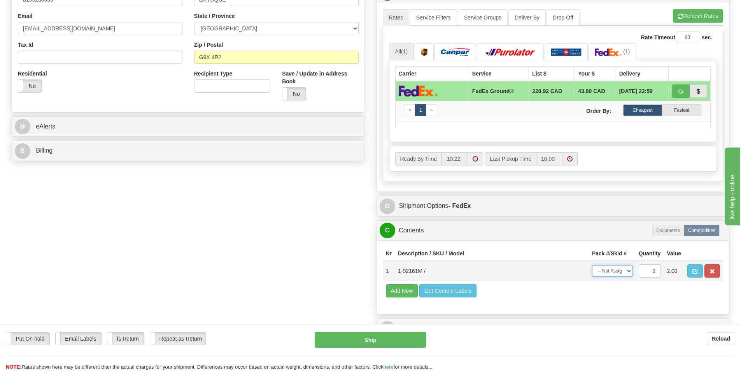
click at [615, 269] on select "-- Not Assigned -- Package 1 Package 2 Split" at bounding box center [612, 271] width 40 height 12
select select "SPLIT"
click at [592, 265] on select "-- Not Assigned -- Package 1 Package 2 Split" at bounding box center [612, 271] width 40 height 12
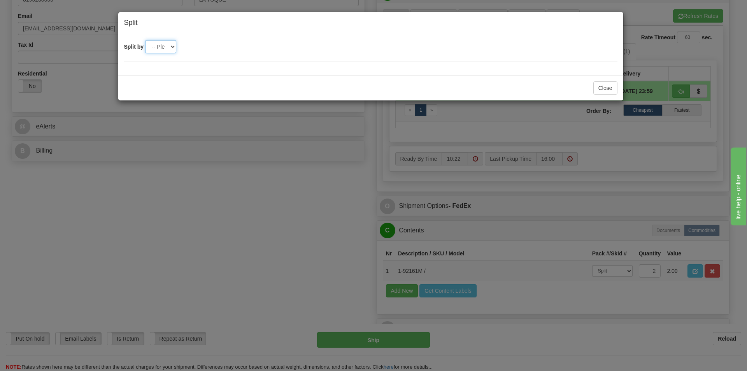
click at [172, 44] on select "-- Please select -- 2" at bounding box center [160, 46] width 31 height 13
select select "2"
click at [145, 40] on select "-- Please select -- 2" at bounding box center [160, 46] width 31 height 13
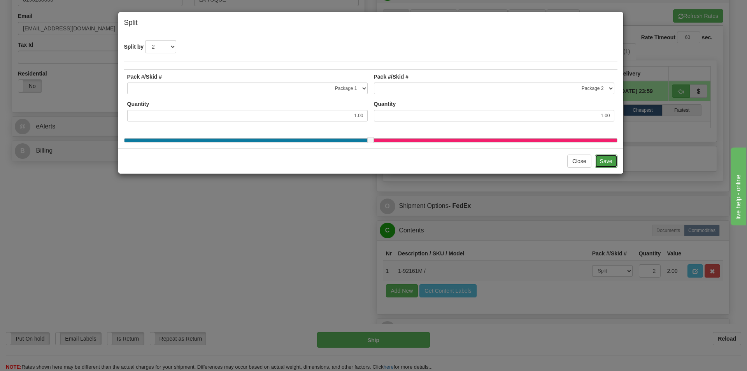
click at [604, 165] on button "Save" at bounding box center [606, 160] width 23 height 13
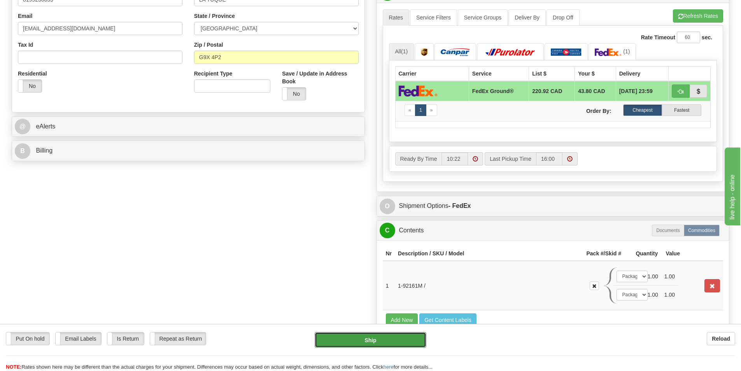
click at [336, 339] on button "Ship" at bounding box center [371, 340] width 112 height 16
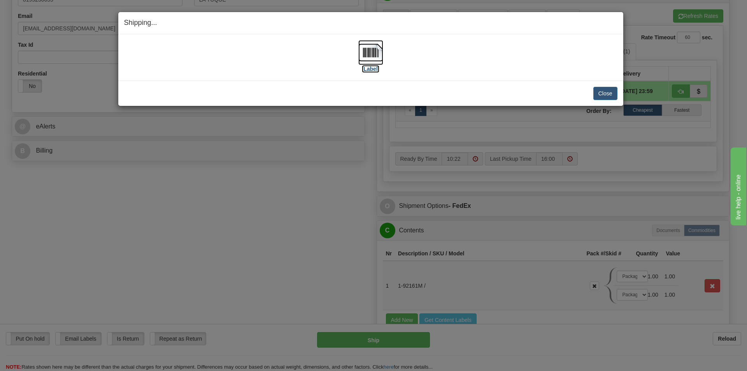
click at [375, 52] on img at bounding box center [370, 52] width 25 height 25
click at [608, 91] on button "Close" at bounding box center [605, 93] width 24 height 13
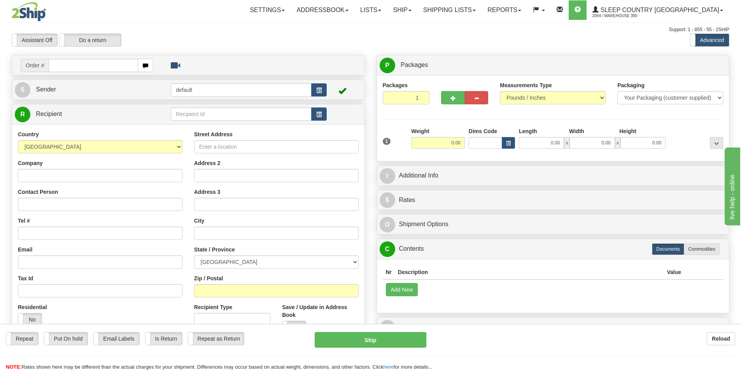
click at [76, 5] on div at bounding box center [69, 11] width 114 height 19
click at [459, 13] on link "Shipping lists" at bounding box center [449, 9] width 64 height 19
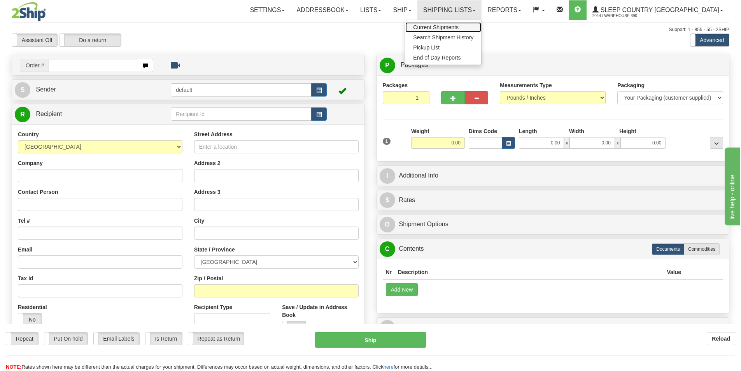
click at [459, 25] on span "Current Shipments" at bounding box center [436, 27] width 46 height 6
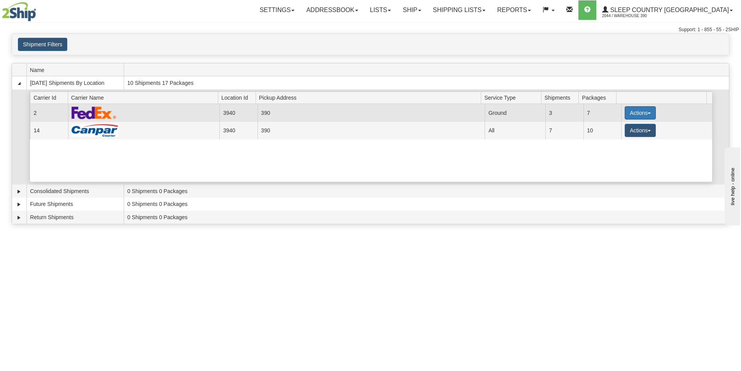
click at [650, 116] on button "Actions" at bounding box center [640, 112] width 31 height 13
click at [621, 126] on span "Details" at bounding box center [611, 126] width 21 height 5
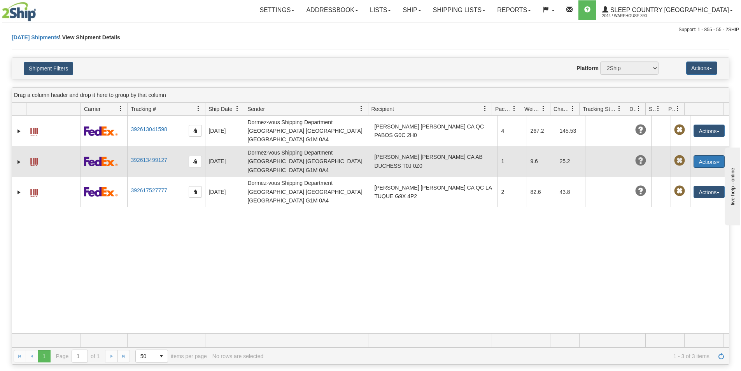
click at [710, 155] on button "Actions" at bounding box center [709, 161] width 31 height 12
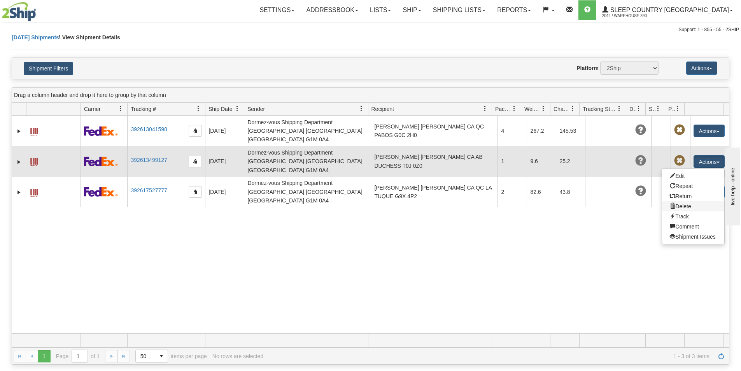
click at [671, 201] on link "Delete" at bounding box center [693, 206] width 62 height 10
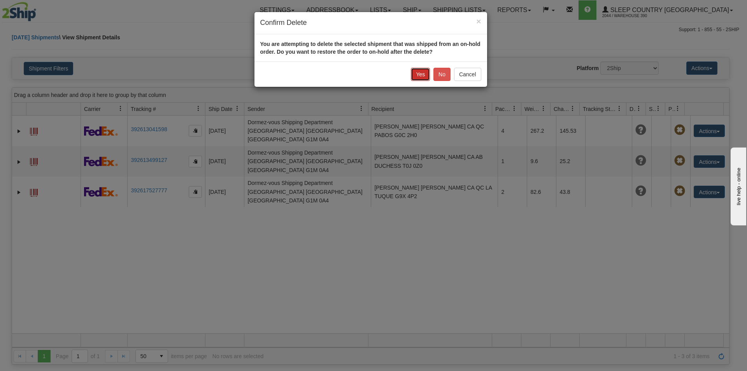
click at [425, 73] on button "Yes" at bounding box center [420, 74] width 19 height 13
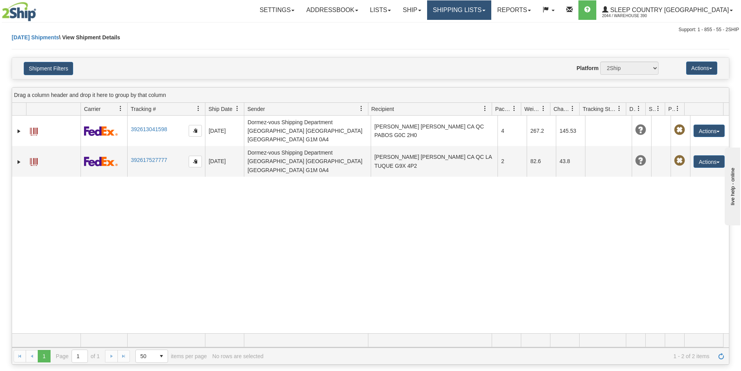
click at [484, 11] on link "Shipping lists" at bounding box center [459, 9] width 64 height 19
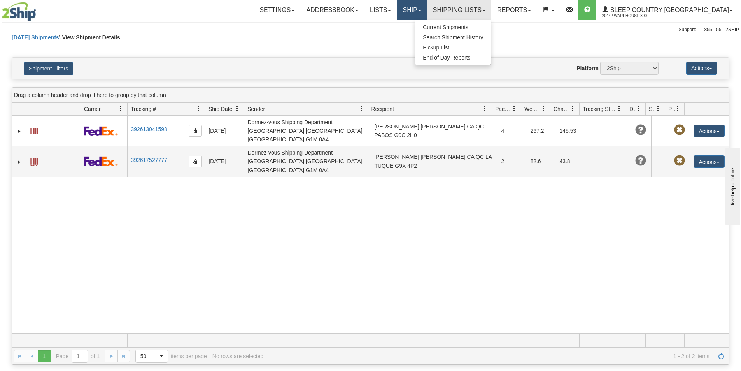
click at [427, 8] on link "Ship" at bounding box center [412, 9] width 30 height 19
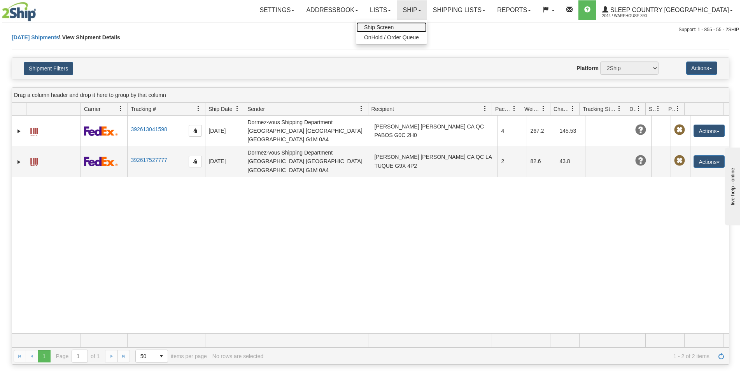
click at [427, 26] on link "Ship Screen" at bounding box center [391, 27] width 70 height 10
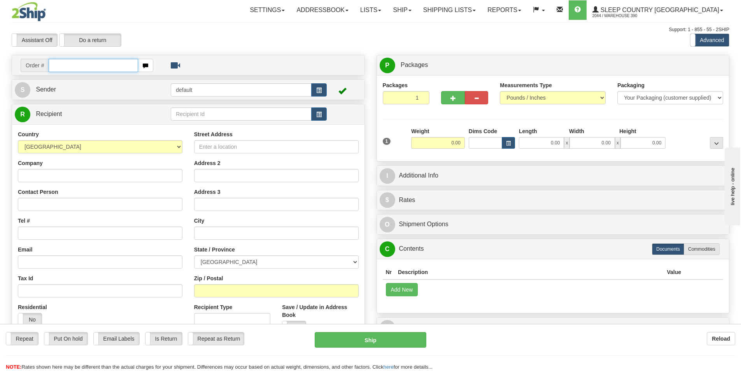
click at [68, 71] on input "text" at bounding box center [93, 65] width 89 height 13
type input "9000I035403"
